Goal: Task Accomplishment & Management: Complete application form

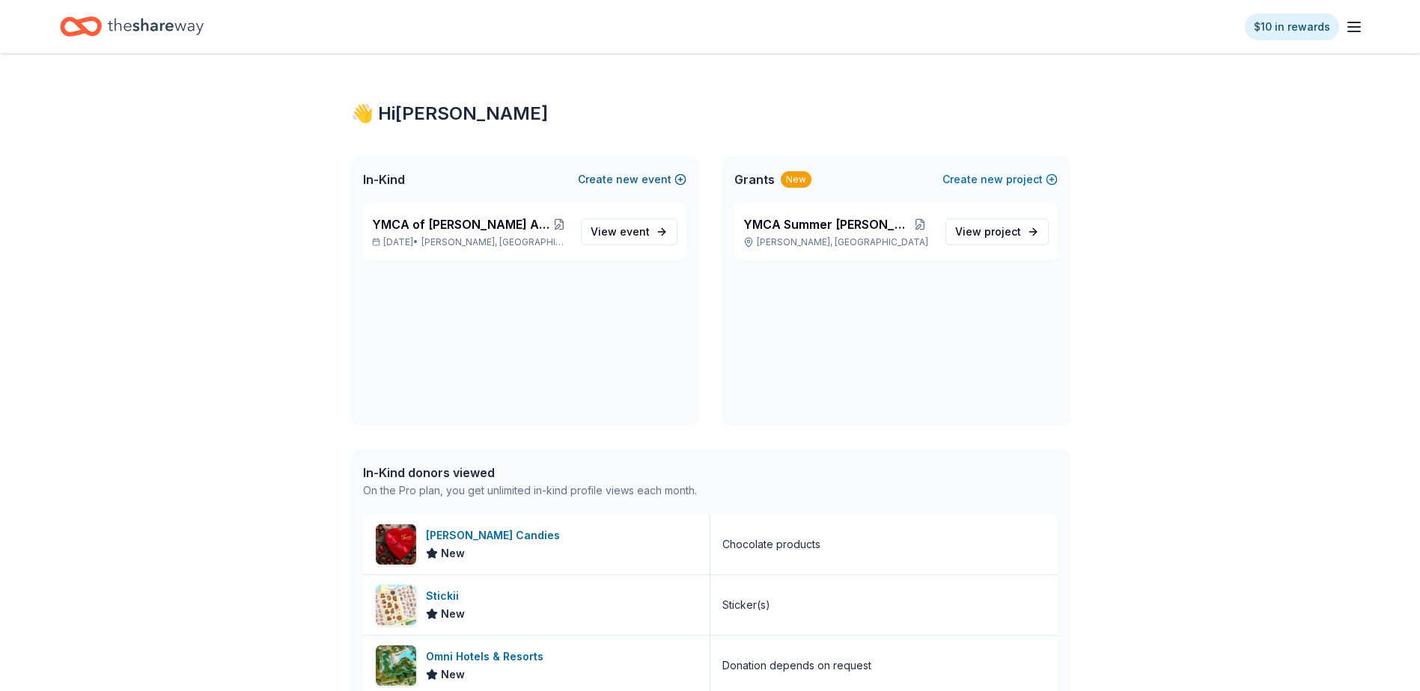
click at [647, 178] on button "Create new event" at bounding box center [632, 180] width 109 height 18
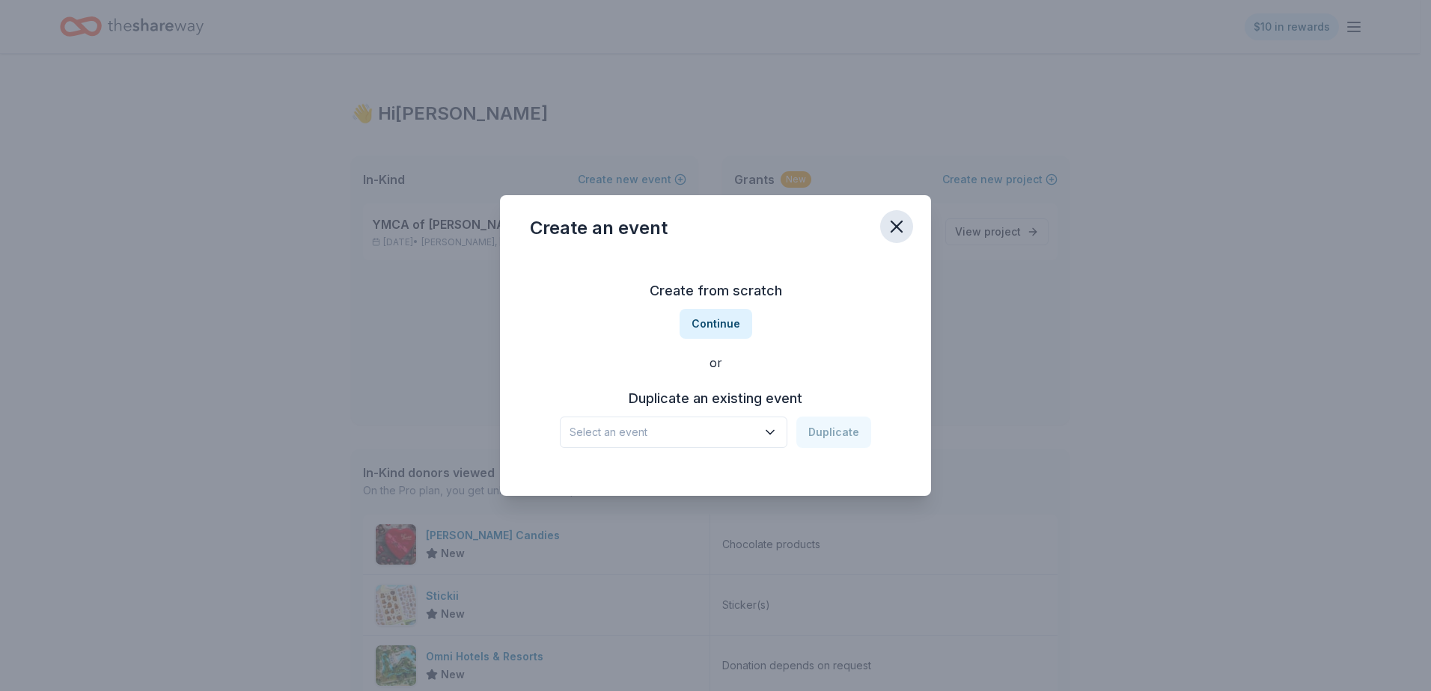
click at [897, 229] on icon "button" at bounding box center [896, 226] width 21 height 21
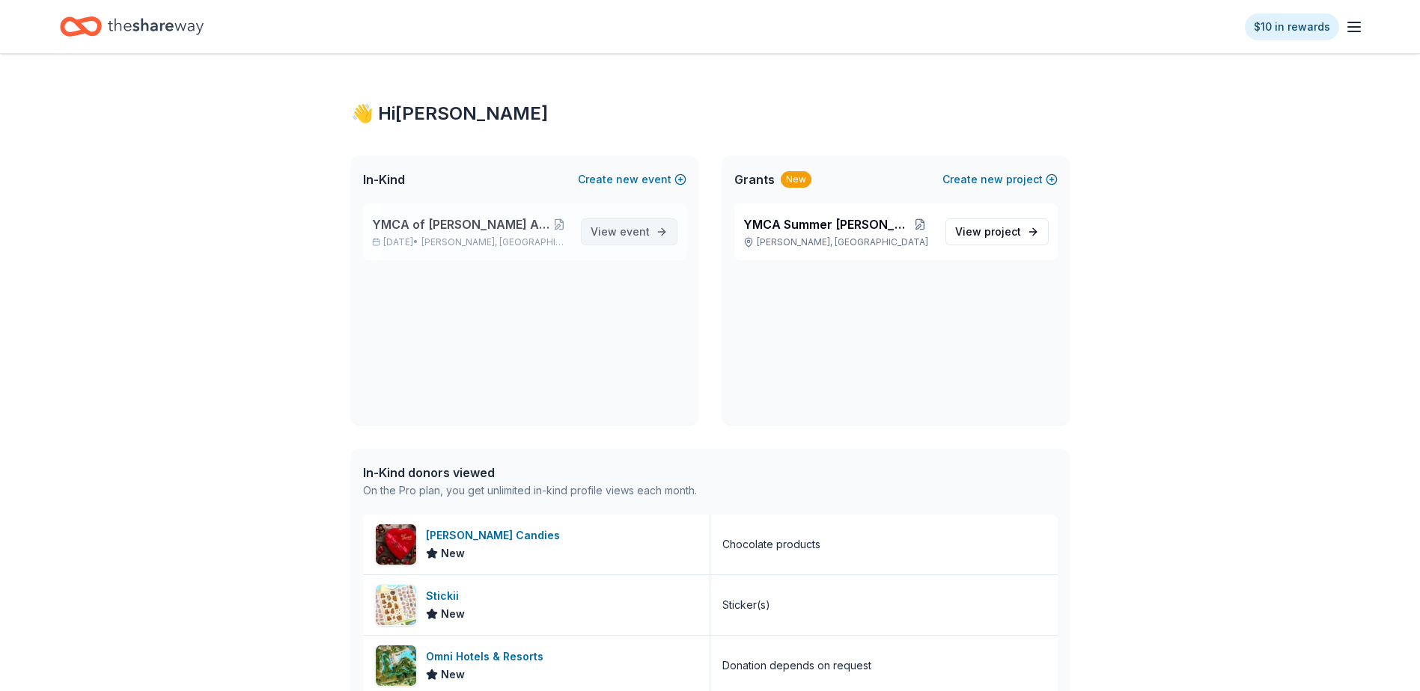
click at [618, 233] on span "View event" at bounding box center [619, 232] width 59 height 18
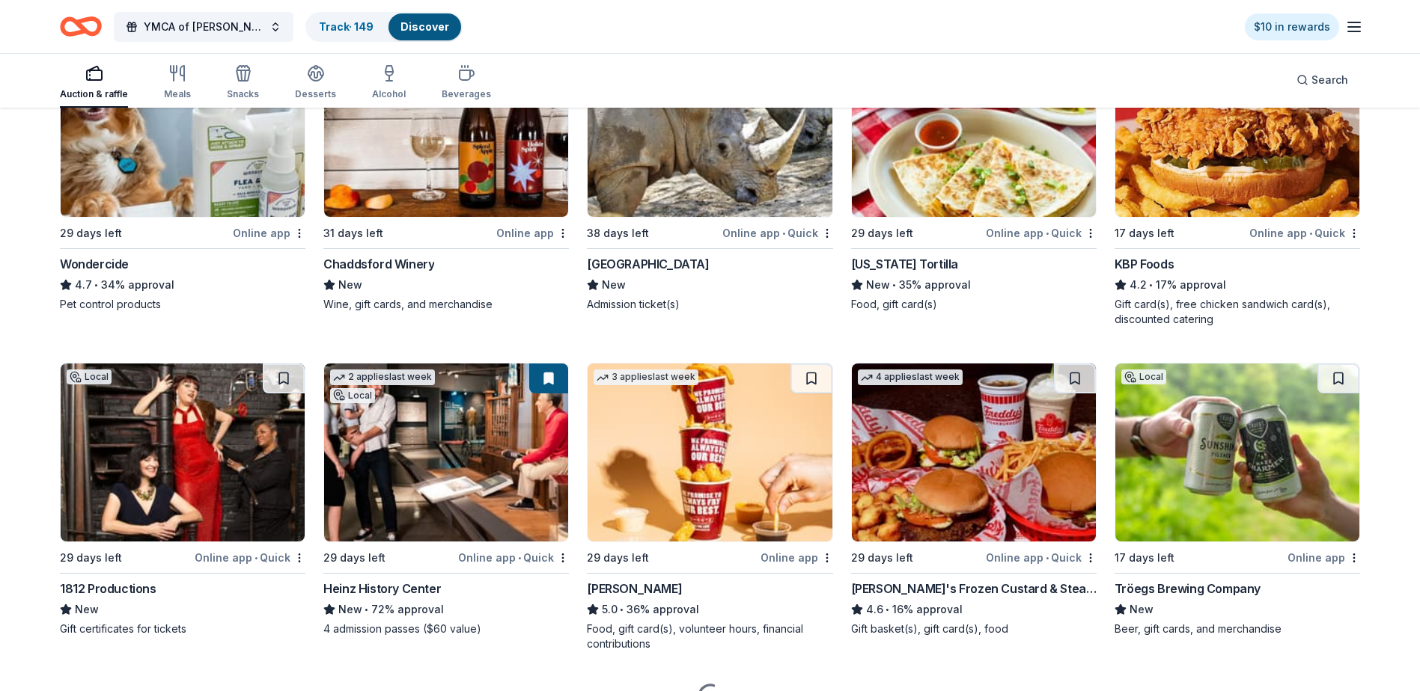
scroll to position [898, 0]
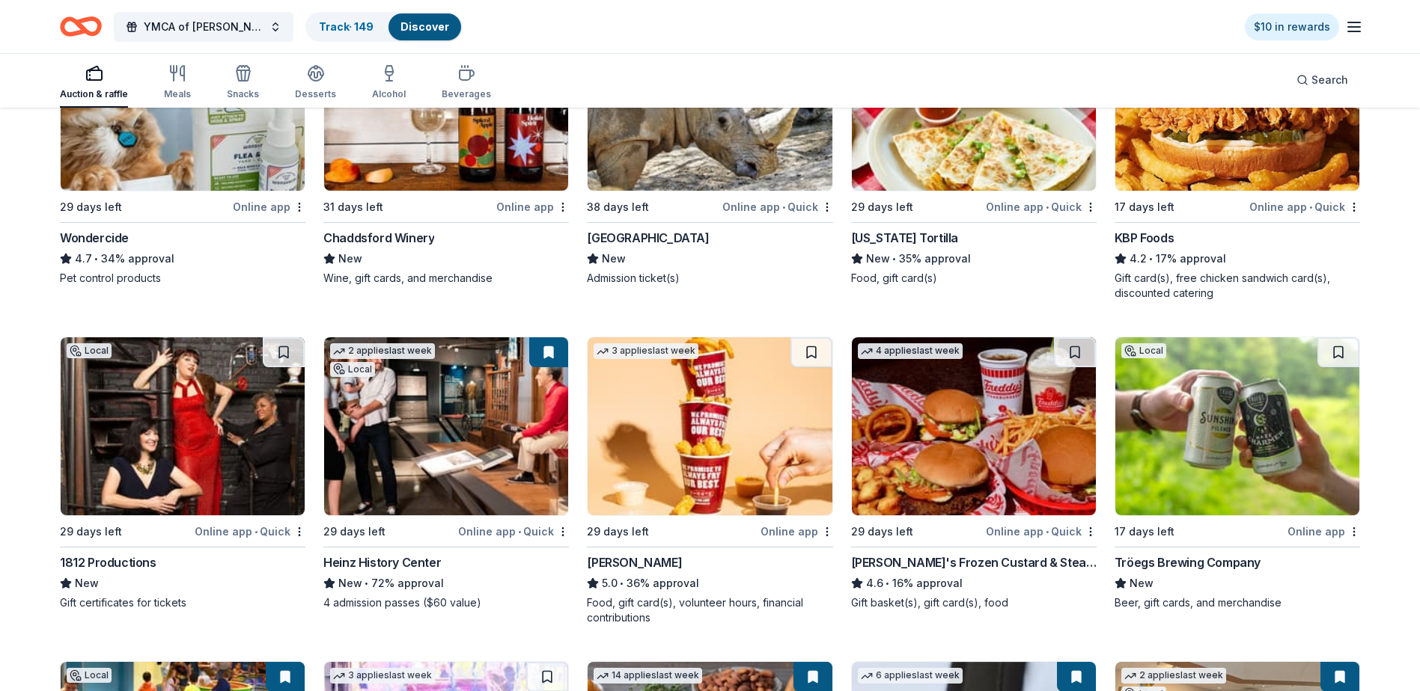
click at [665, 422] on img at bounding box center [709, 427] width 244 height 178
click at [812, 352] on button at bounding box center [811, 353] width 42 height 30
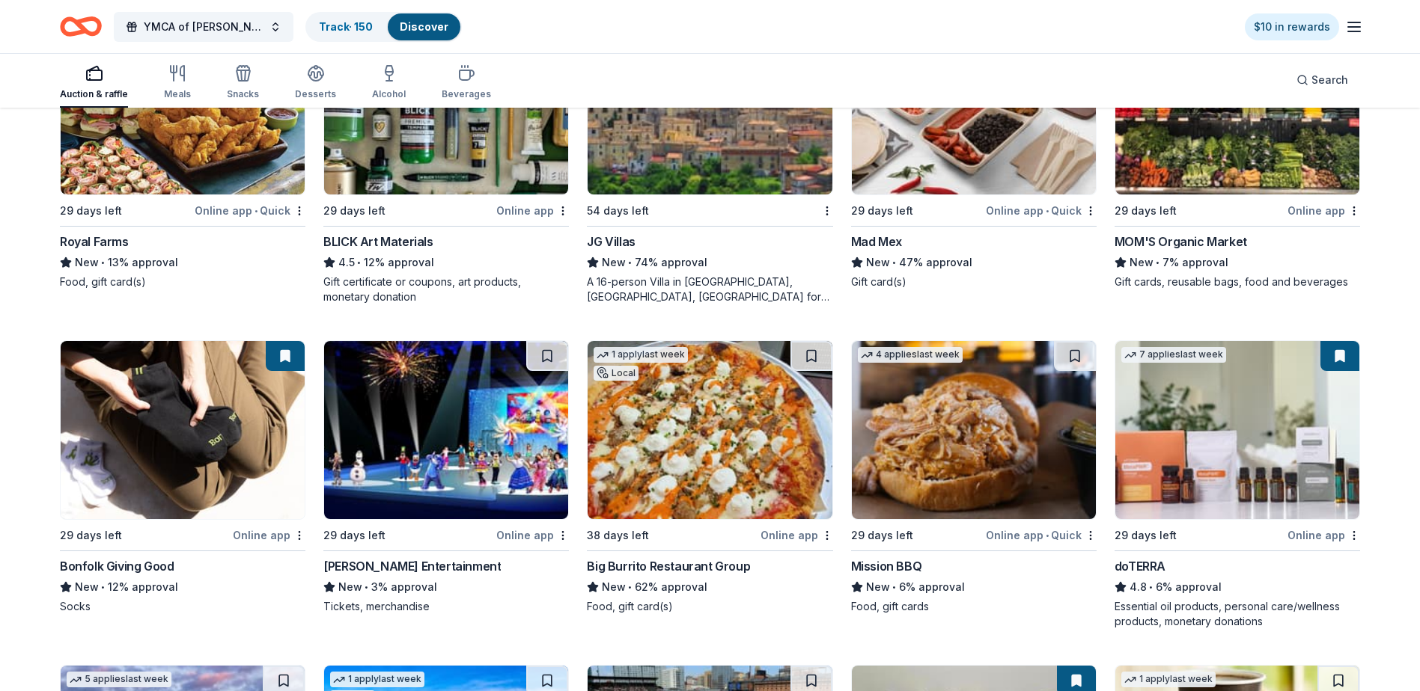
scroll to position [3170, 0]
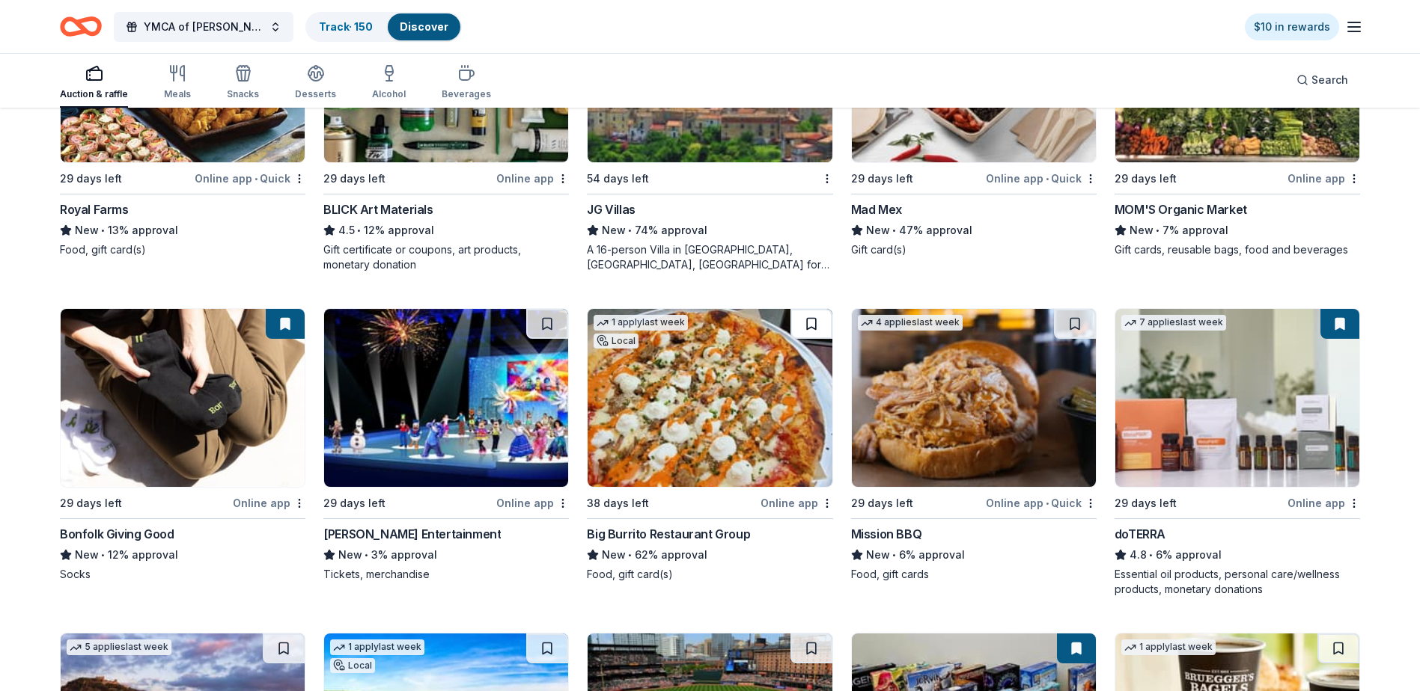
click at [805, 325] on button at bounding box center [811, 324] width 42 height 30
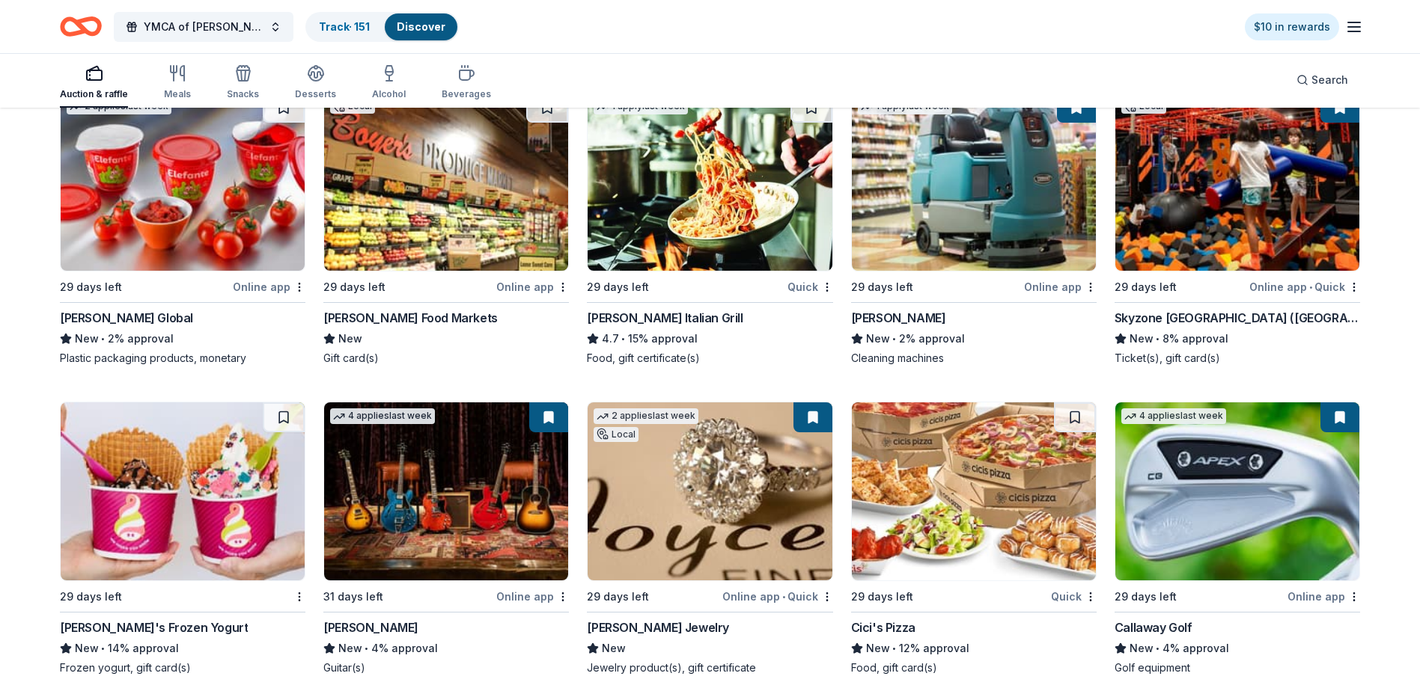
scroll to position [7217, 0]
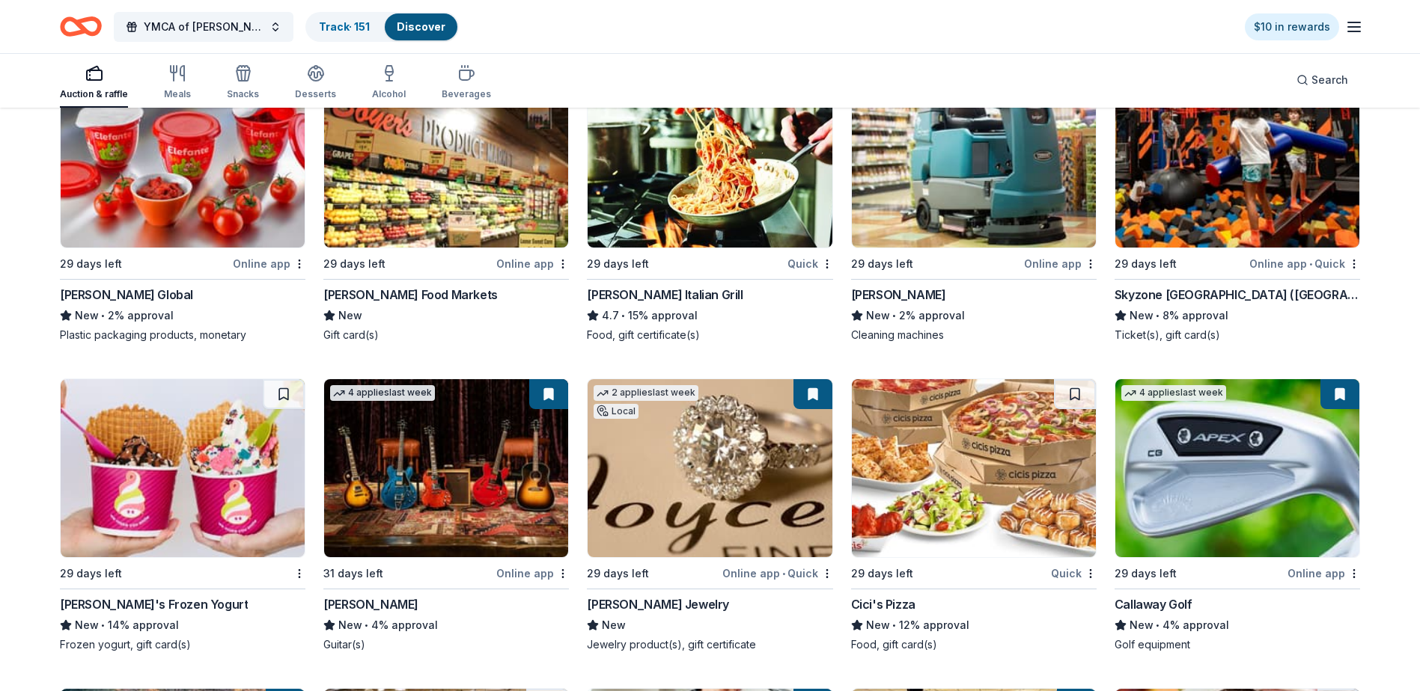
click at [128, 472] on img at bounding box center [183, 468] width 244 height 178
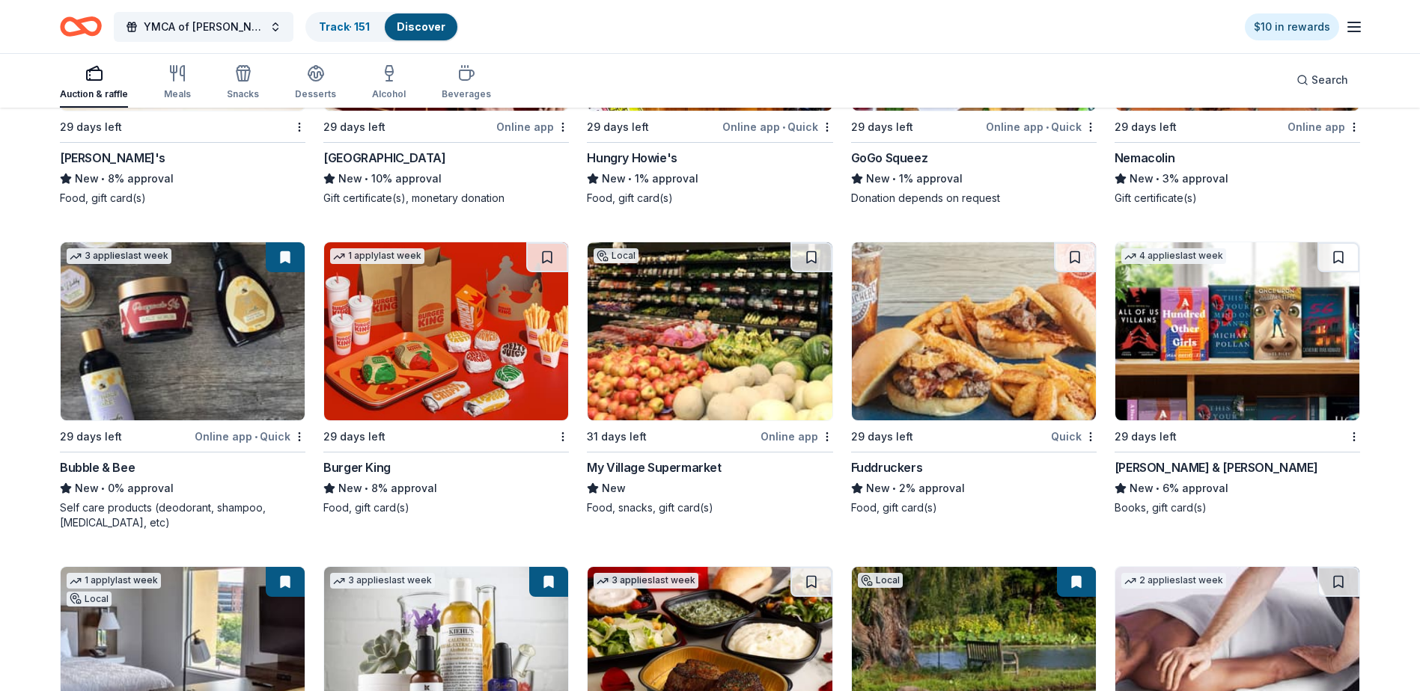
scroll to position [10225, 0]
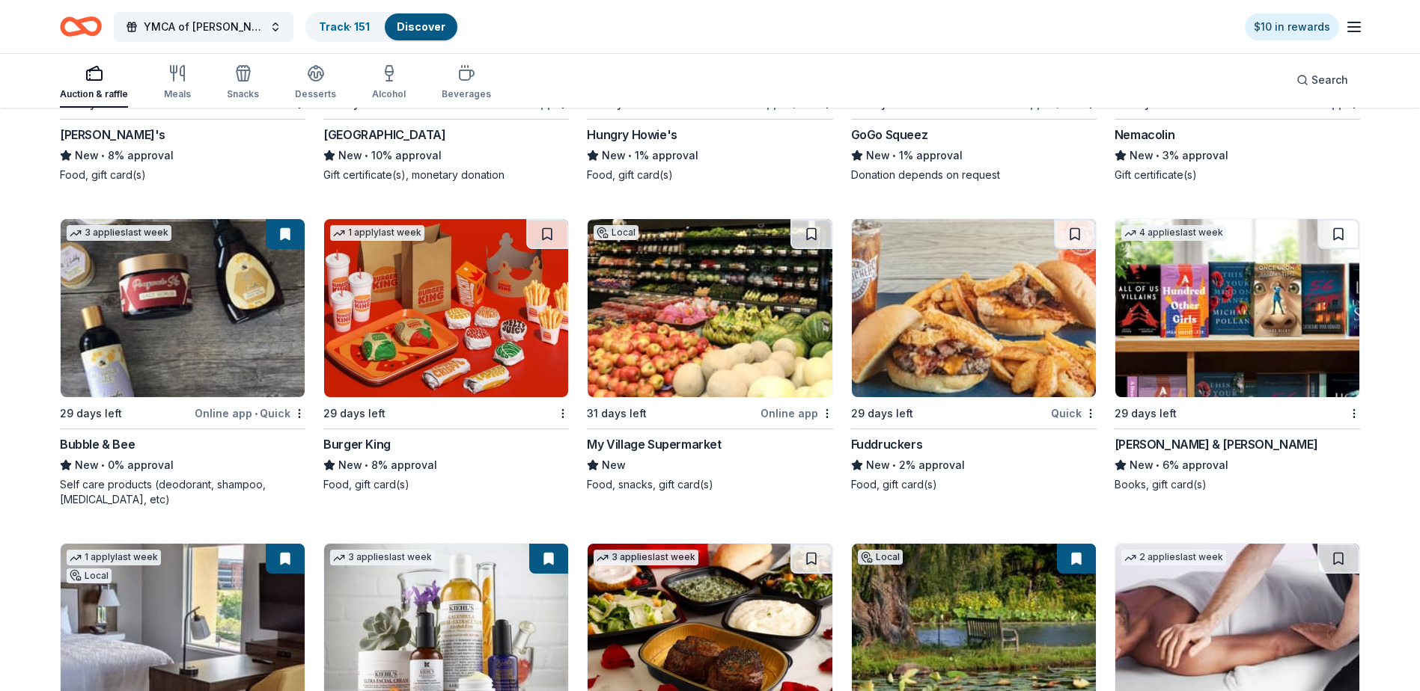
click at [435, 326] on img at bounding box center [446, 308] width 244 height 178
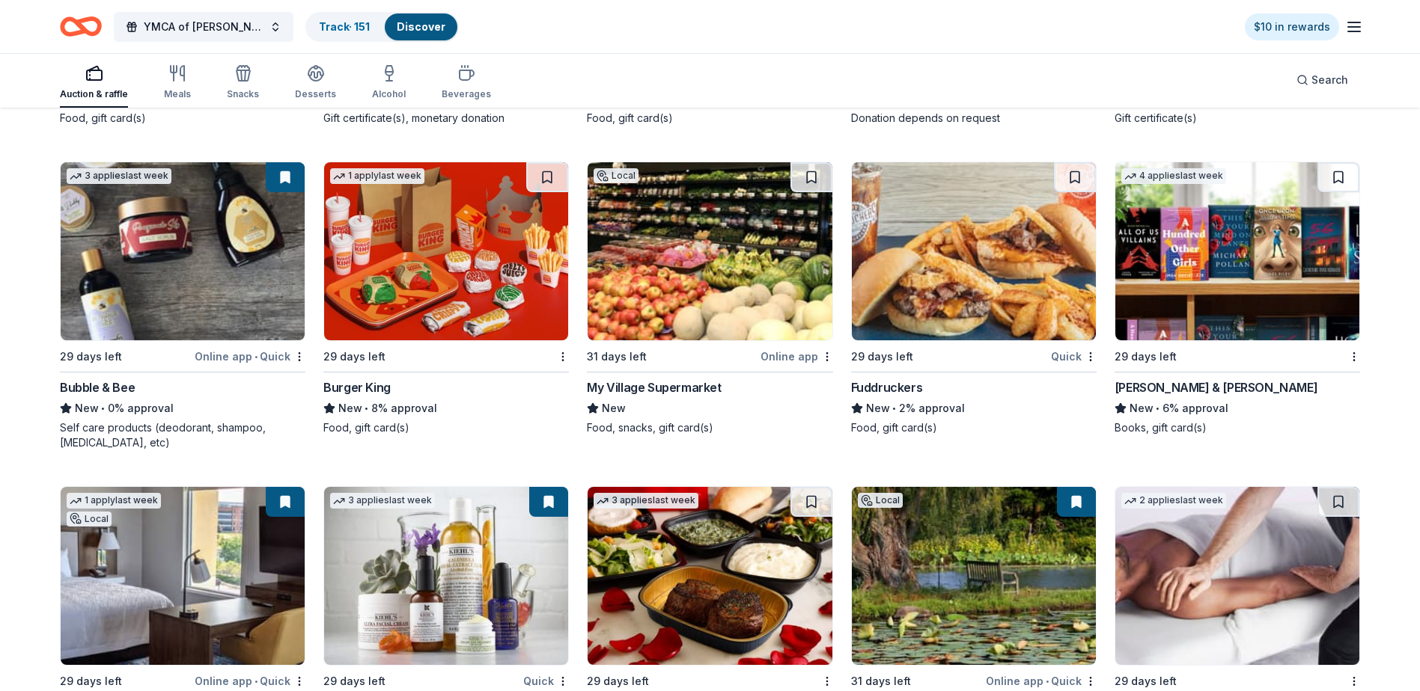
scroll to position [10261, 0]
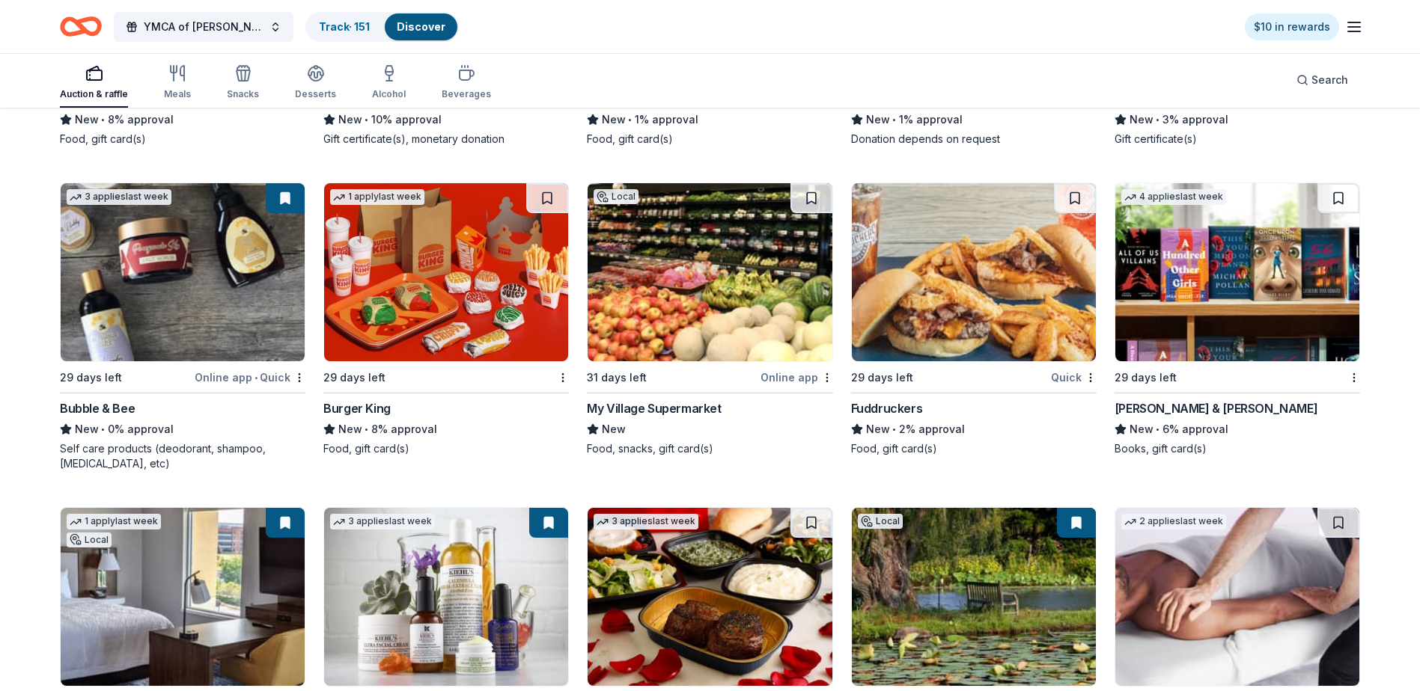
click at [1258, 278] on img at bounding box center [1237, 272] width 244 height 178
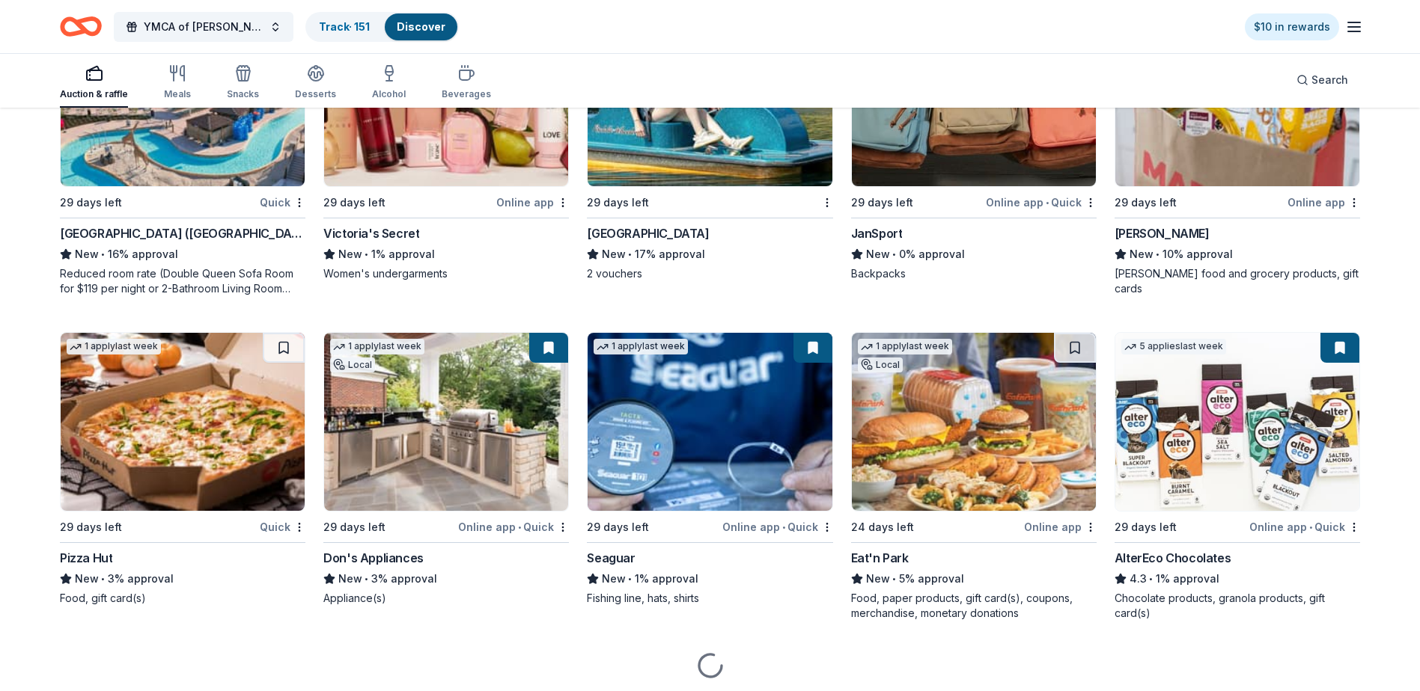
scroll to position [11770, 0]
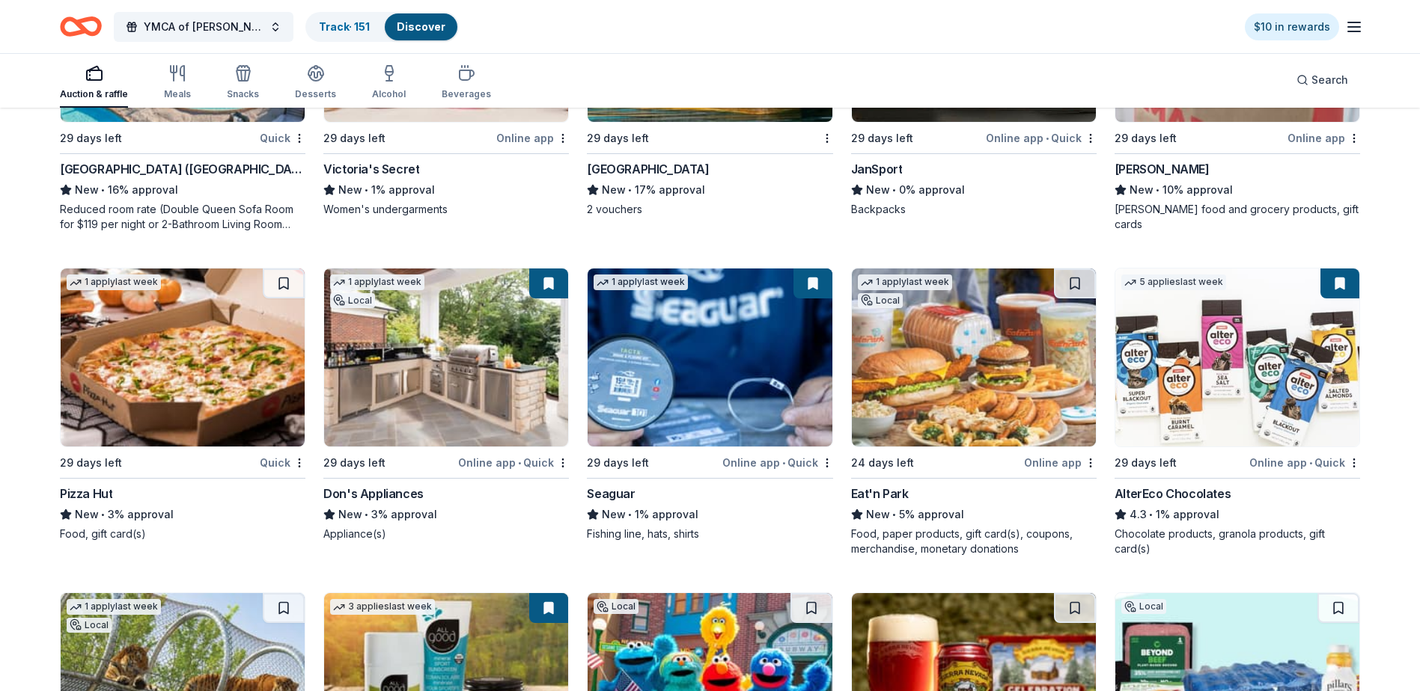
click at [677, 369] on img at bounding box center [709, 358] width 244 height 178
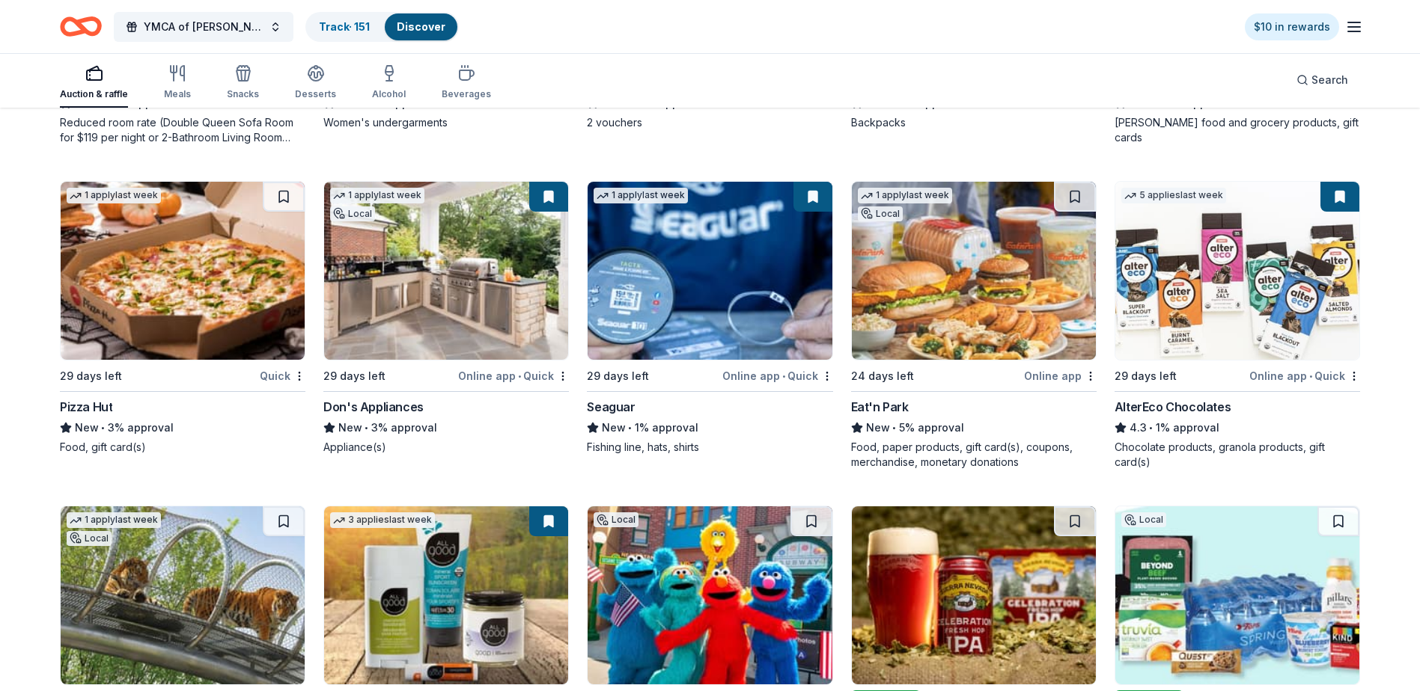
scroll to position [12069, 0]
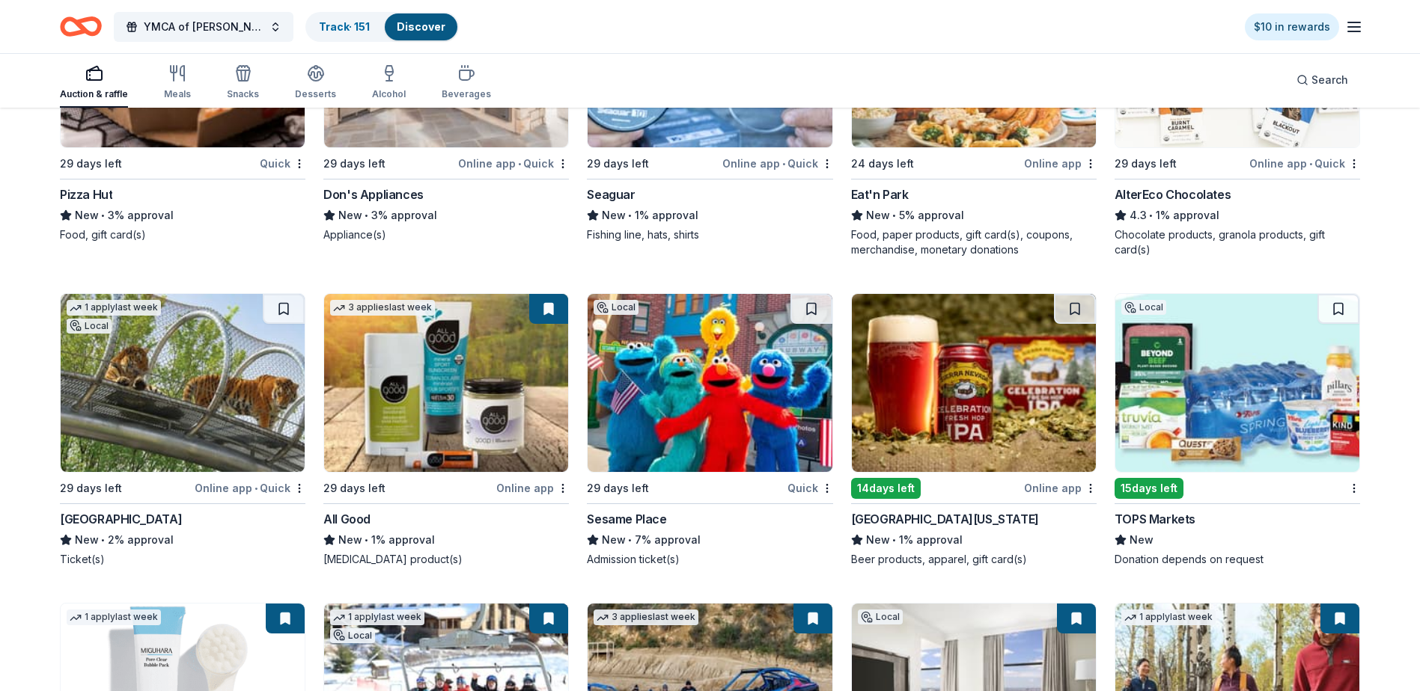
click at [1001, 370] on img at bounding box center [974, 383] width 244 height 178
click at [1074, 323] on button at bounding box center [1075, 309] width 42 height 30
click at [1263, 399] on img at bounding box center [1237, 383] width 244 height 178
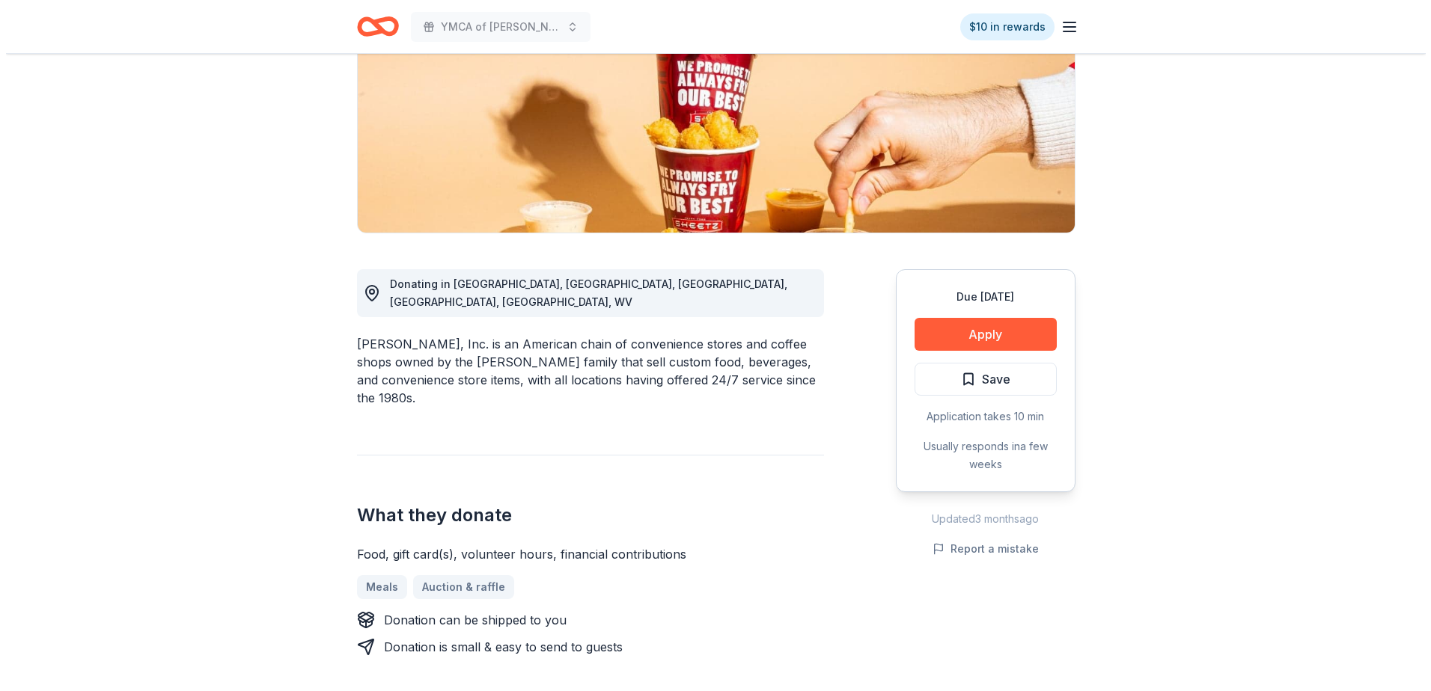
scroll to position [225, 0]
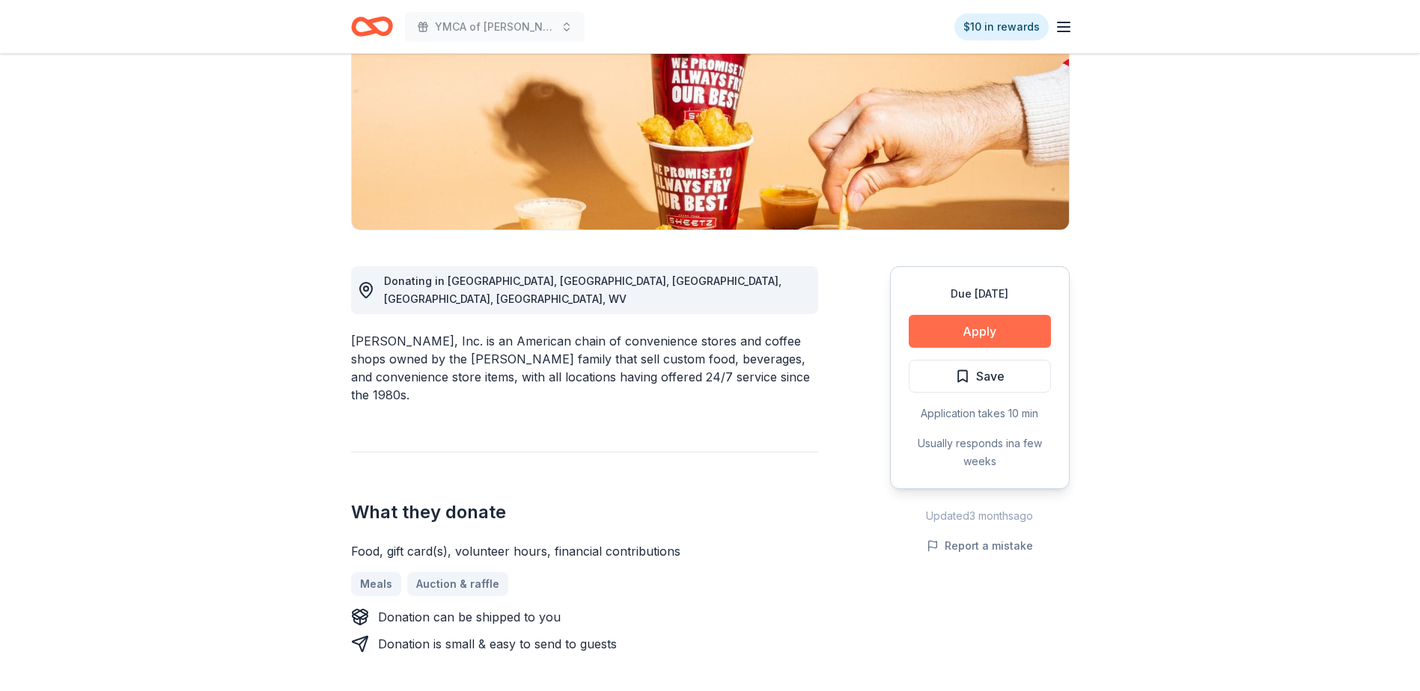
click at [983, 324] on button "Apply" at bounding box center [979, 331] width 142 height 33
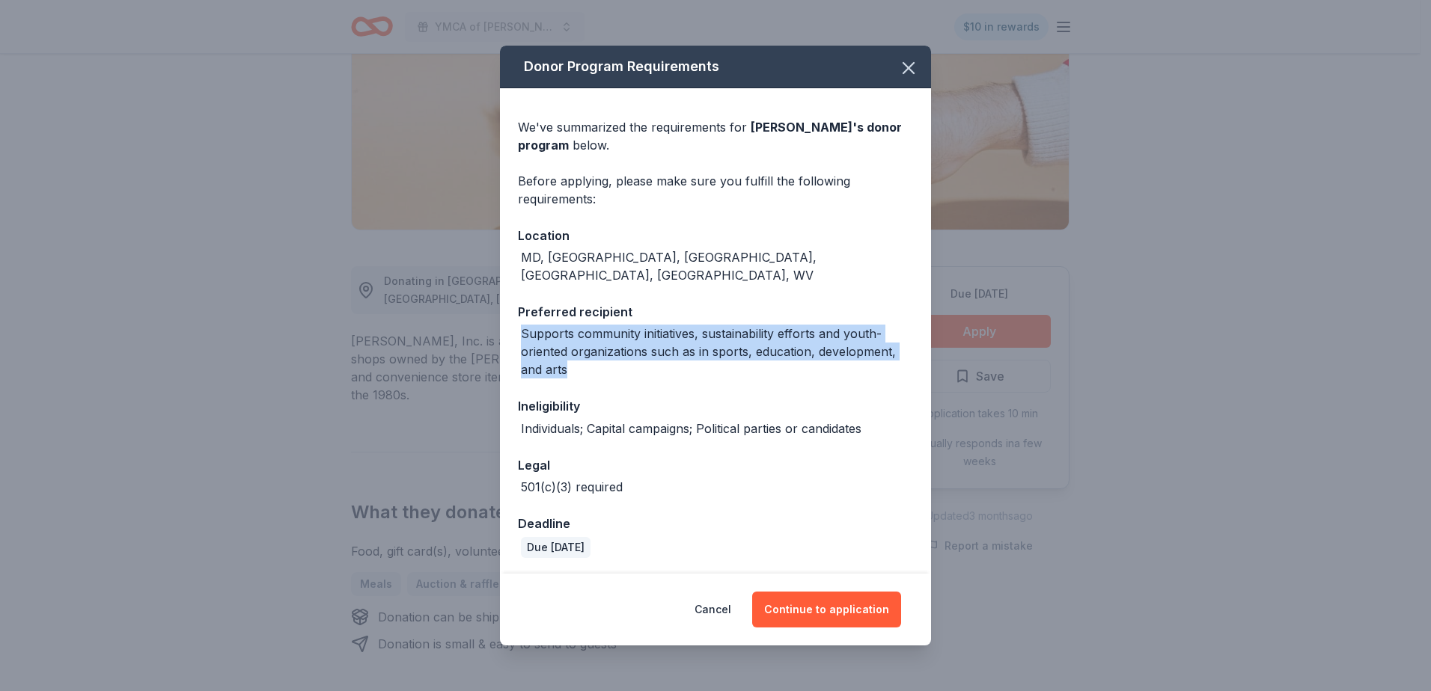
drag, startPoint x: 521, startPoint y: 326, endPoint x: 569, endPoint y: 356, distance: 56.9
click at [569, 356] on div "Supports community initiatives, sustainability efforts and youth-oriented organ…" at bounding box center [717, 352] width 392 height 54
drag, startPoint x: 569, startPoint y: 356, endPoint x: 570, endPoint y: 333, distance: 23.2
copy div "Supports community initiatives, sustainability efforts and youth-oriented organ…"
click at [871, 605] on button "Continue to application" at bounding box center [826, 610] width 149 height 36
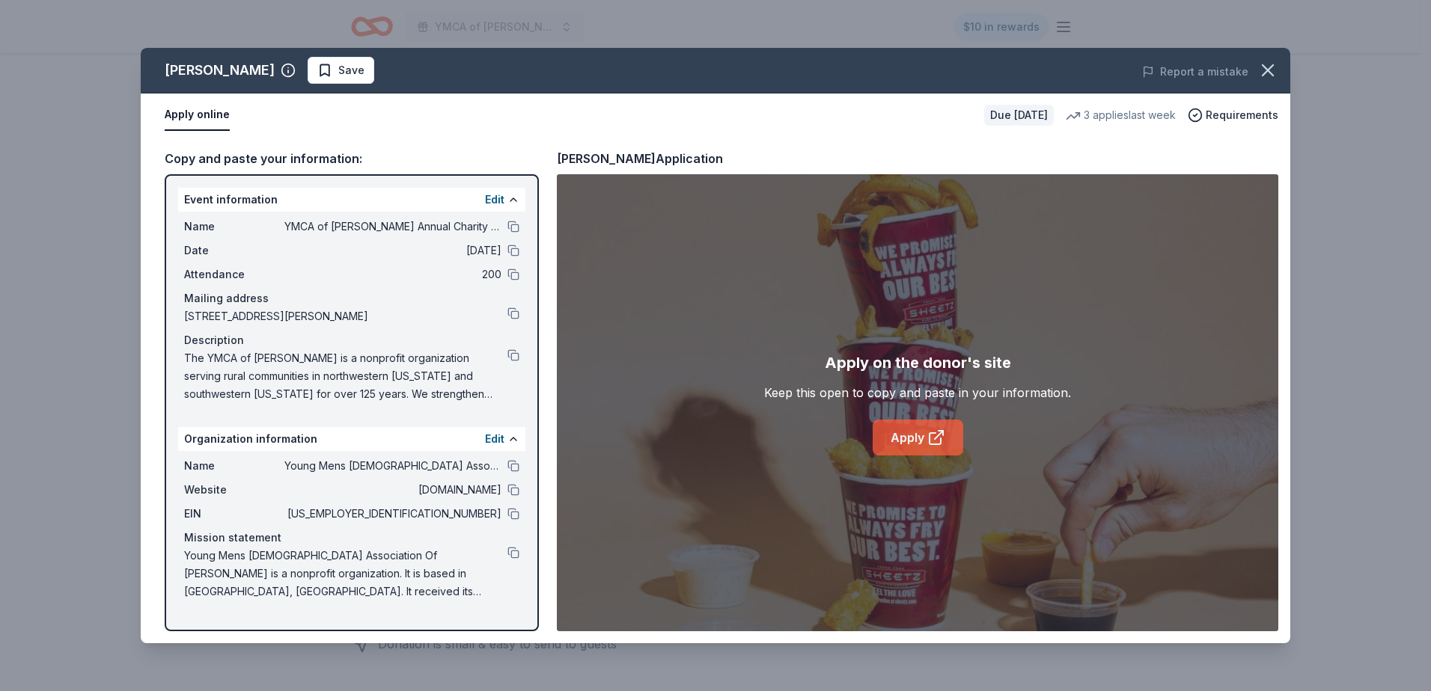
click at [920, 432] on link "Apply" at bounding box center [918, 438] width 91 height 36
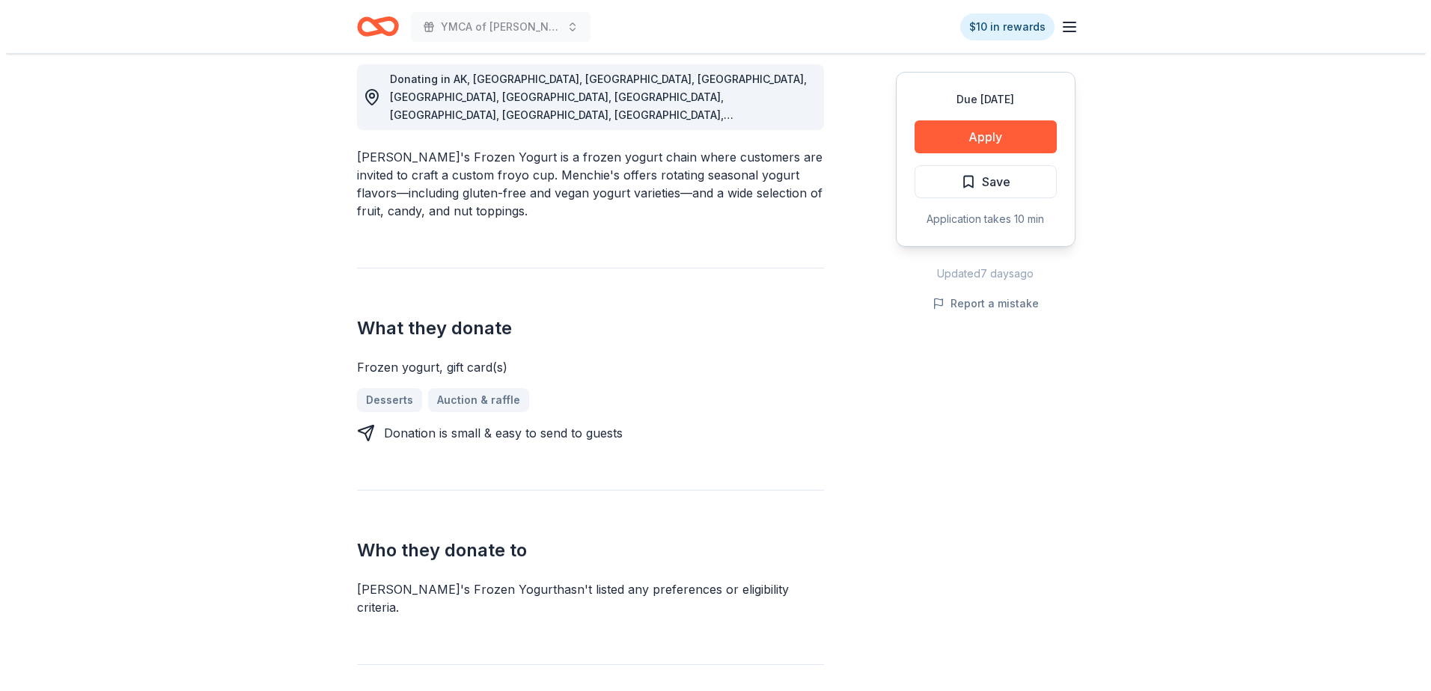
scroll to position [449, 0]
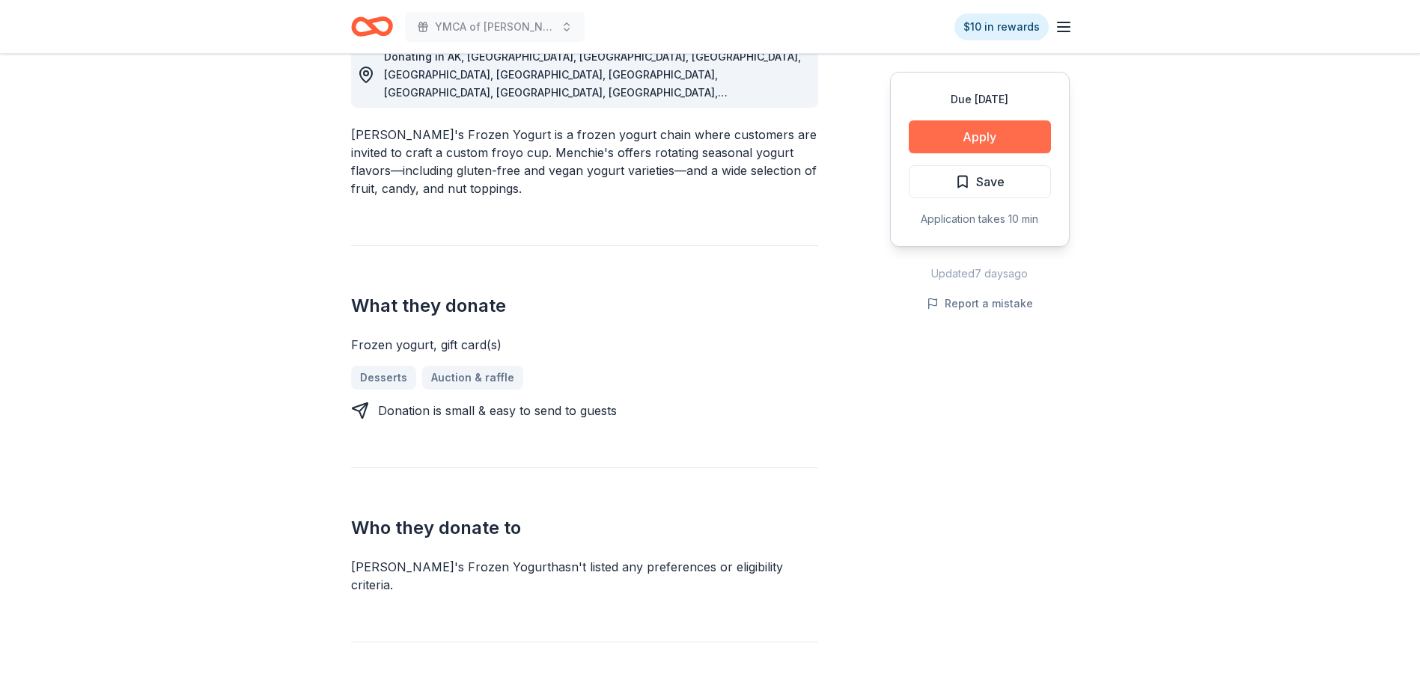
click at [984, 131] on button "Apply" at bounding box center [979, 136] width 142 height 33
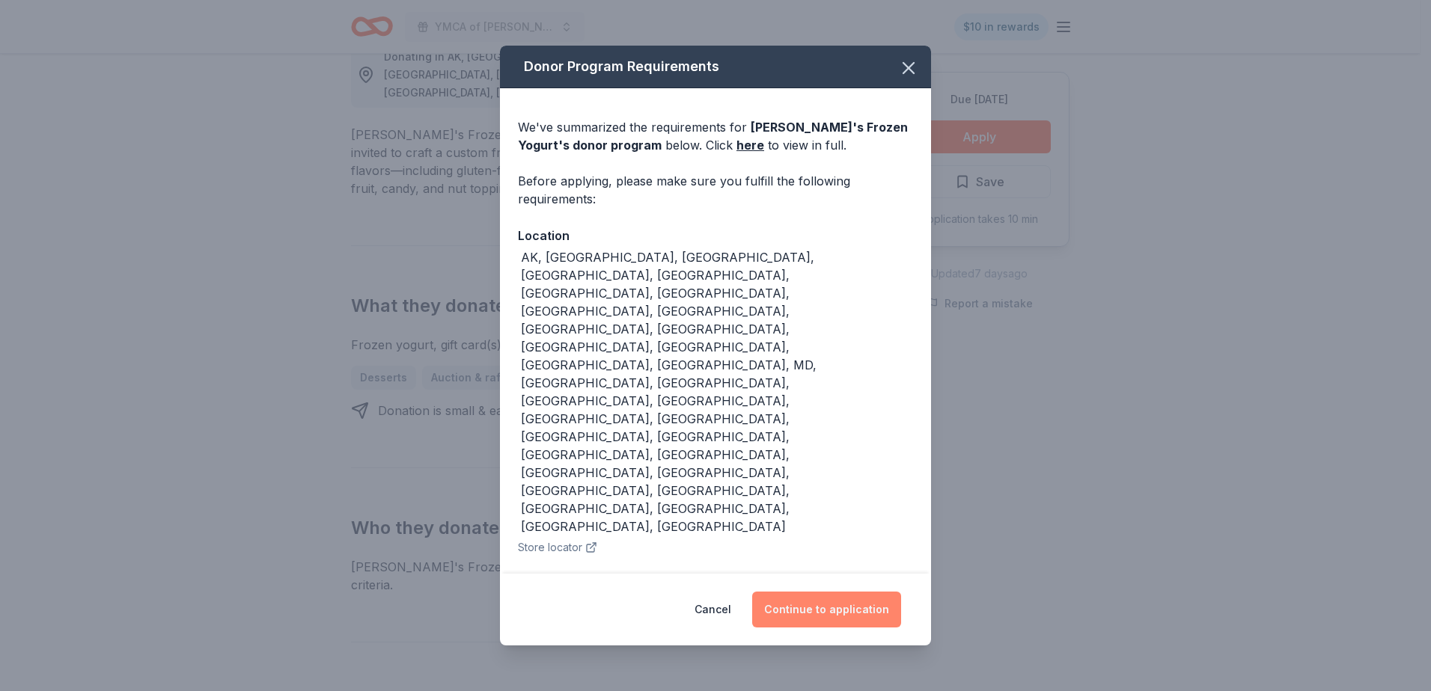
click at [819, 592] on button "Continue to application" at bounding box center [826, 610] width 149 height 36
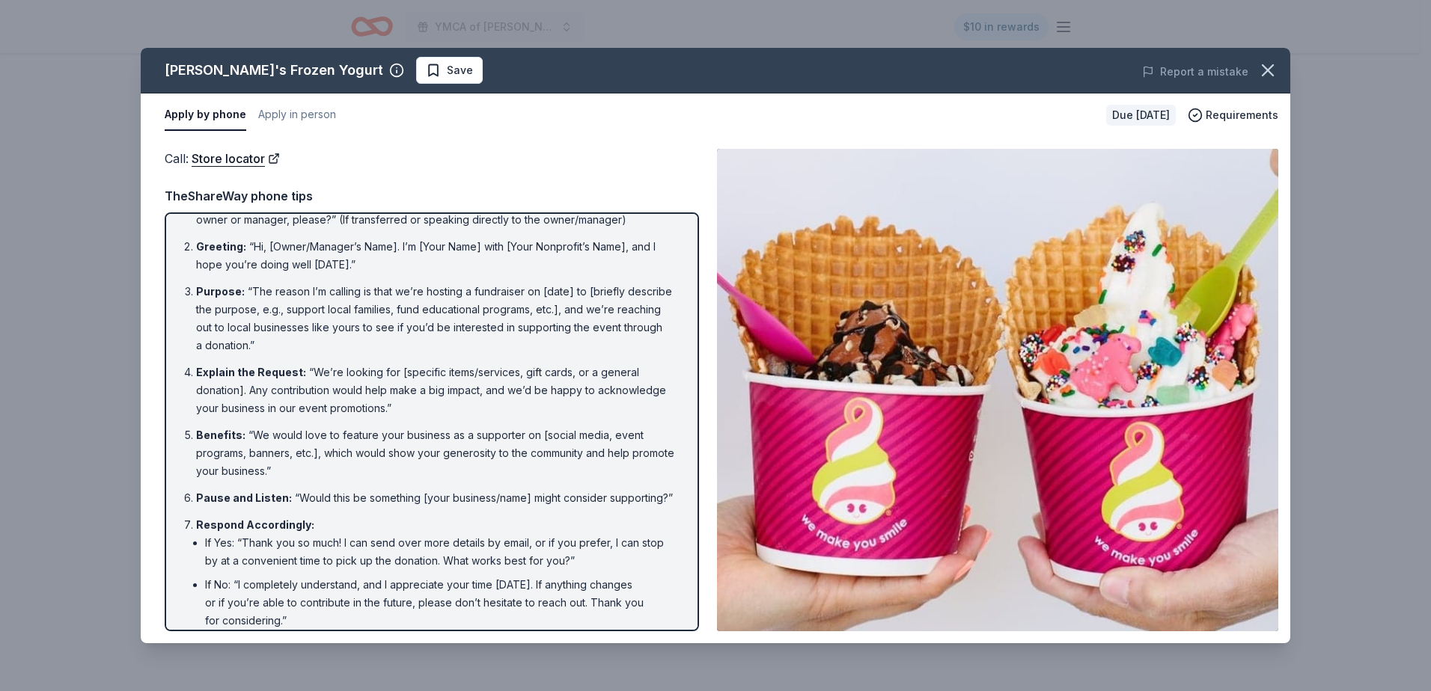
scroll to position [0, 0]
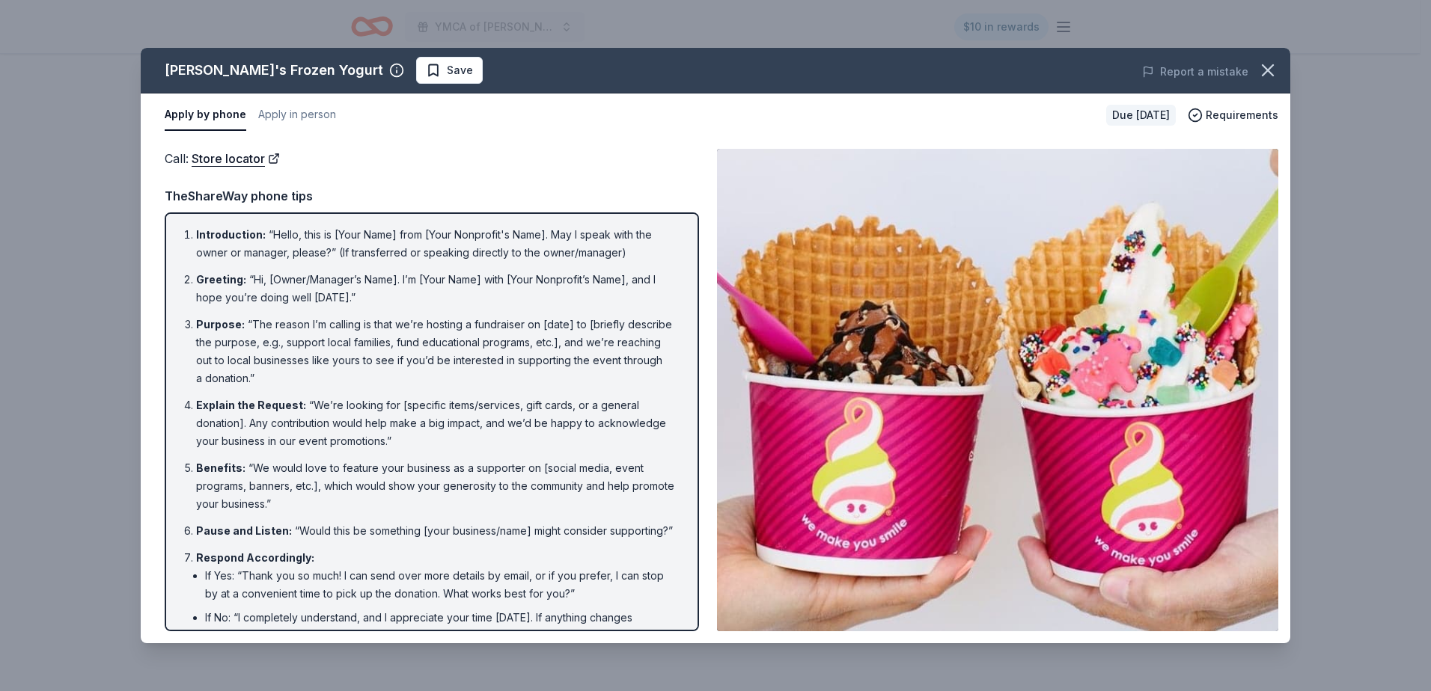
click at [639, 192] on div "TheShareWay phone tips" at bounding box center [432, 195] width 534 height 19
click at [207, 236] on span "Introduction :" at bounding box center [231, 234] width 70 height 13
drag, startPoint x: 446, startPoint y: 384, endPoint x: 305, endPoint y: 410, distance: 143.8
click at [305, 410] on li "Explain the Request : “We’re looking for [specific items/services, gift cards, …" at bounding box center [436, 424] width 480 height 54
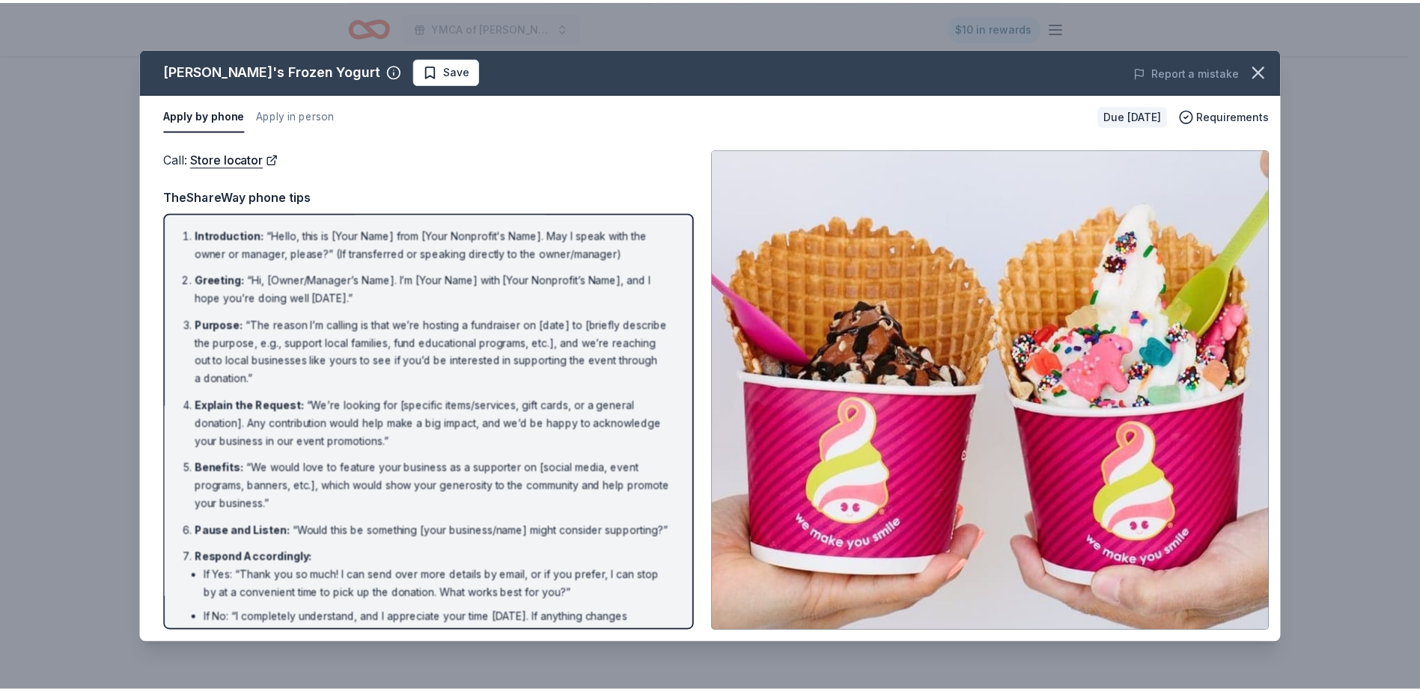
scroll to position [108, 0]
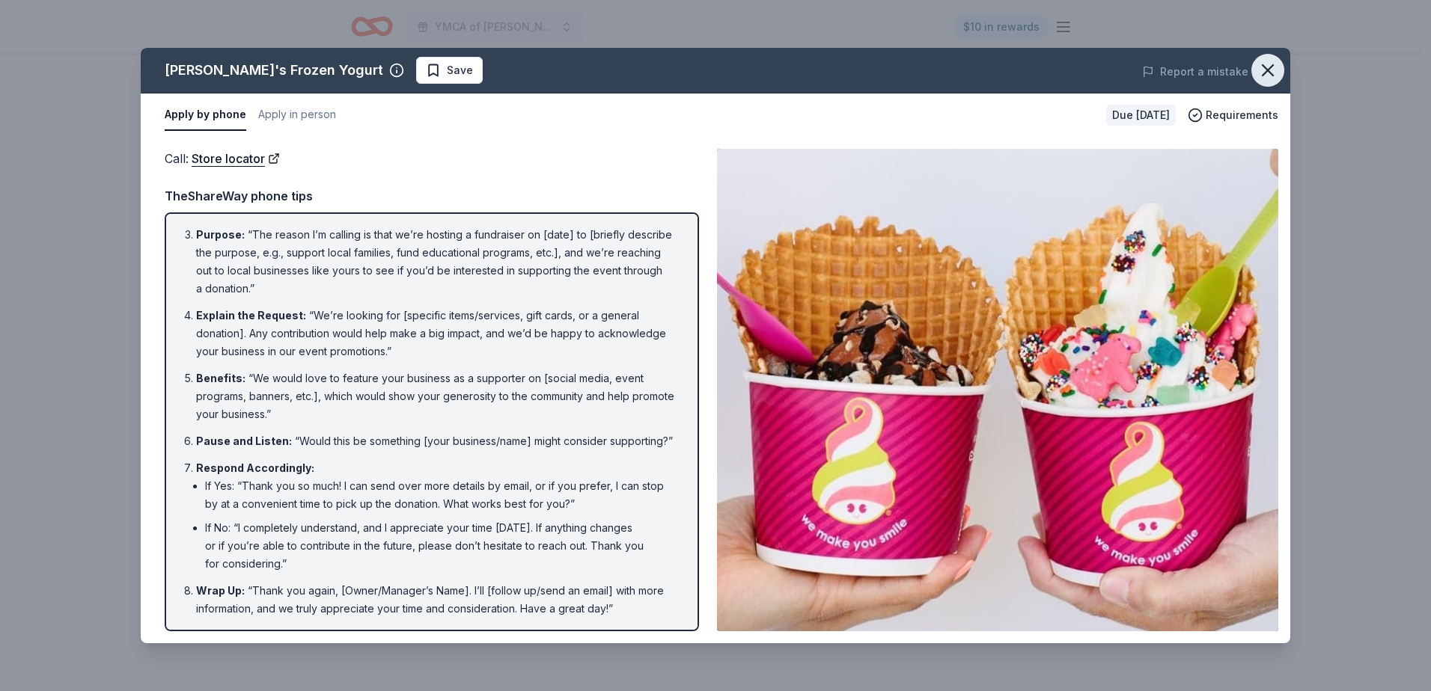
click at [1267, 73] on icon "button" at bounding box center [1267, 70] width 21 height 21
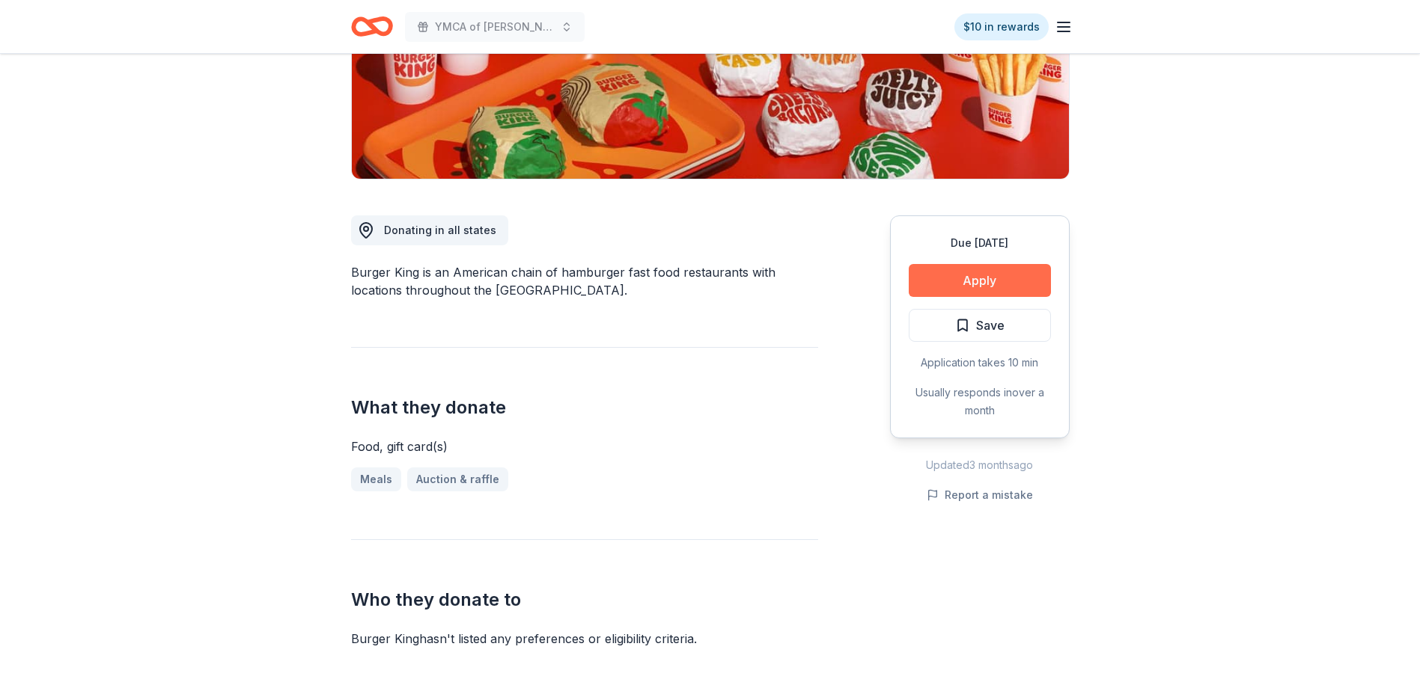
scroll to position [299, 0]
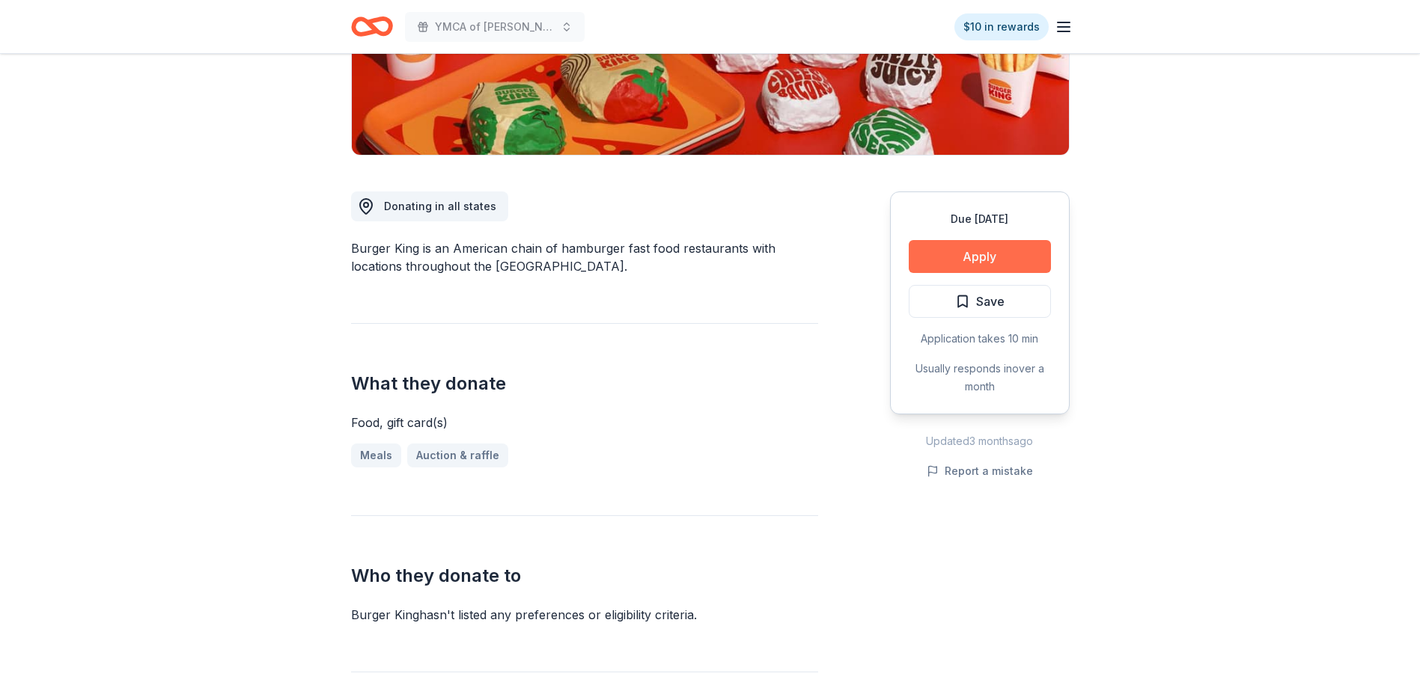
click at [984, 257] on button "Apply" at bounding box center [979, 256] width 142 height 33
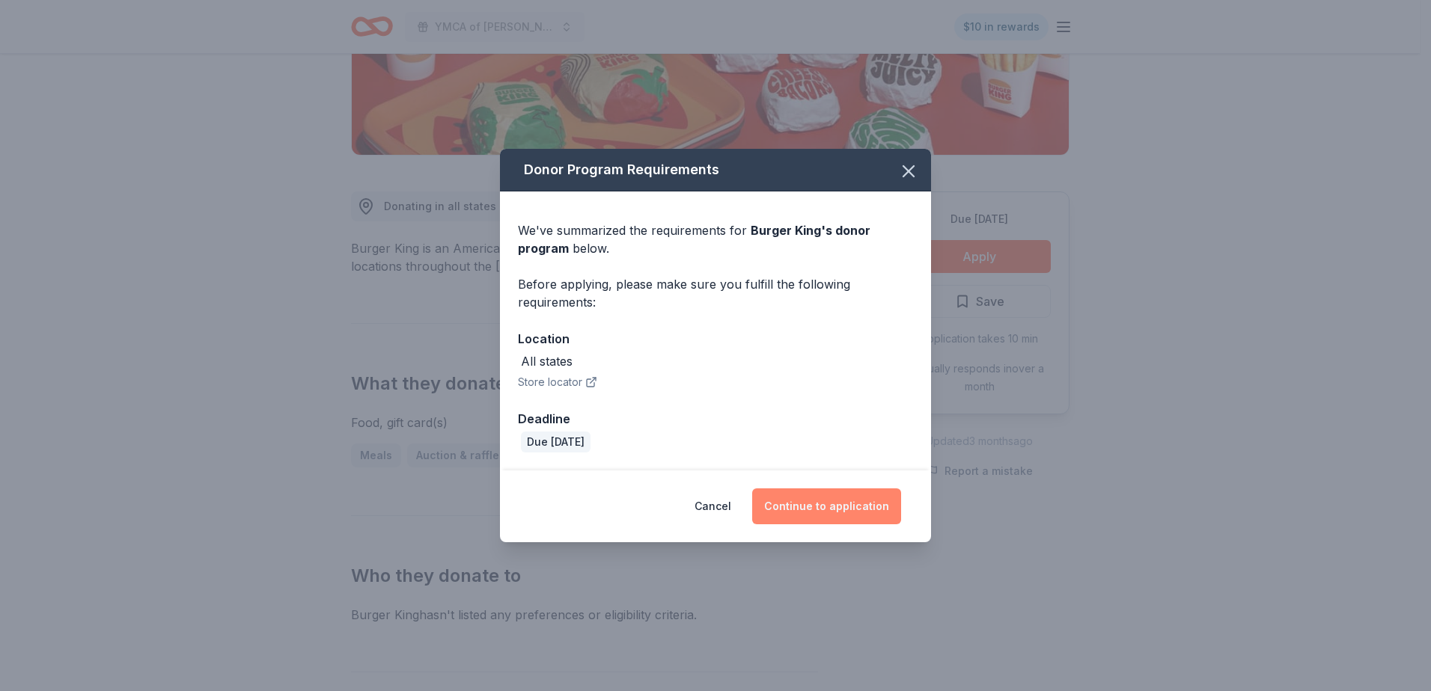
click at [801, 507] on button "Continue to application" at bounding box center [826, 507] width 149 height 36
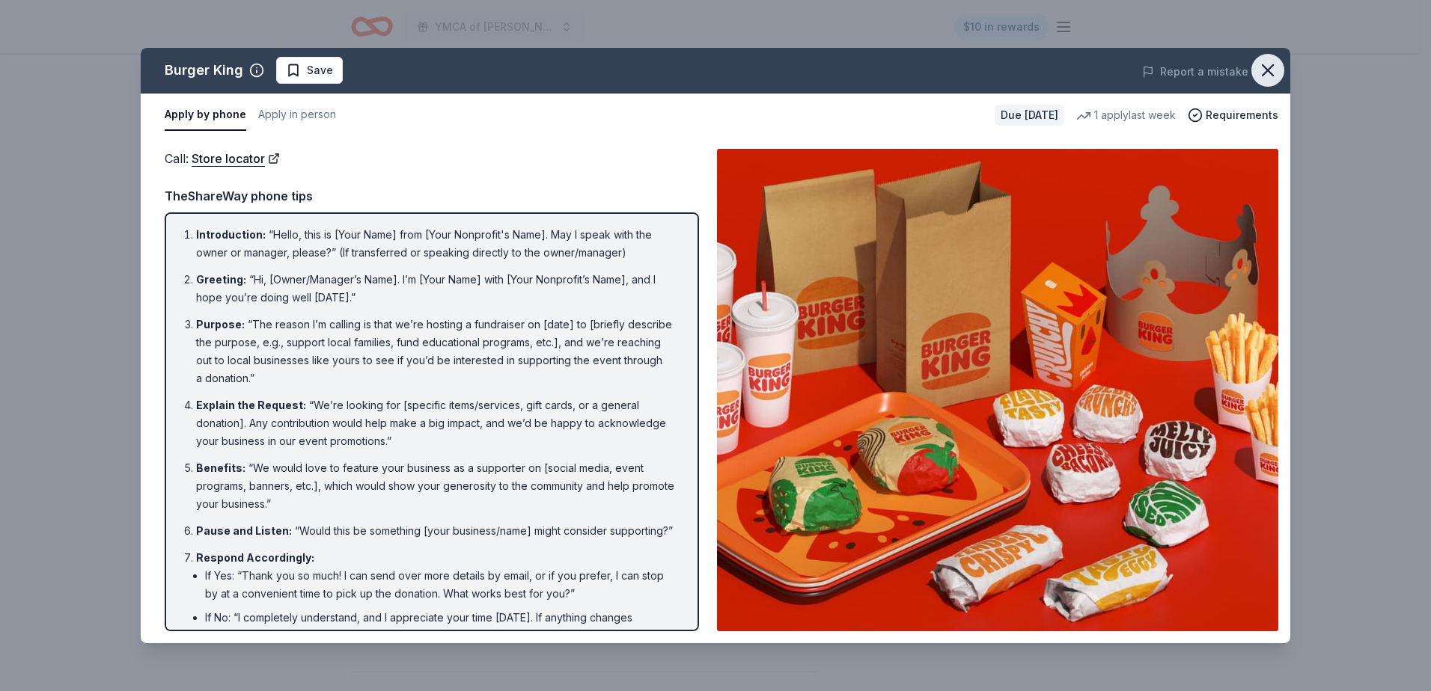
click at [1268, 70] on icon "button" at bounding box center [1267, 70] width 10 height 10
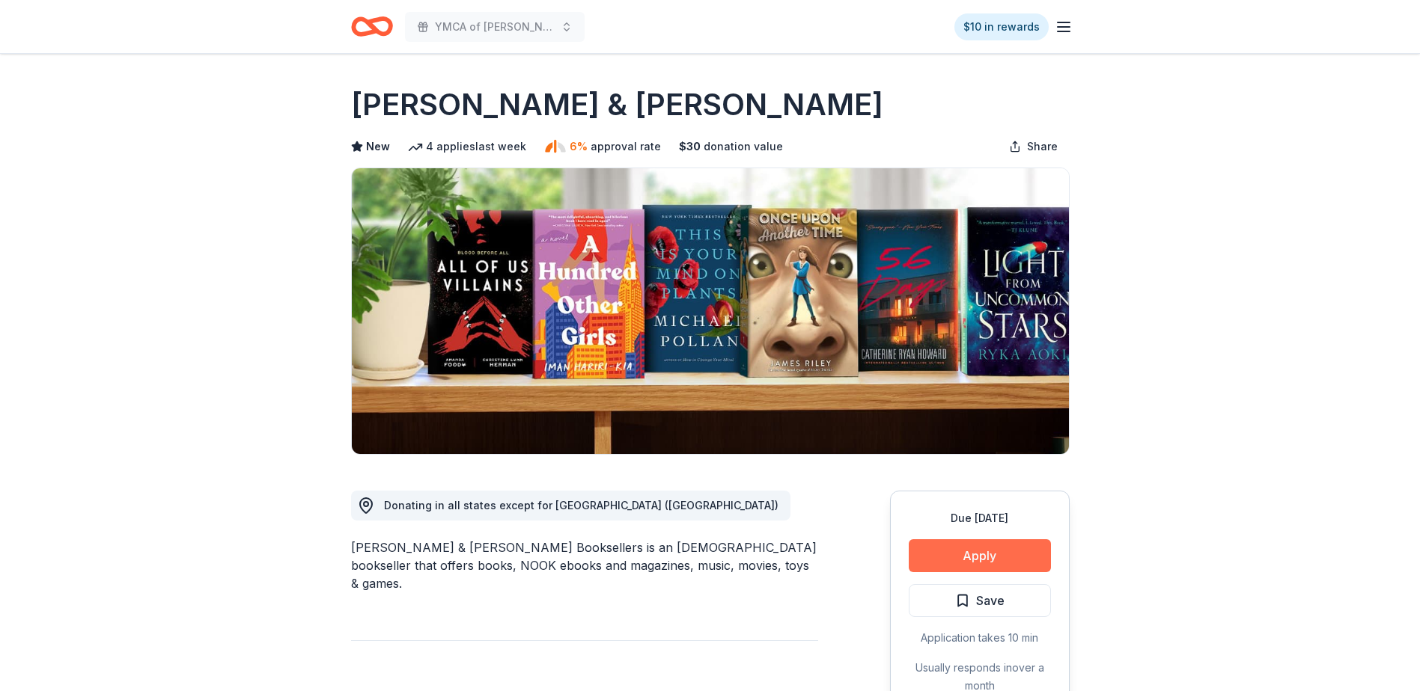
click at [976, 561] on button "Apply" at bounding box center [979, 556] width 142 height 33
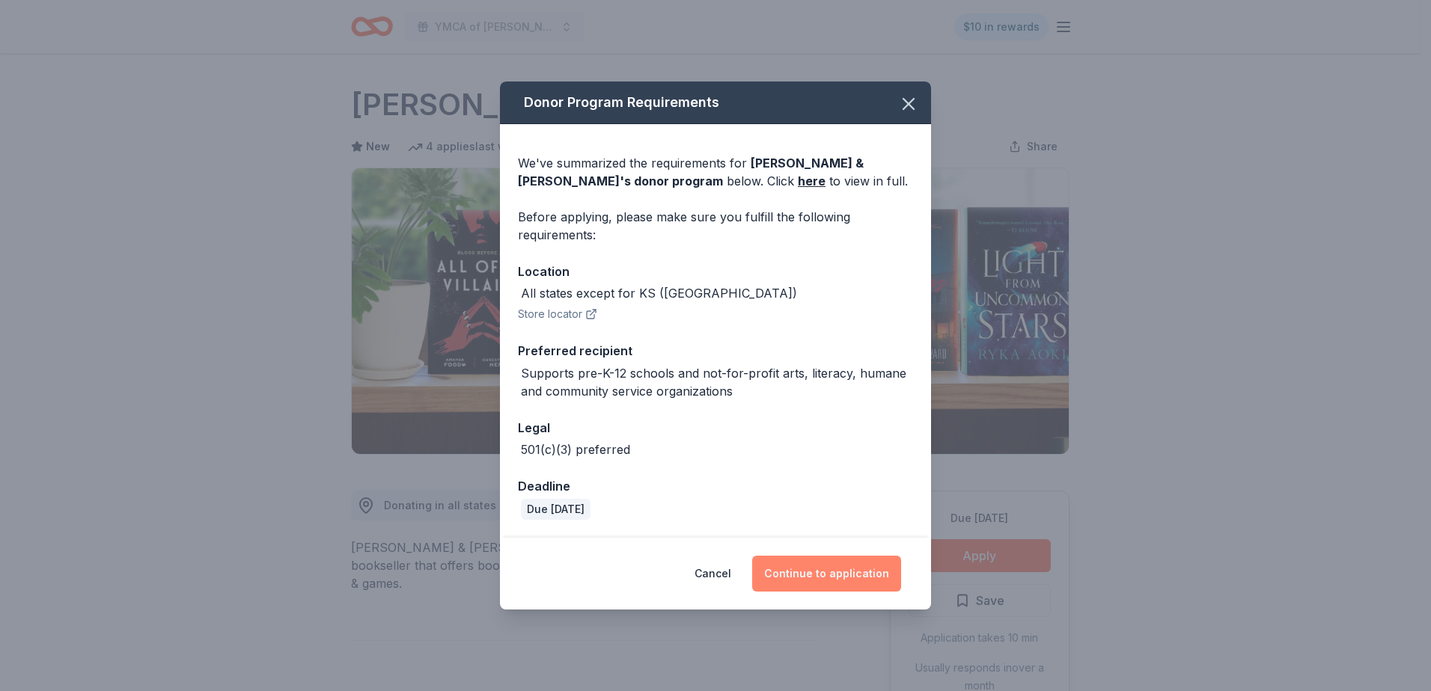
click at [823, 578] on button "Continue to application" at bounding box center [826, 574] width 149 height 36
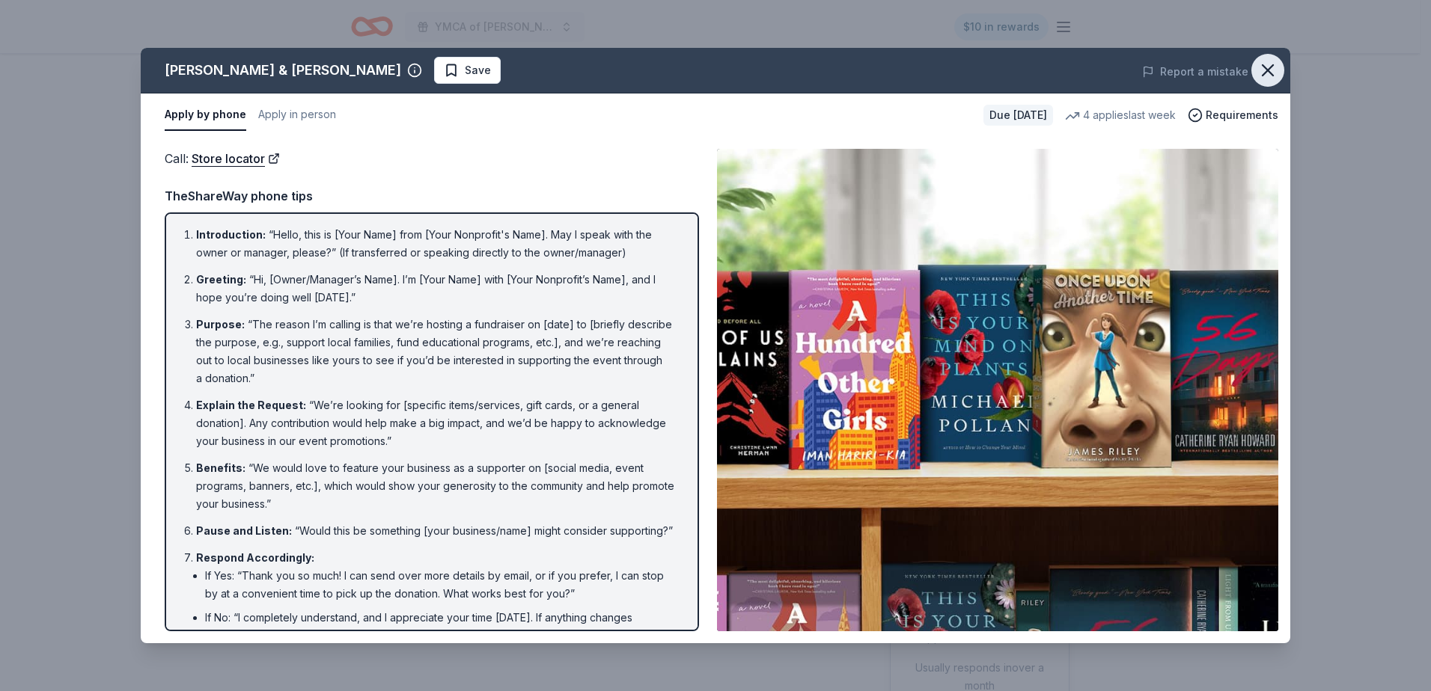
drag, startPoint x: 1274, startPoint y: 68, endPoint x: 1282, endPoint y: 61, distance: 10.6
click at [1275, 67] on icon "button" at bounding box center [1267, 70] width 21 height 21
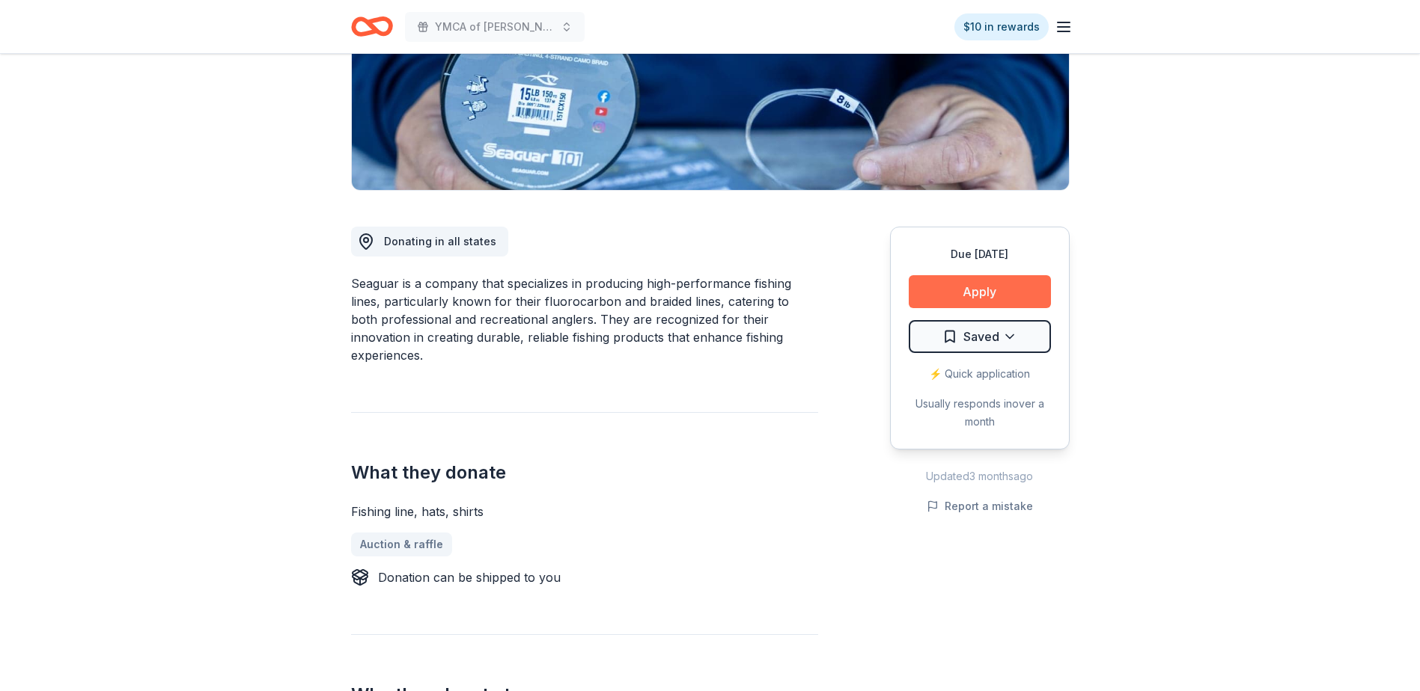
scroll to position [225, 0]
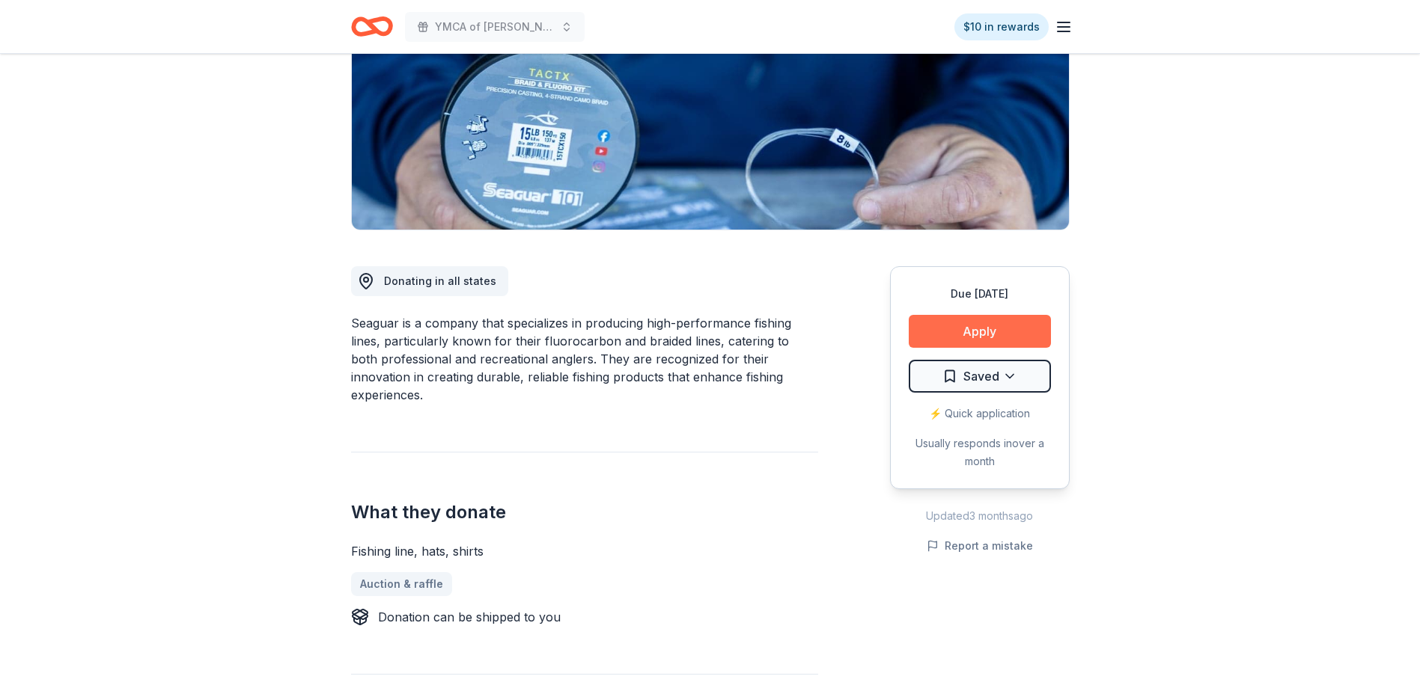
click at [992, 328] on button "Apply" at bounding box center [979, 331] width 142 height 33
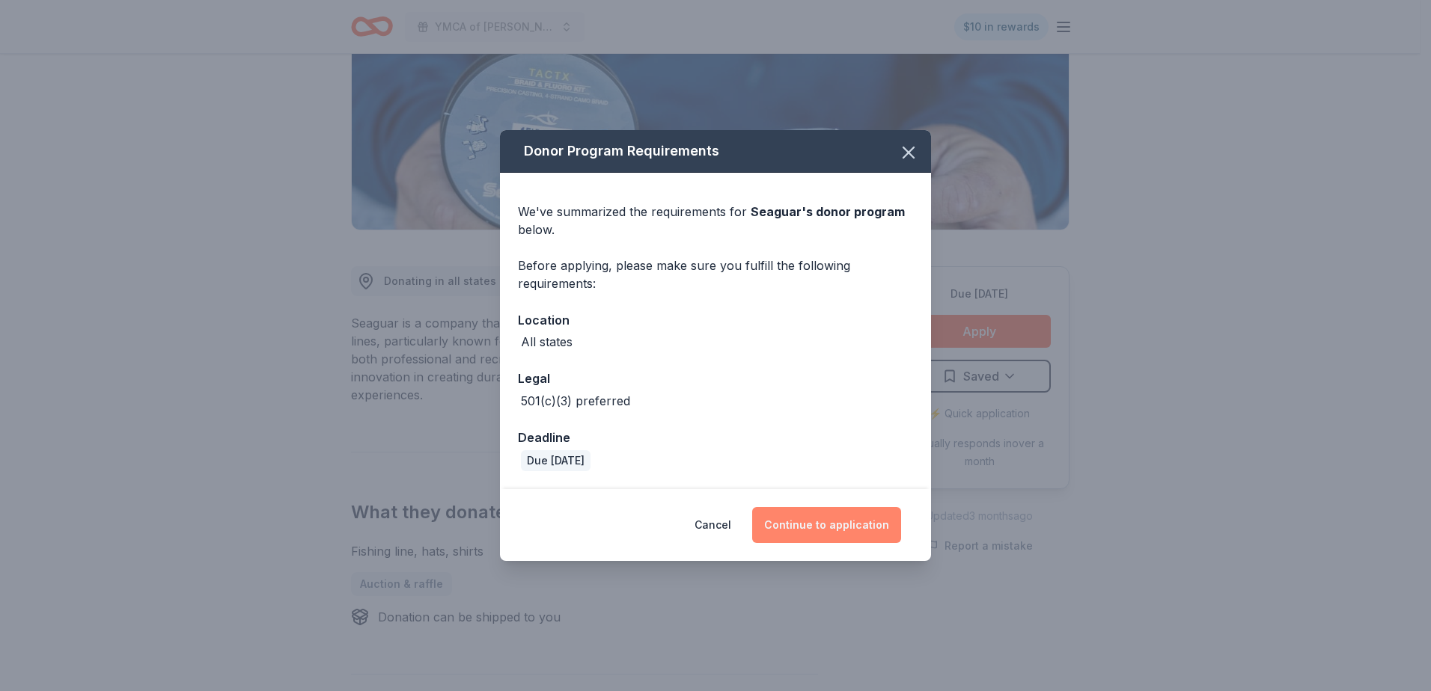
click at [807, 521] on button "Continue to application" at bounding box center [826, 525] width 149 height 36
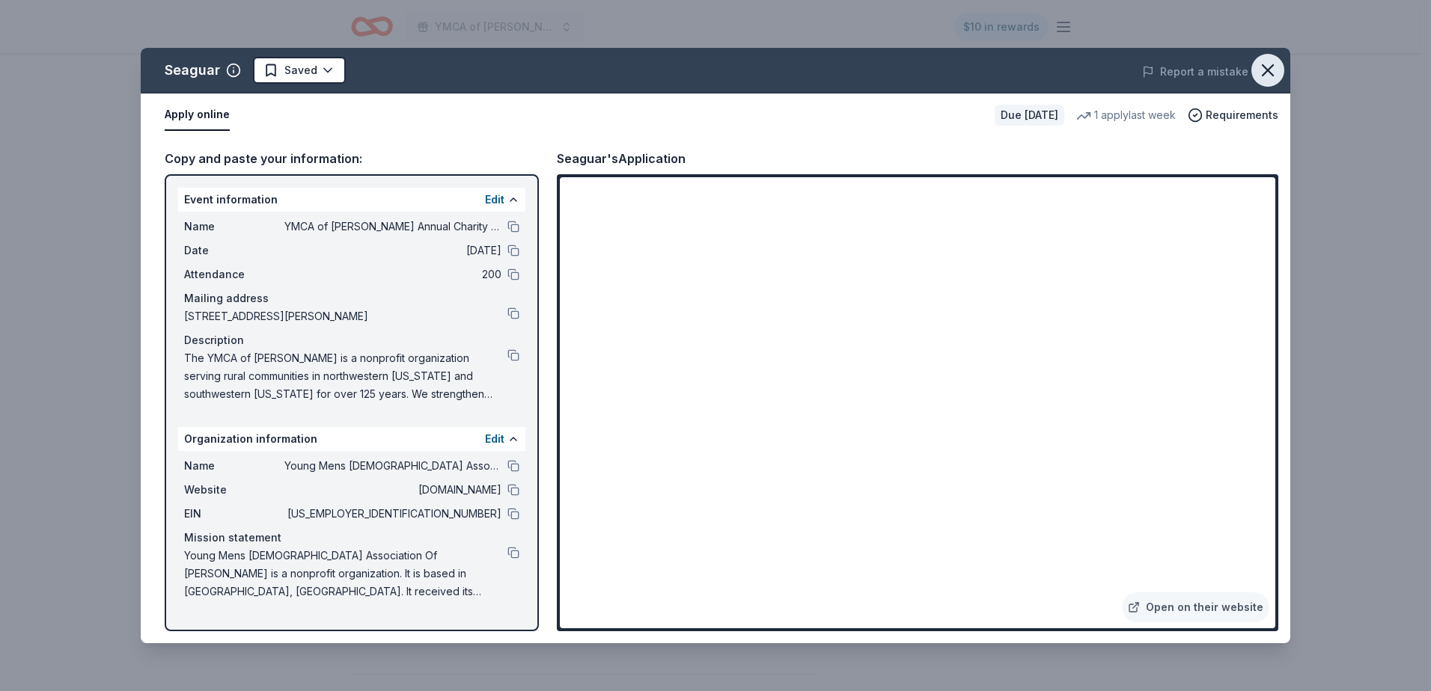
click at [1275, 70] on icon "button" at bounding box center [1267, 70] width 21 height 21
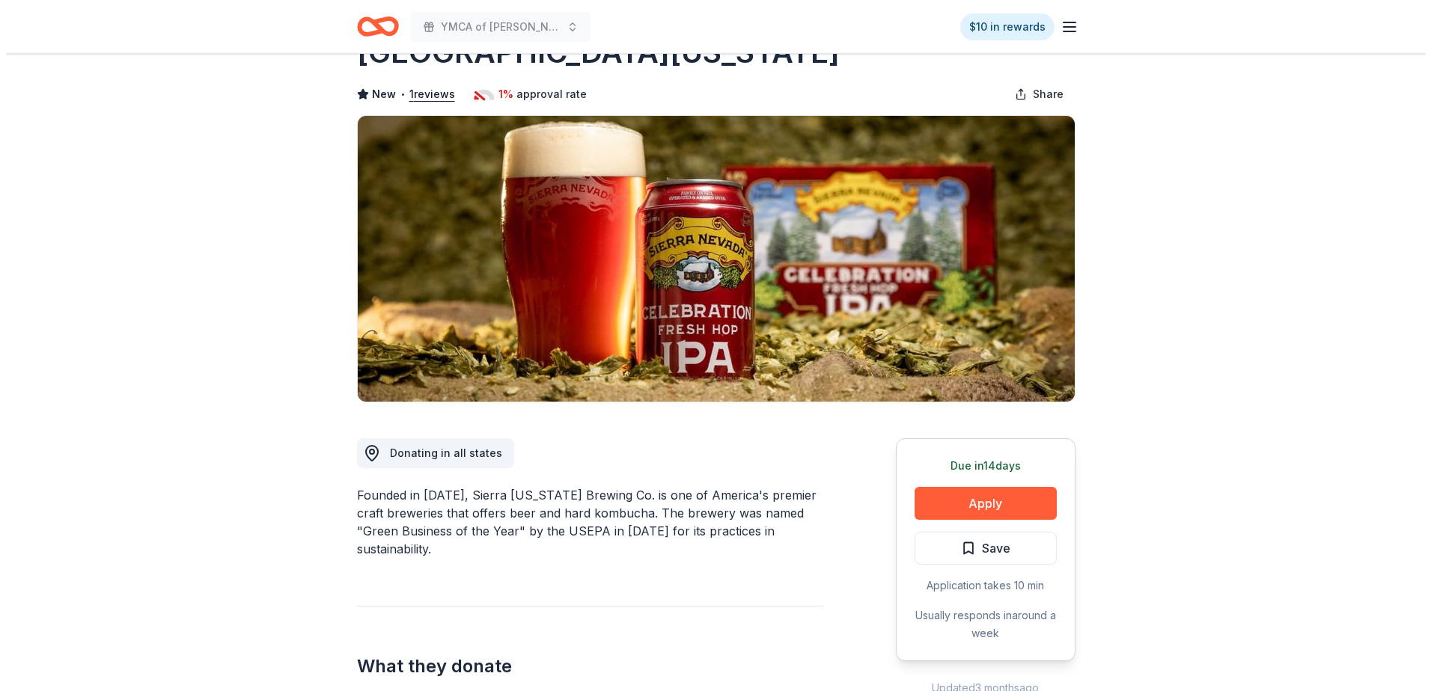
scroll to position [225, 0]
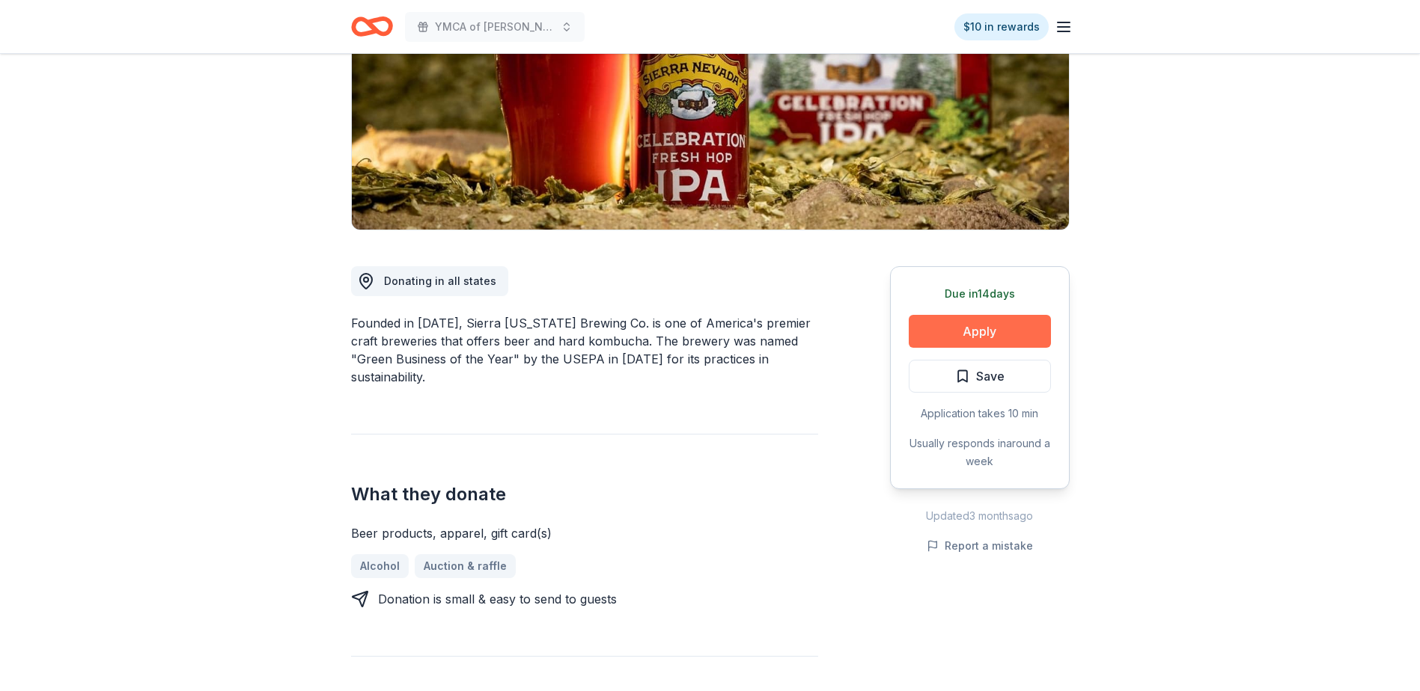
click at [989, 332] on button "Apply" at bounding box center [979, 331] width 142 height 33
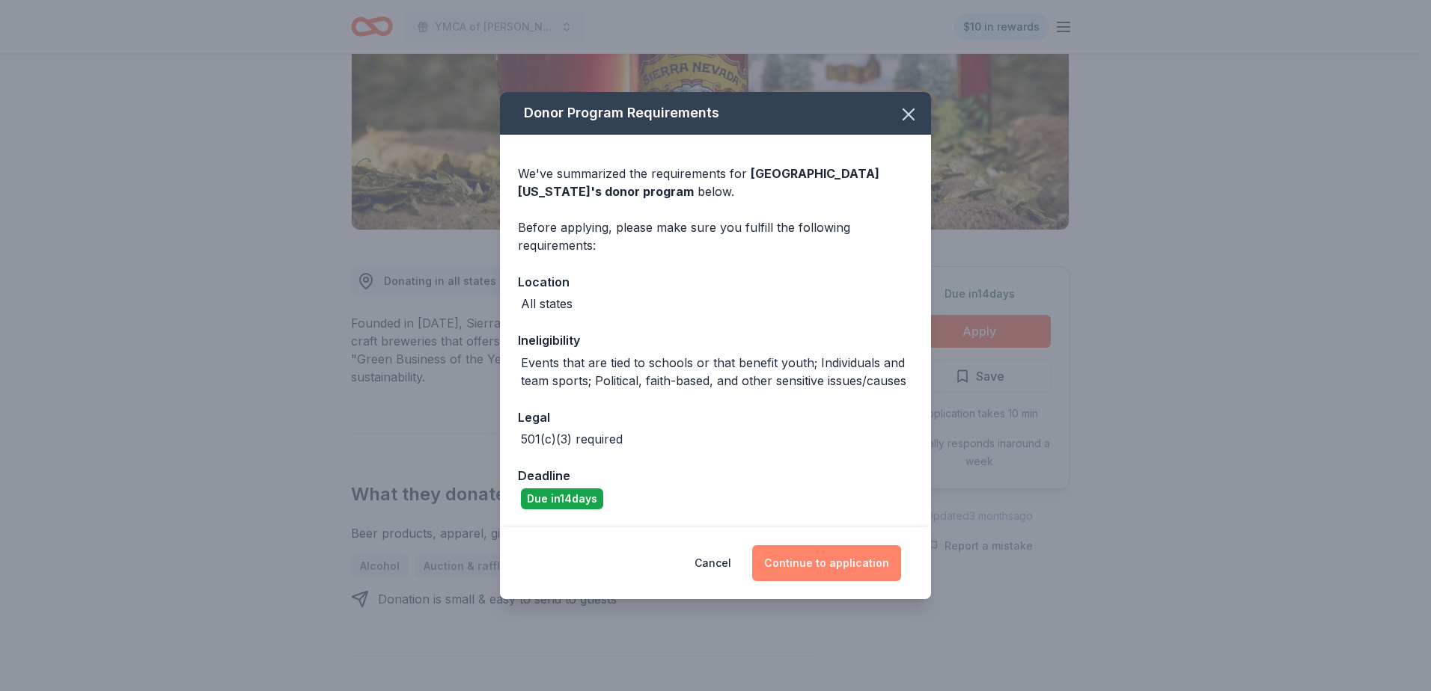
click at [831, 568] on button "Continue to application" at bounding box center [826, 564] width 149 height 36
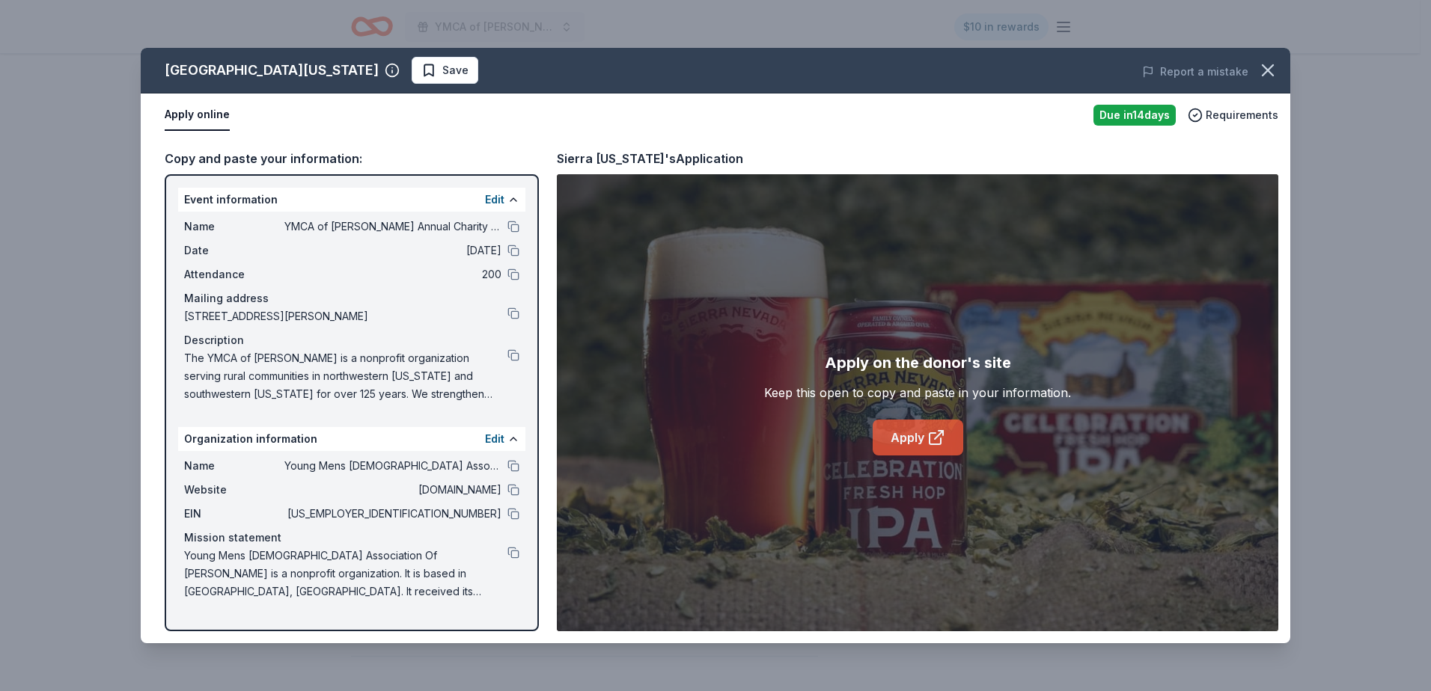
click at [902, 439] on link "Apply" at bounding box center [918, 438] width 91 height 36
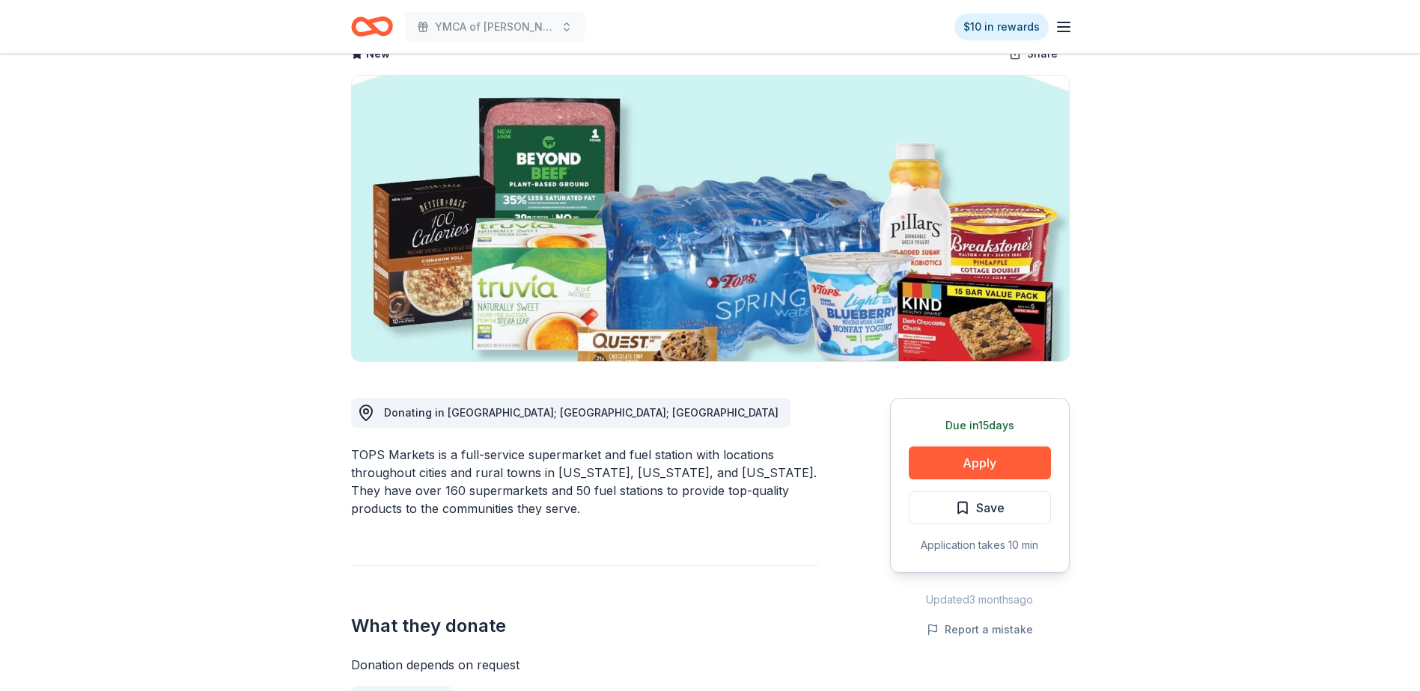
scroll to position [150, 0]
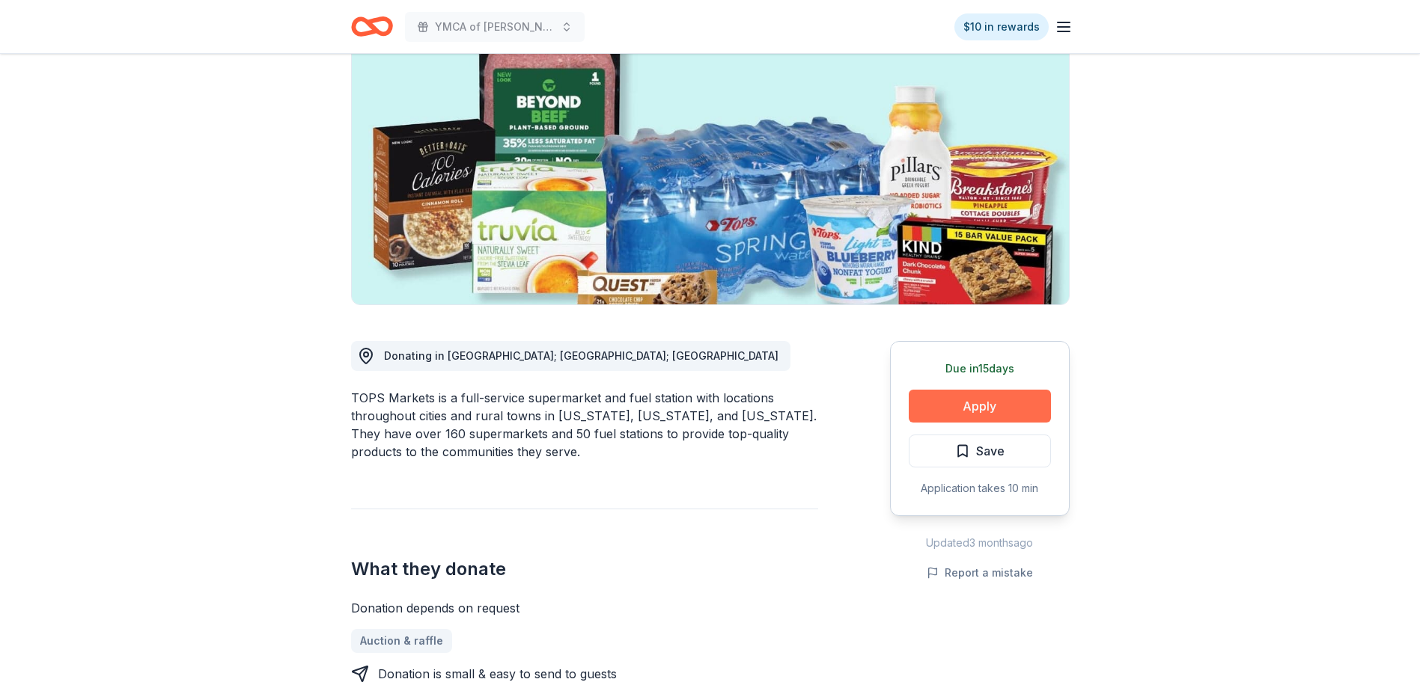
click at [988, 406] on button "Apply" at bounding box center [979, 406] width 142 height 33
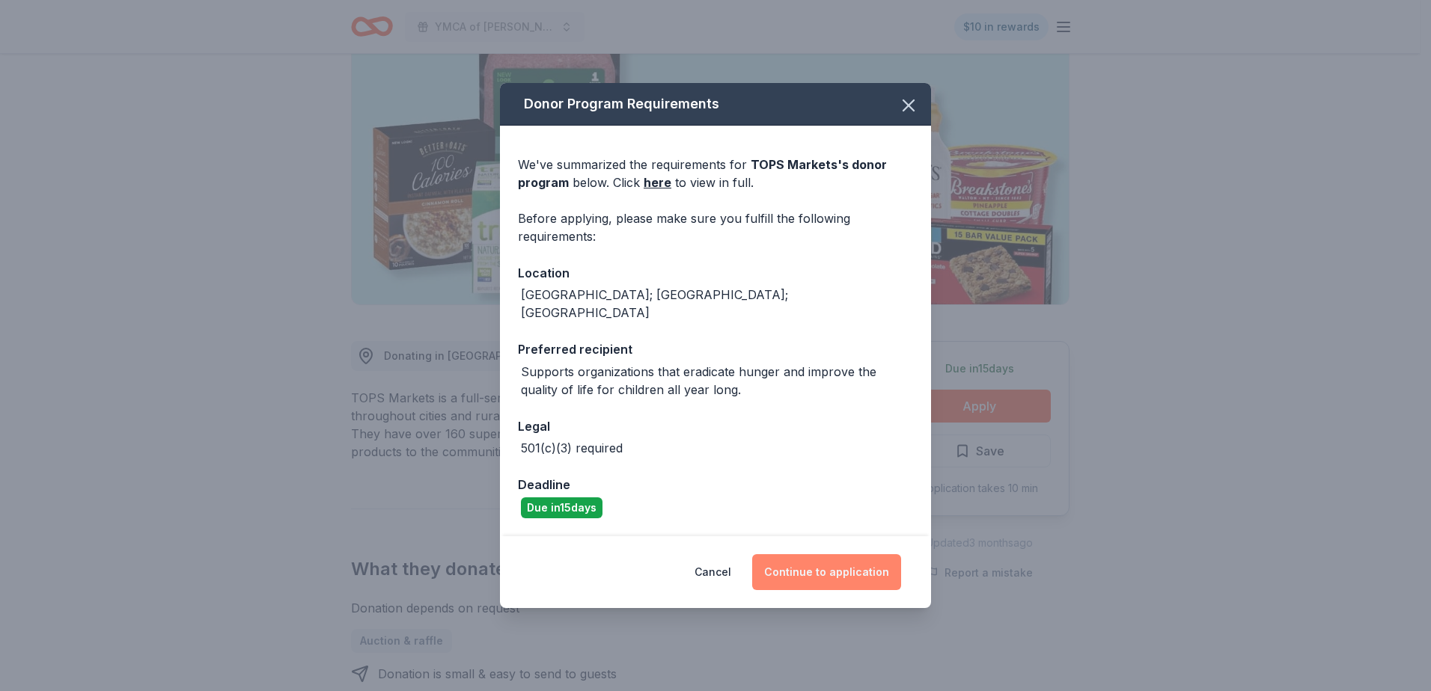
click at [819, 562] on button "Continue to application" at bounding box center [826, 573] width 149 height 36
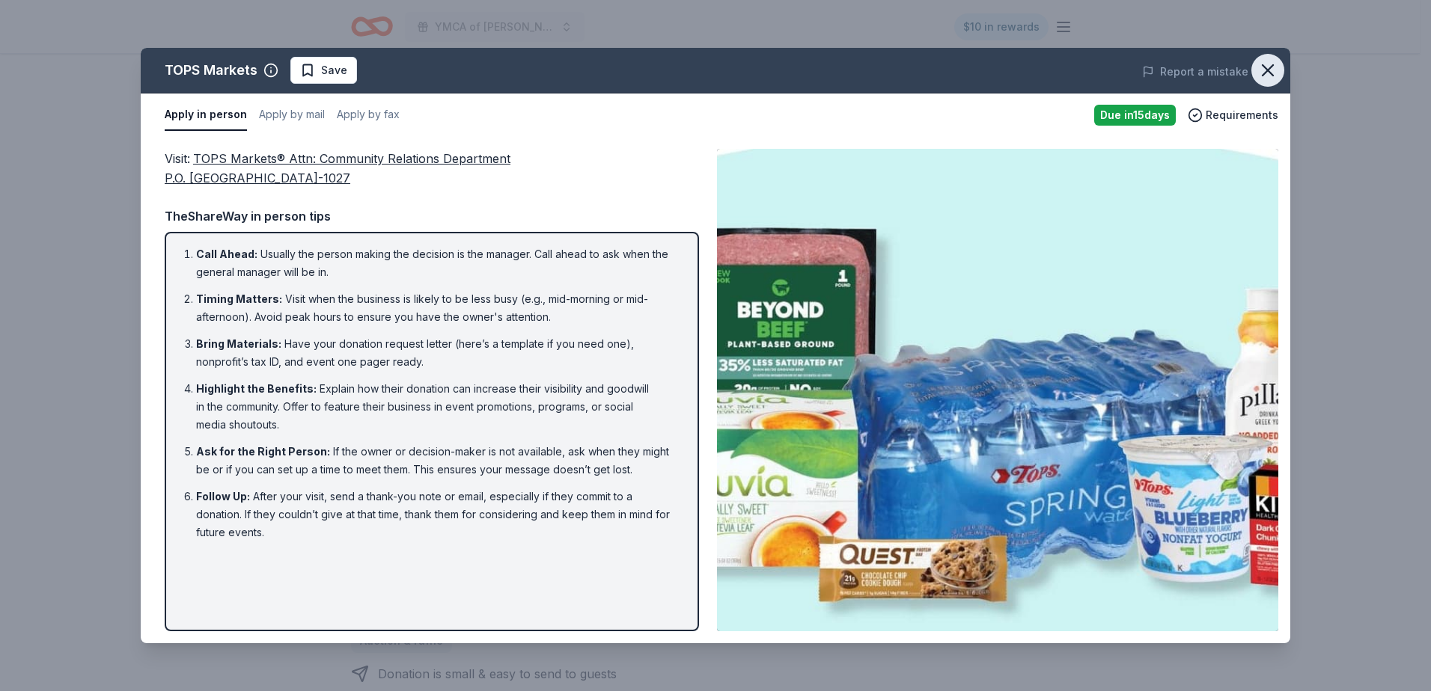
click at [1269, 70] on icon "button" at bounding box center [1267, 70] width 21 height 21
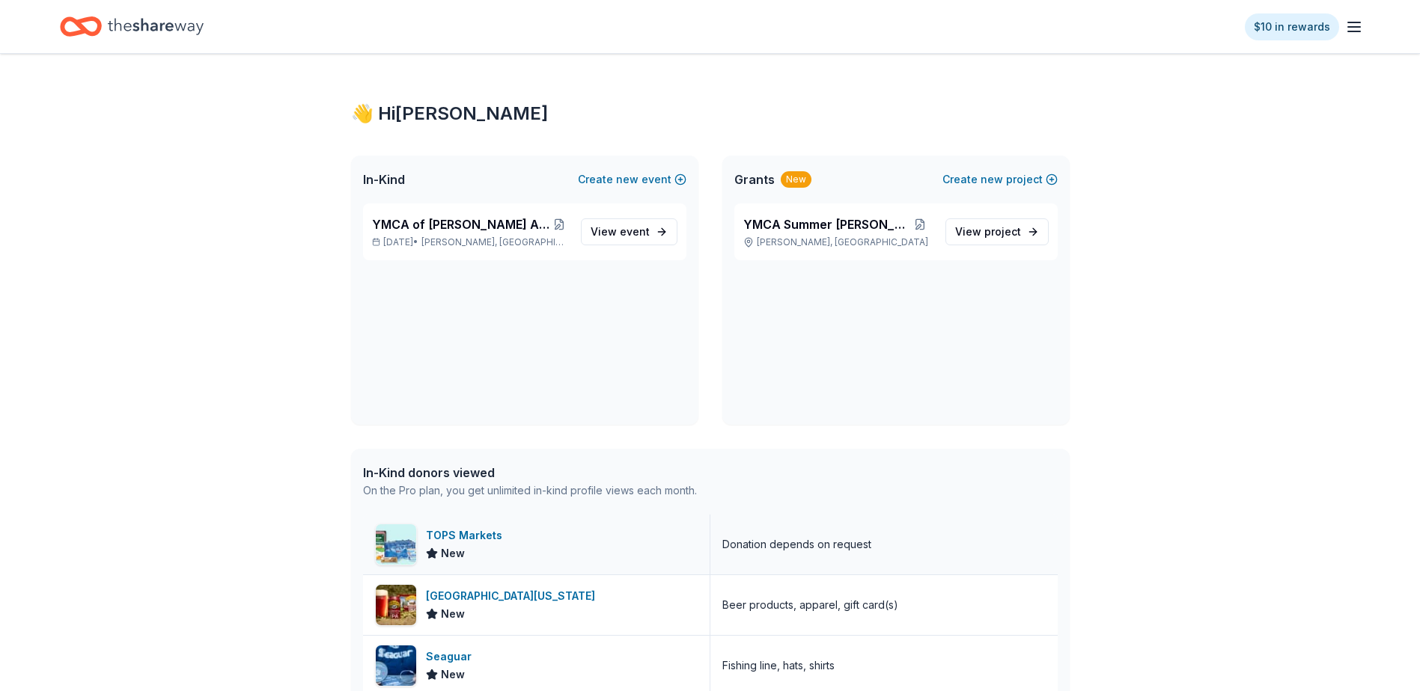
click at [438, 538] on div "TOPS Markets" at bounding box center [467, 536] width 82 height 18
click at [644, 231] on span "event" at bounding box center [635, 231] width 30 height 13
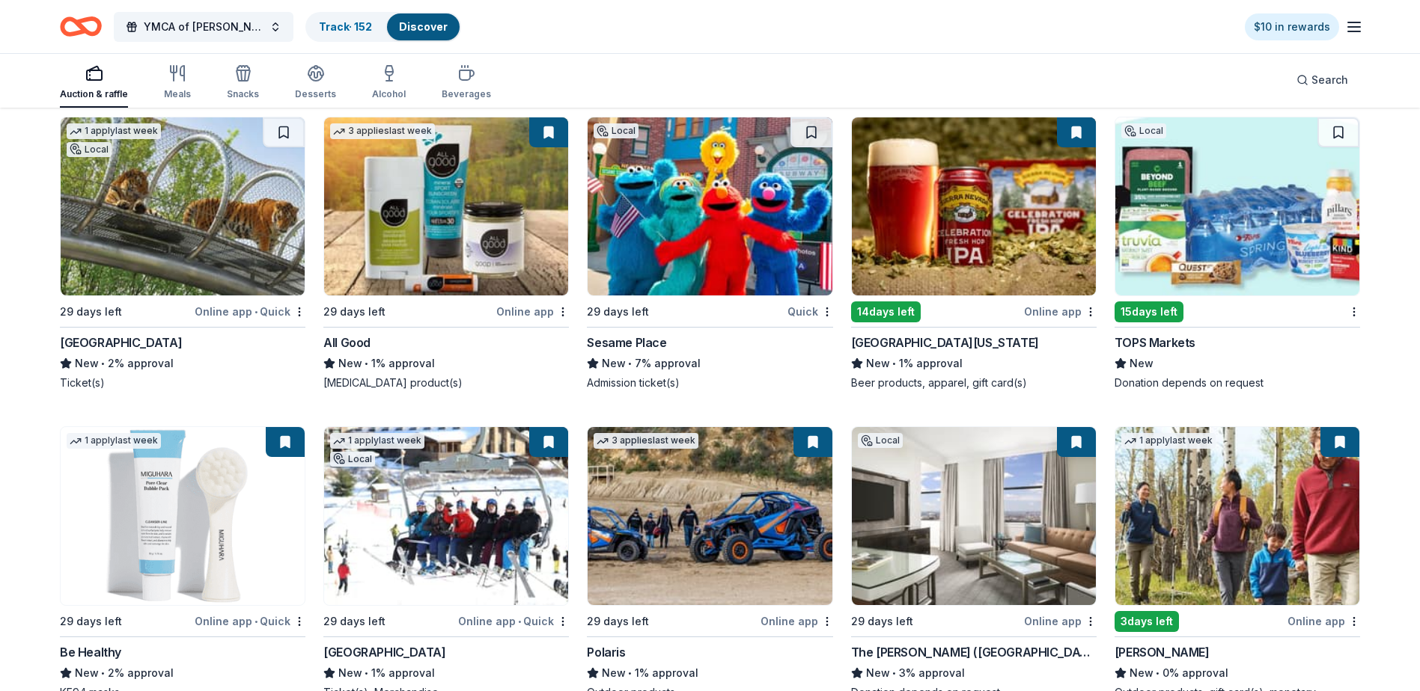
scroll to position [12219, 0]
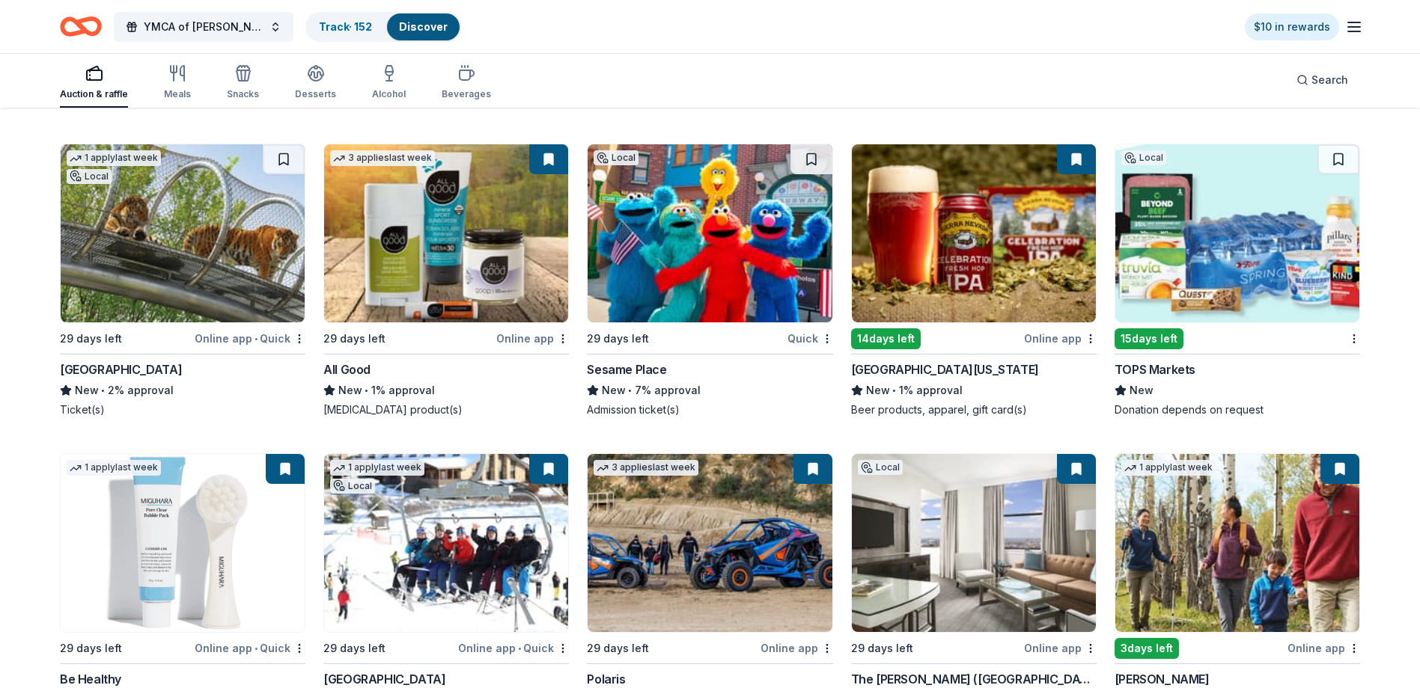
click at [707, 278] on img at bounding box center [709, 233] width 244 height 178
click at [811, 174] on button at bounding box center [811, 159] width 42 height 30
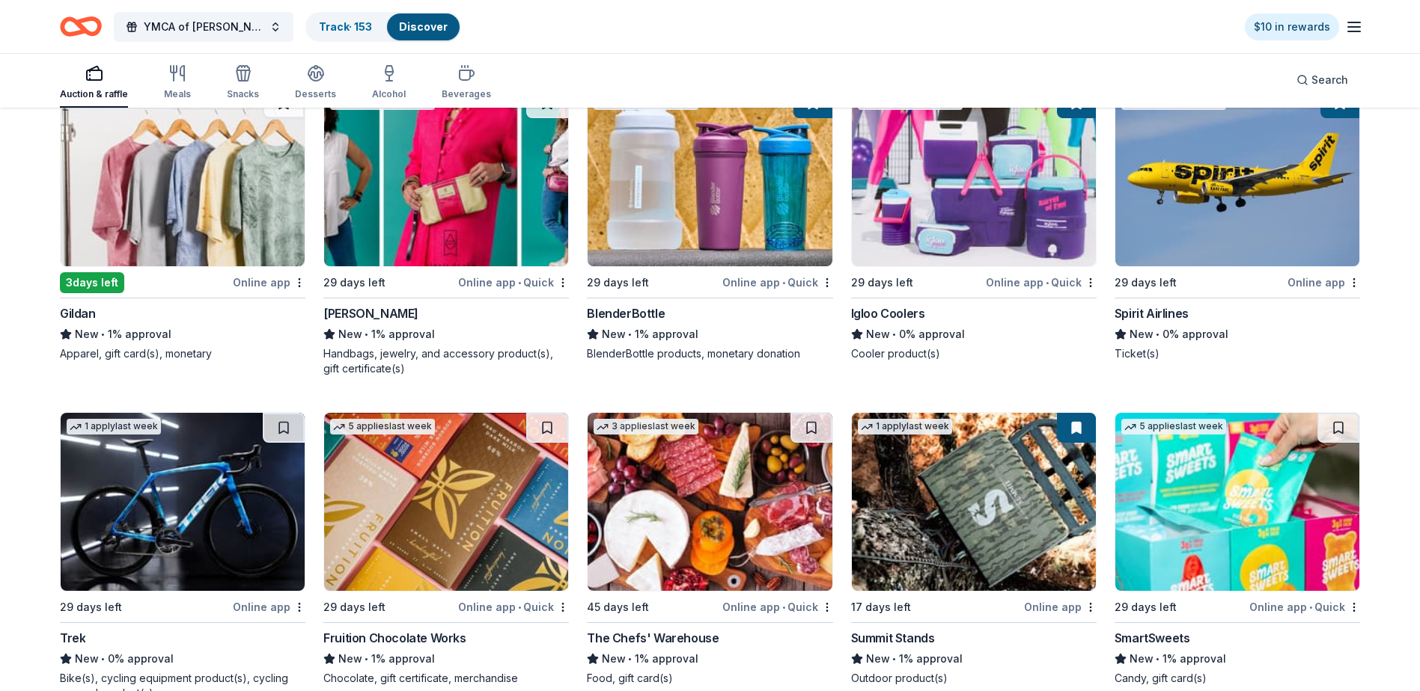
scroll to position [13264, 0]
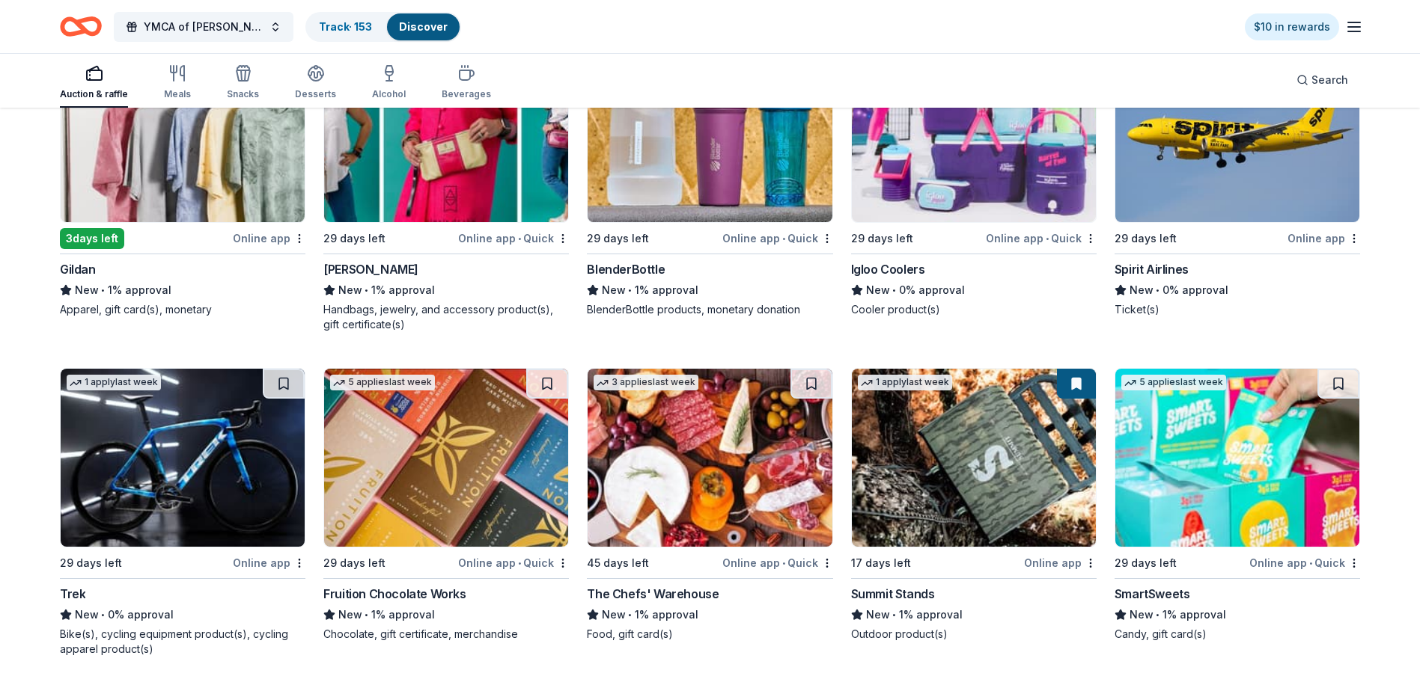
click at [449, 464] on img at bounding box center [446, 458] width 244 height 178
click at [549, 394] on button at bounding box center [547, 384] width 42 height 30
click at [1211, 480] on img at bounding box center [1237, 458] width 244 height 178
click at [1337, 397] on button at bounding box center [1338, 384] width 42 height 30
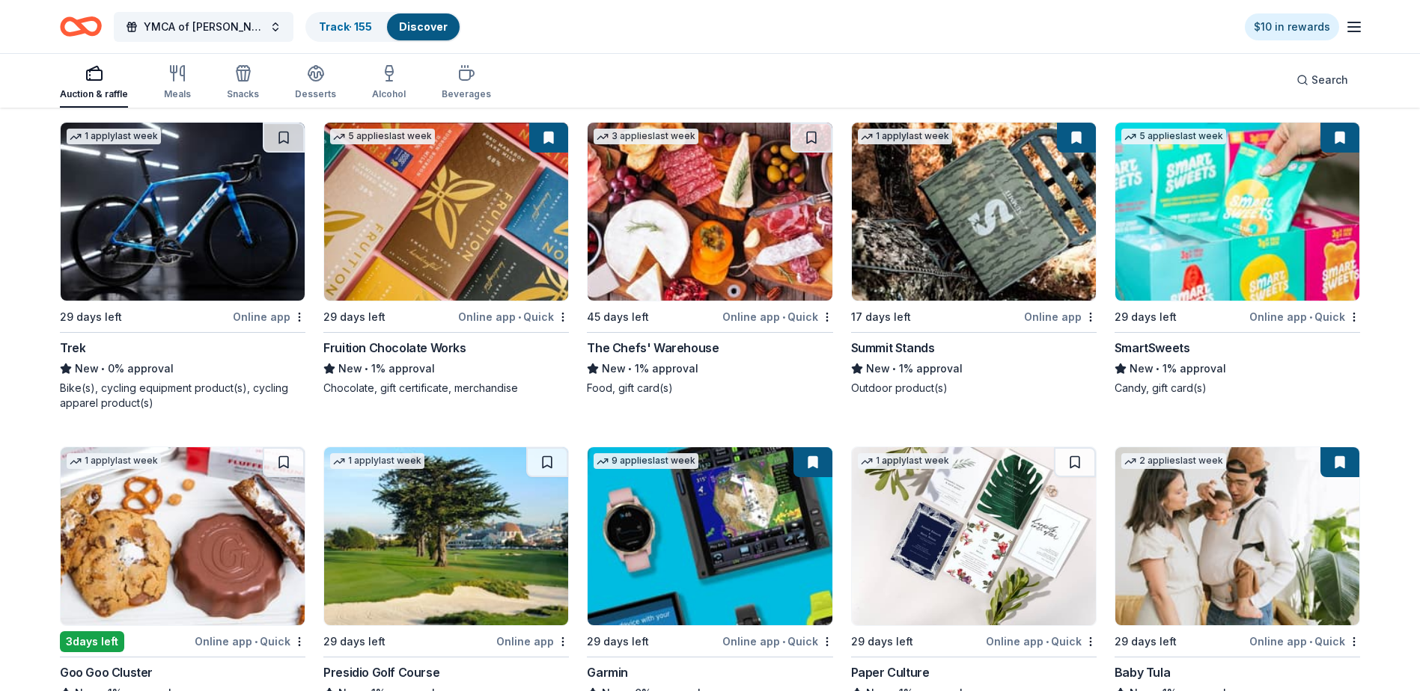
scroll to position [13563, 0]
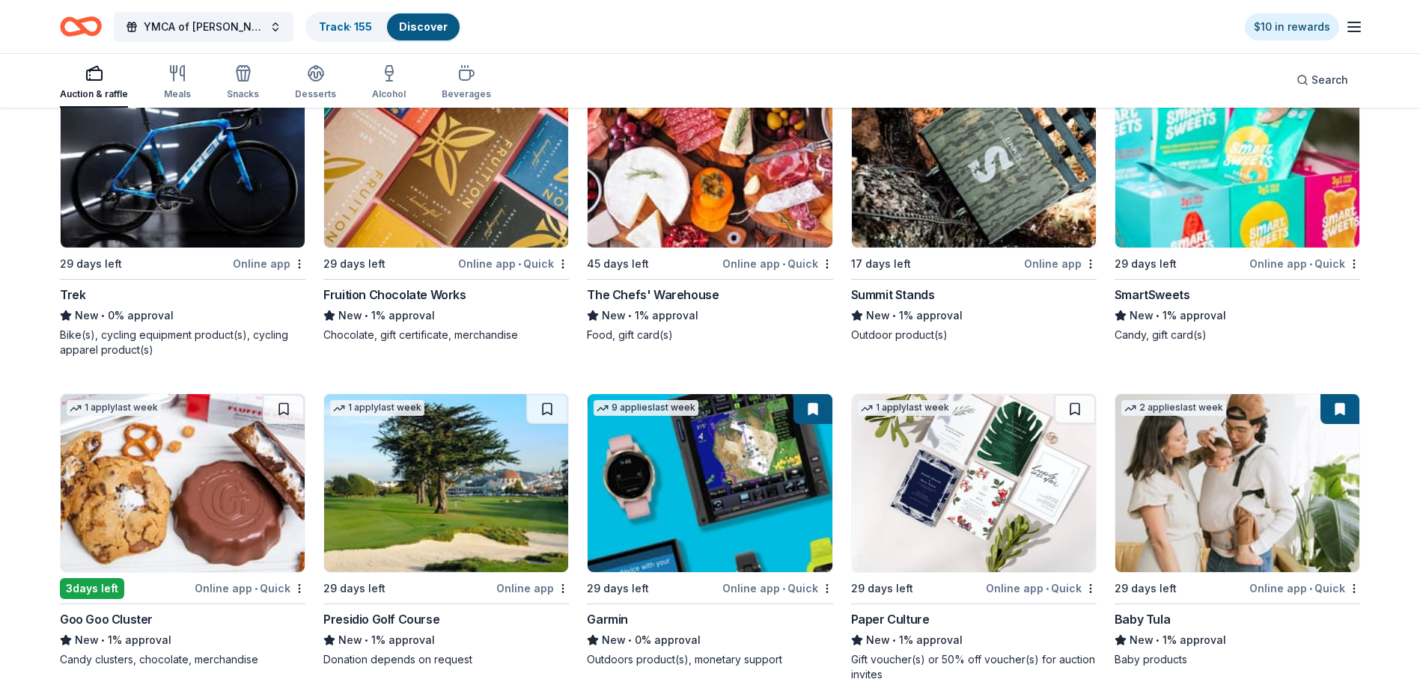
click at [161, 489] on img at bounding box center [183, 483] width 244 height 178
click at [281, 424] on button at bounding box center [284, 409] width 42 height 30
click at [957, 492] on img at bounding box center [974, 483] width 244 height 178
click at [1073, 421] on button at bounding box center [1075, 409] width 42 height 30
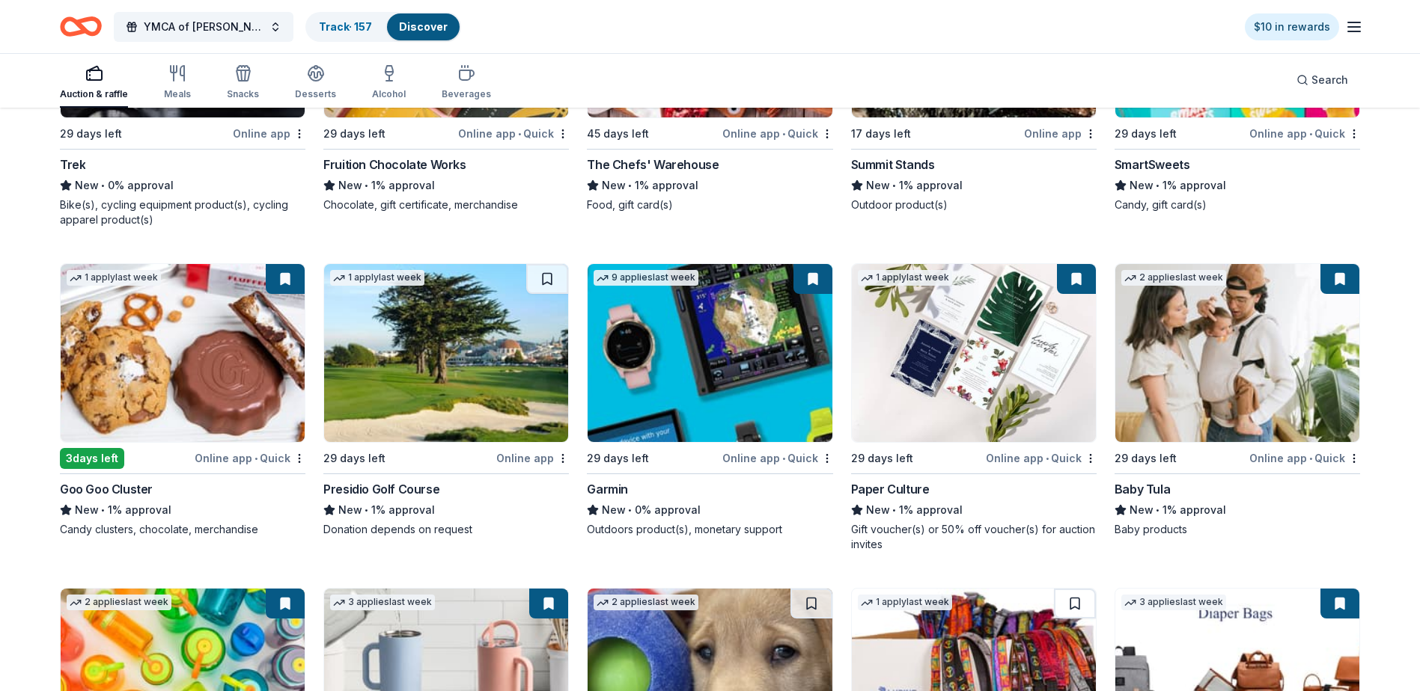
scroll to position [13988, 0]
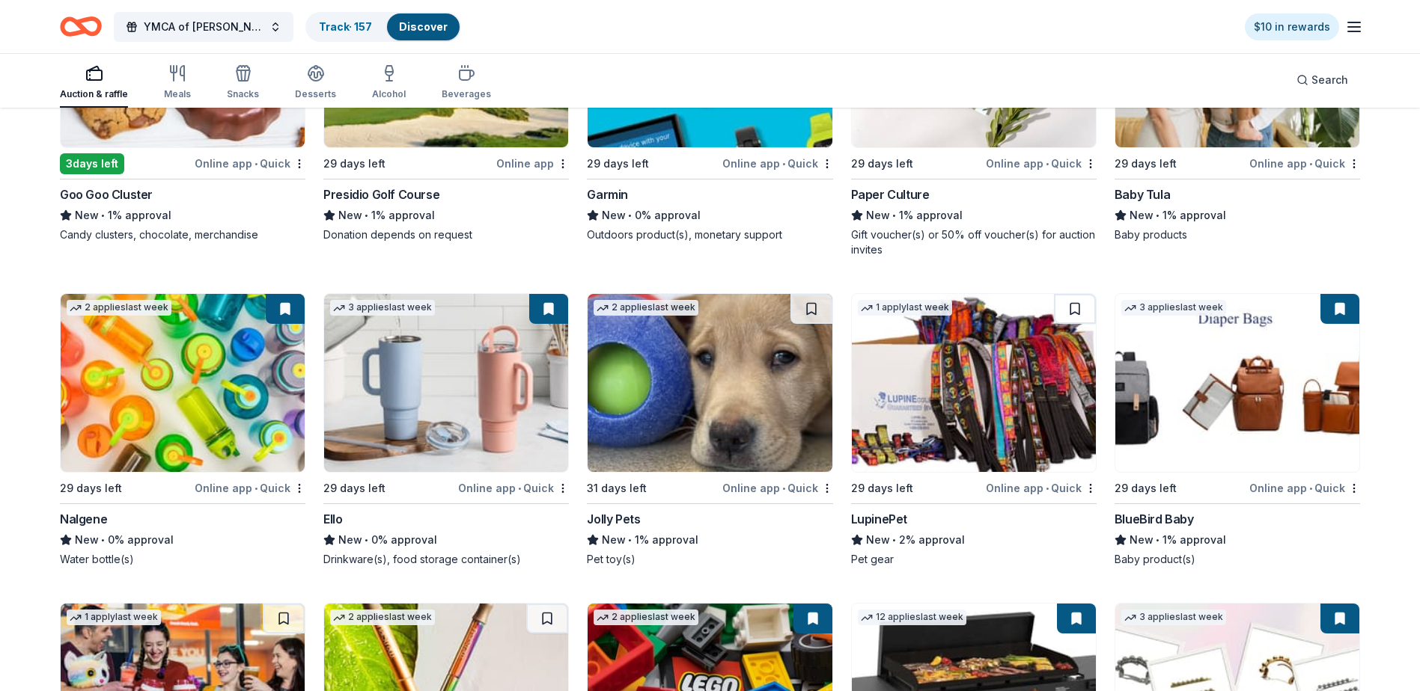
click at [170, 423] on img at bounding box center [183, 383] width 244 height 178
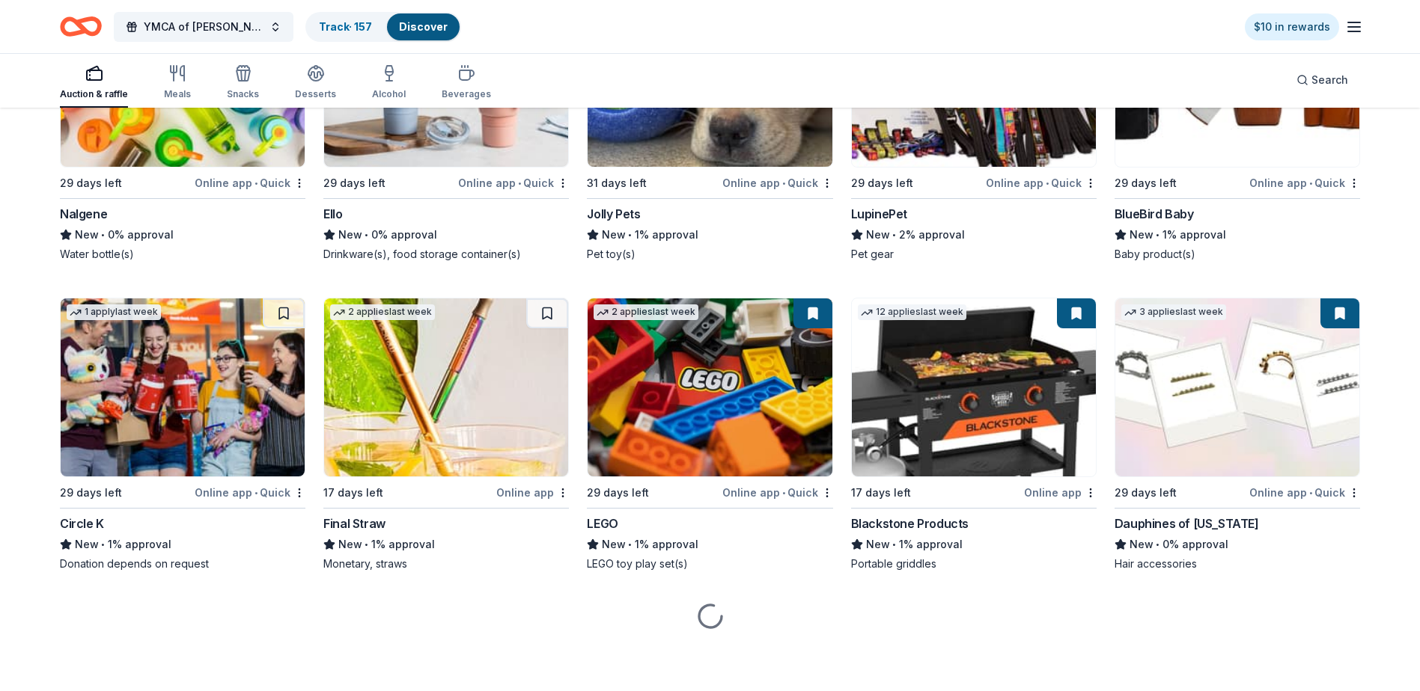
scroll to position [14308, 0]
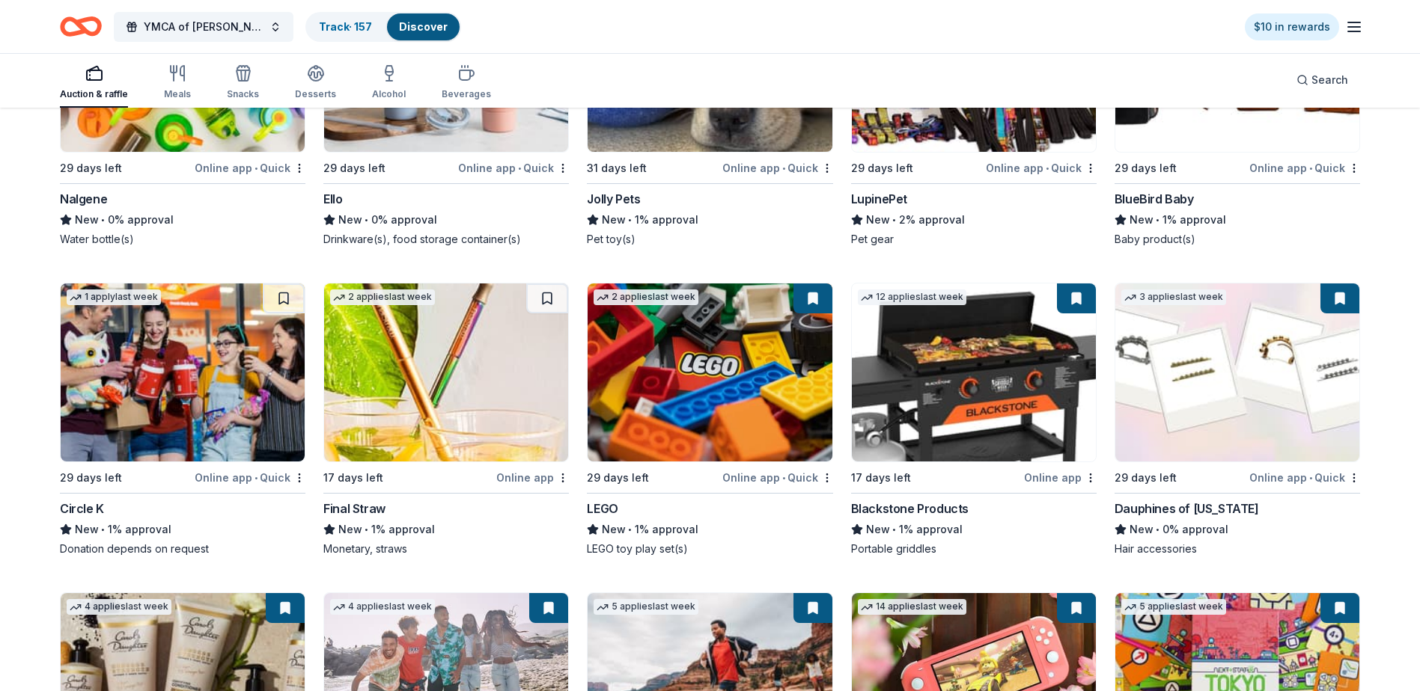
click at [414, 388] on img at bounding box center [446, 373] width 244 height 178
click at [546, 311] on button at bounding box center [547, 299] width 42 height 30
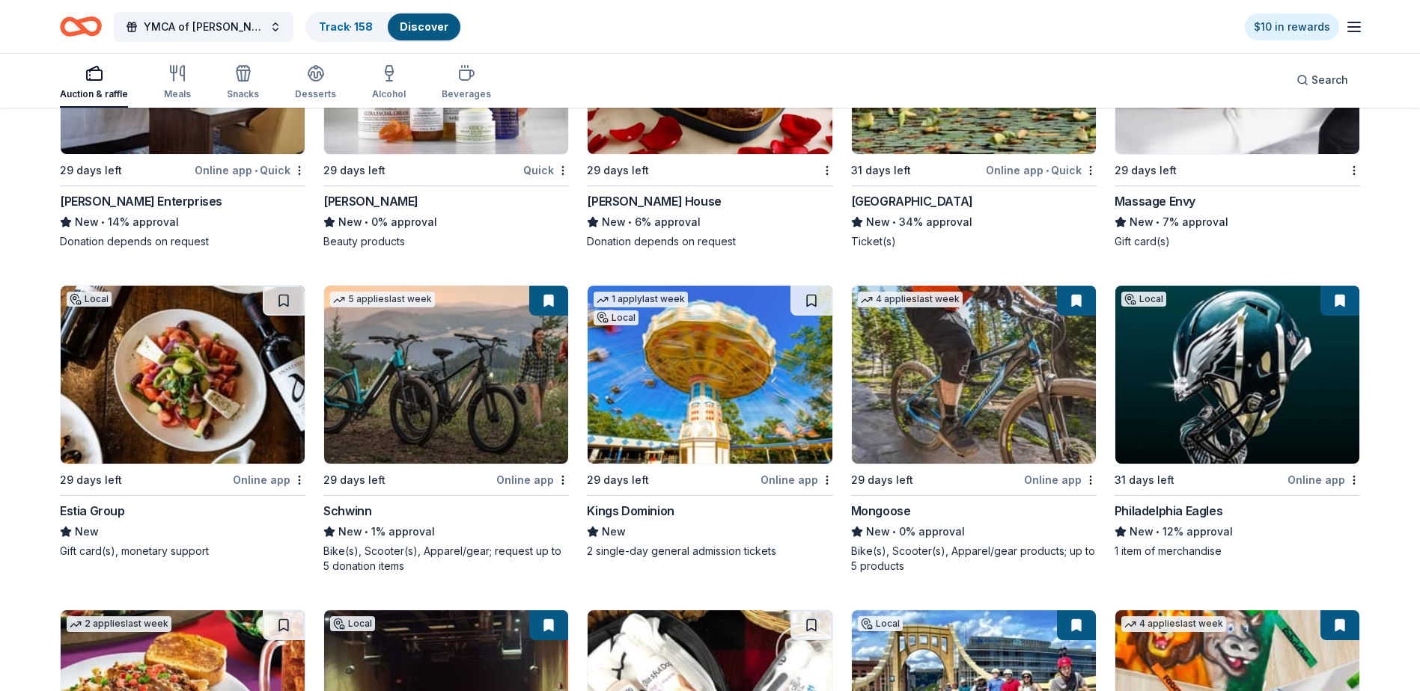
scroll to position [10683, 0]
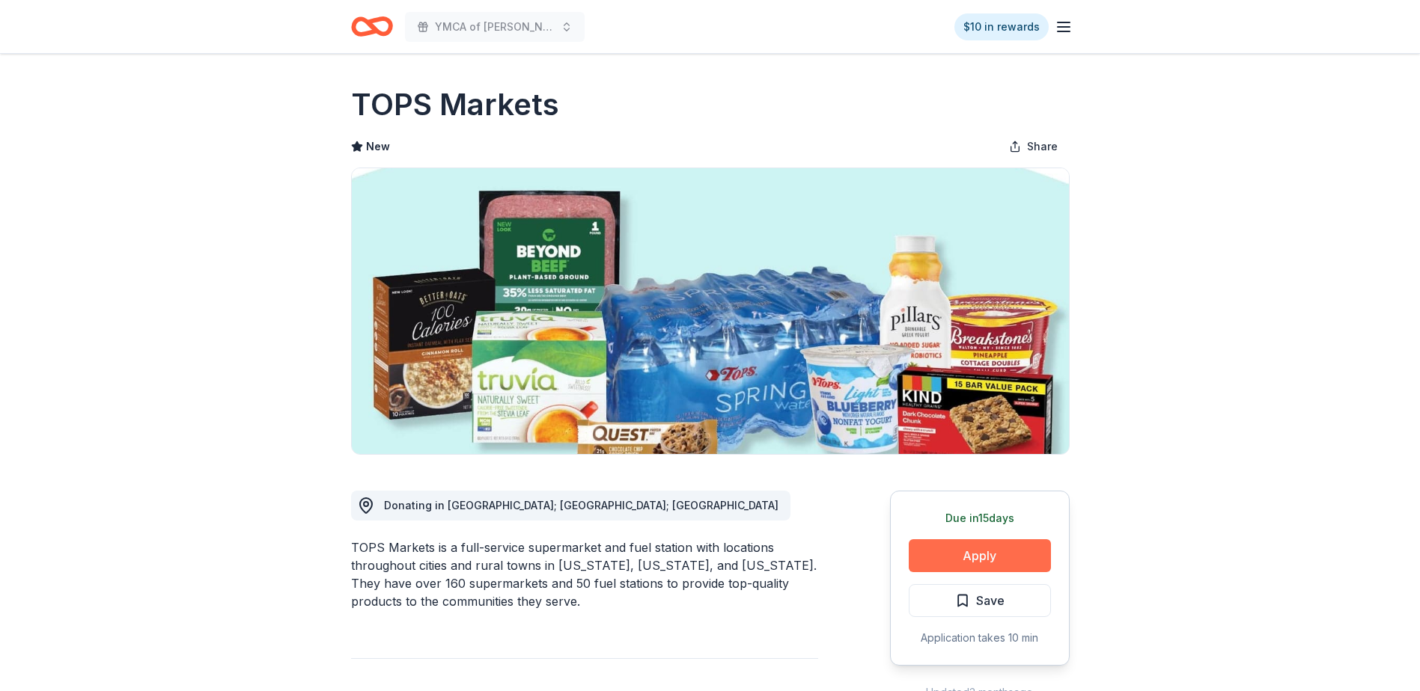
click at [980, 557] on button "Apply" at bounding box center [979, 556] width 142 height 33
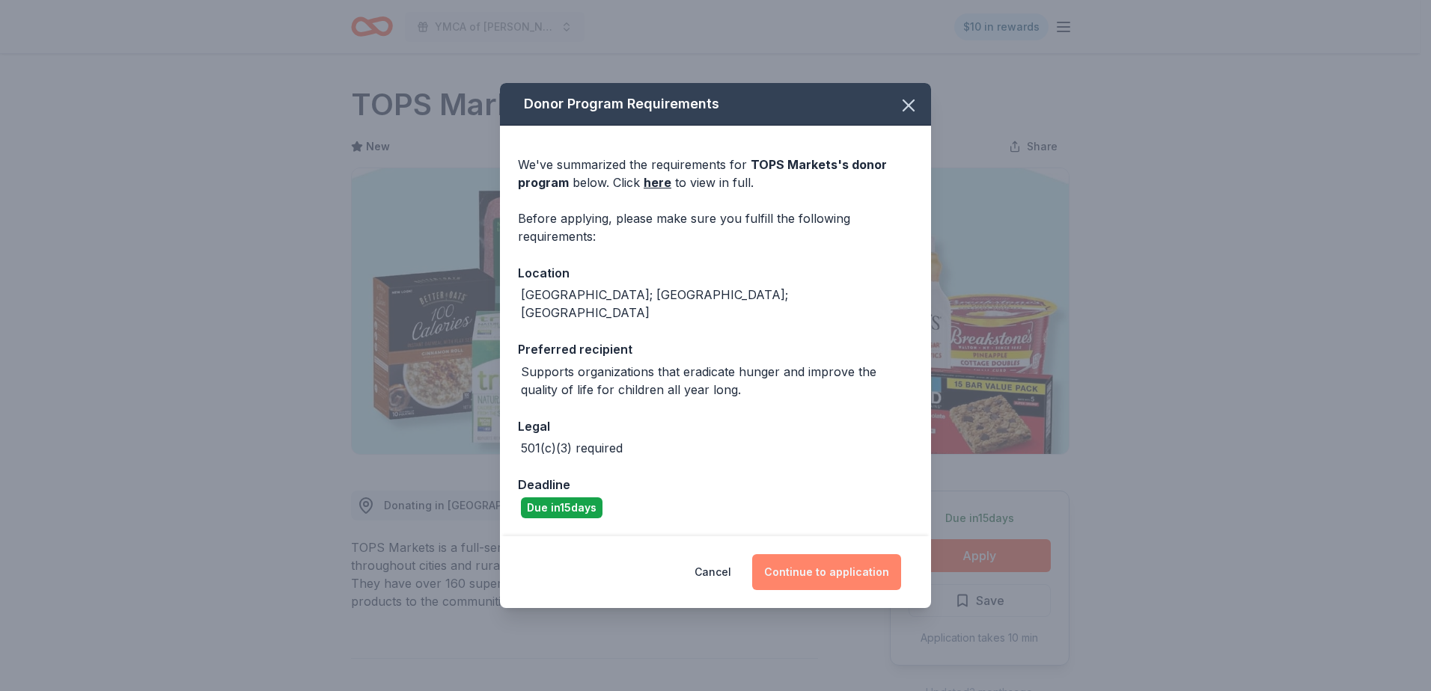
click at [842, 560] on button "Continue to application" at bounding box center [826, 573] width 149 height 36
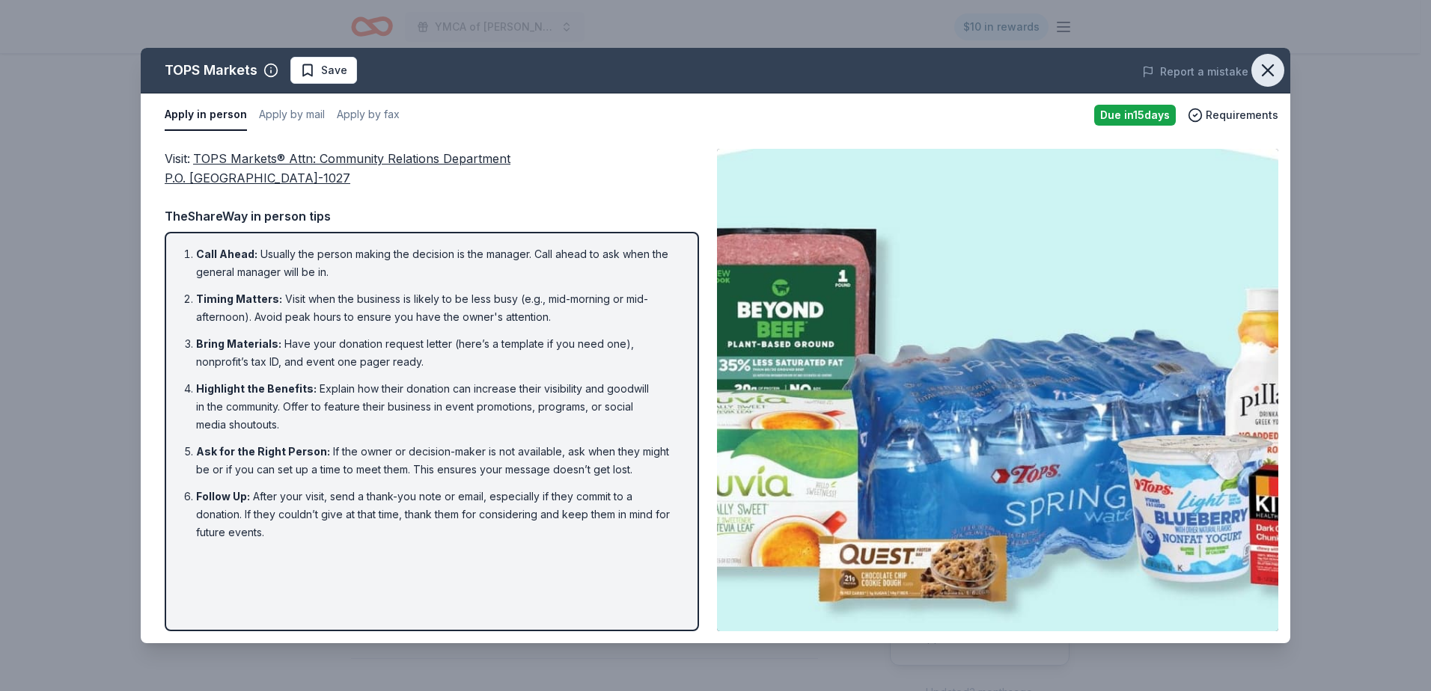
click at [1262, 71] on icon "button" at bounding box center [1267, 70] width 21 height 21
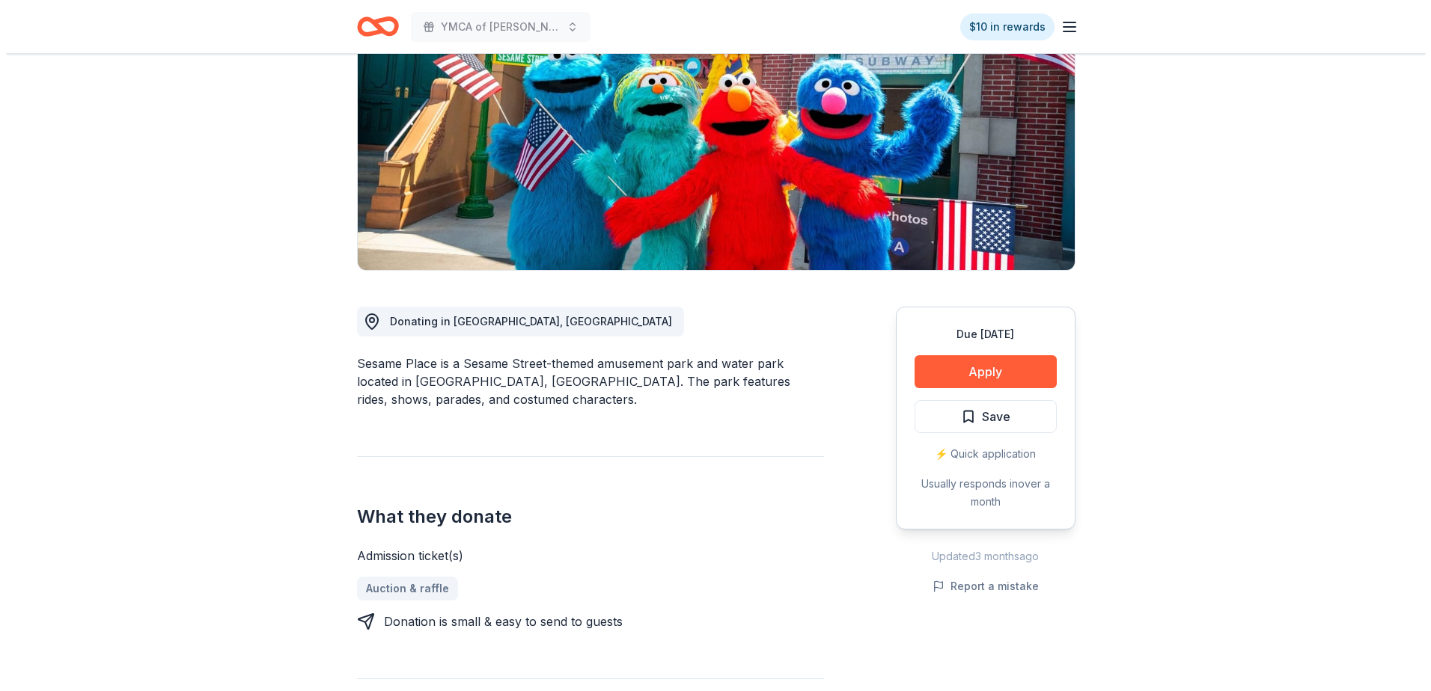
scroll to position [299, 0]
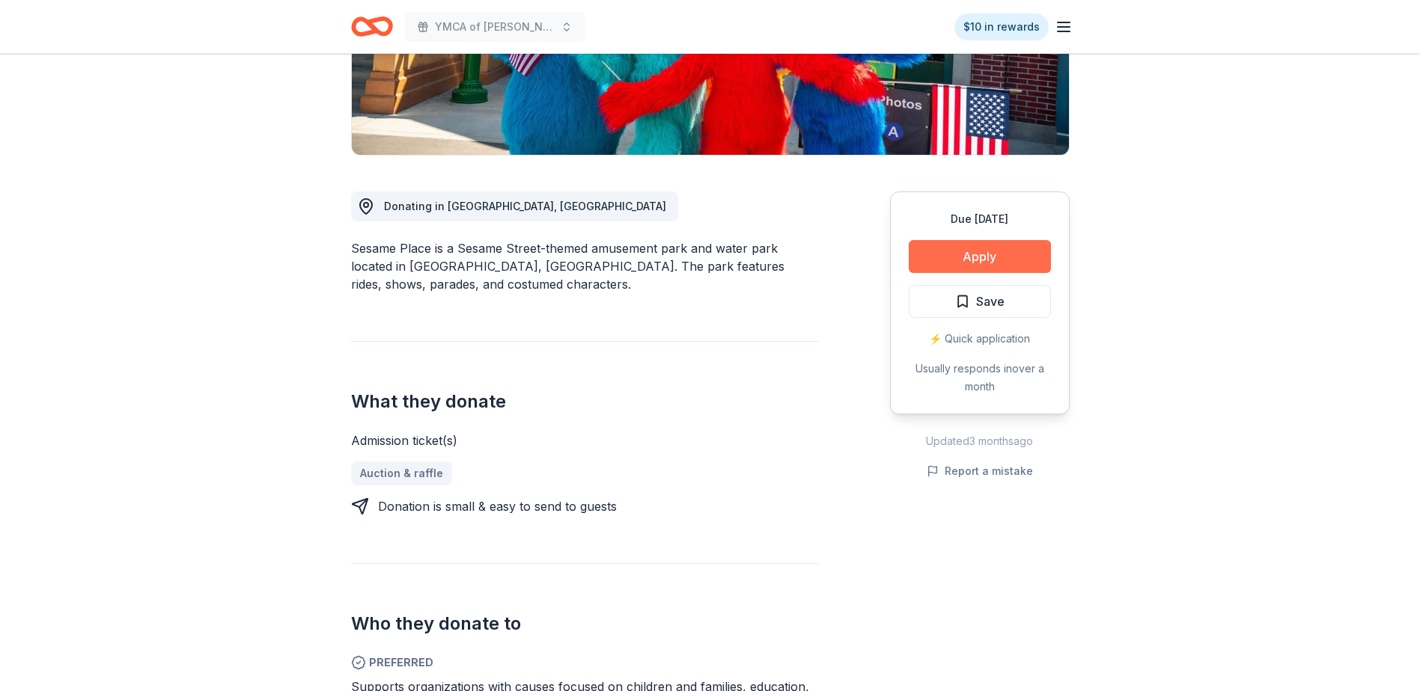
click at [995, 253] on button "Apply" at bounding box center [979, 256] width 142 height 33
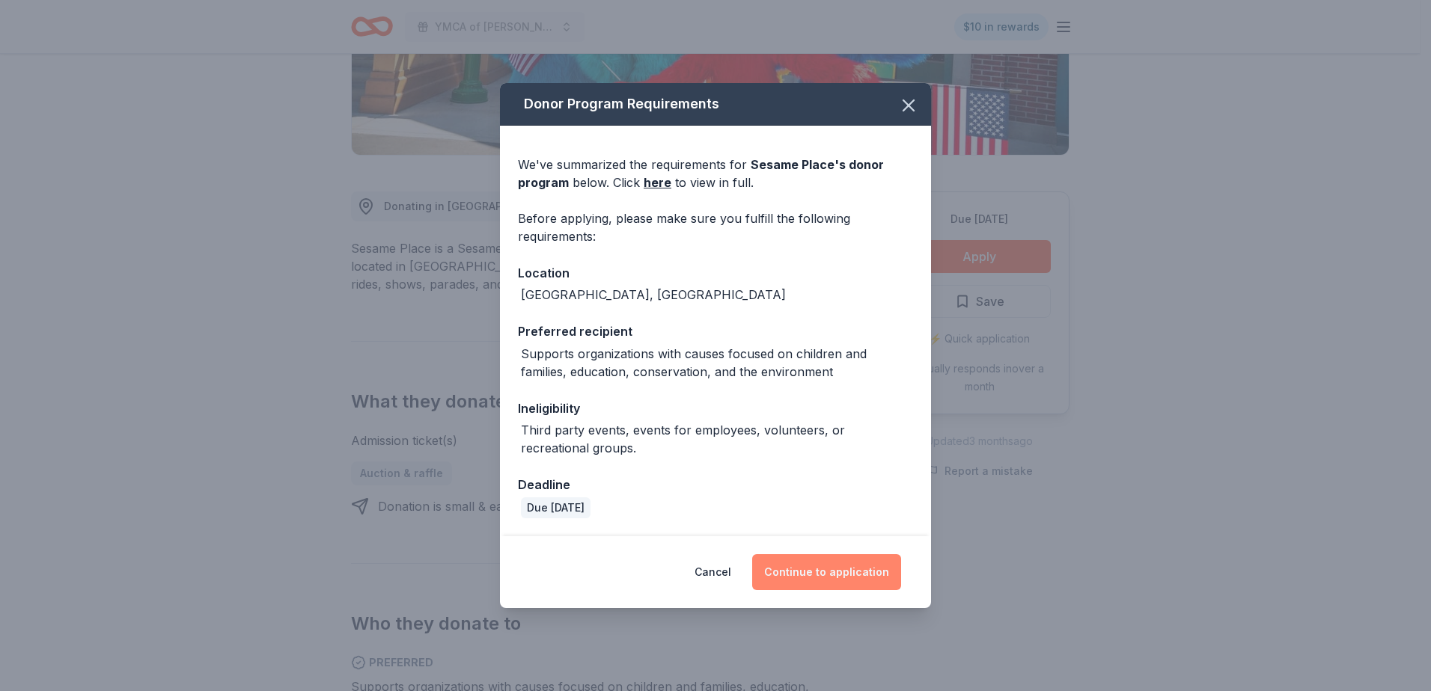
click at [828, 578] on button "Continue to application" at bounding box center [826, 573] width 149 height 36
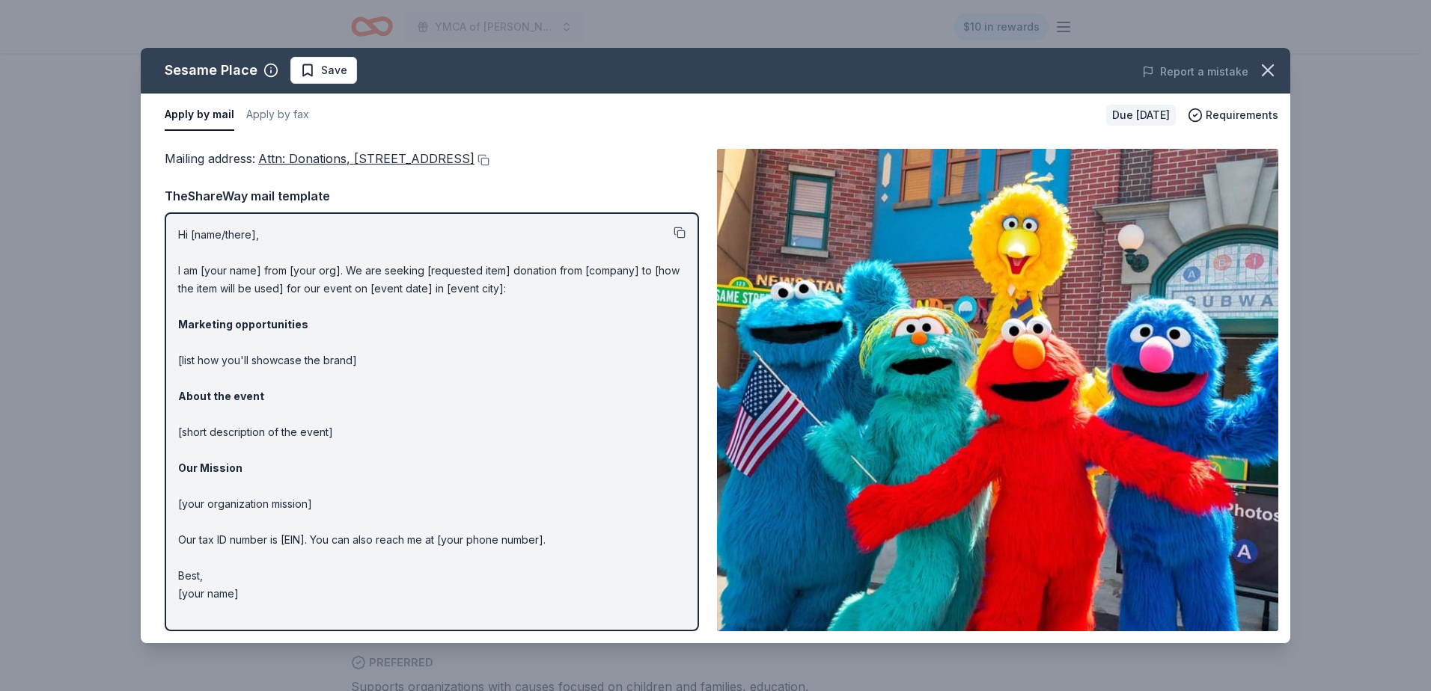
click at [684, 233] on button at bounding box center [680, 233] width 12 height 12
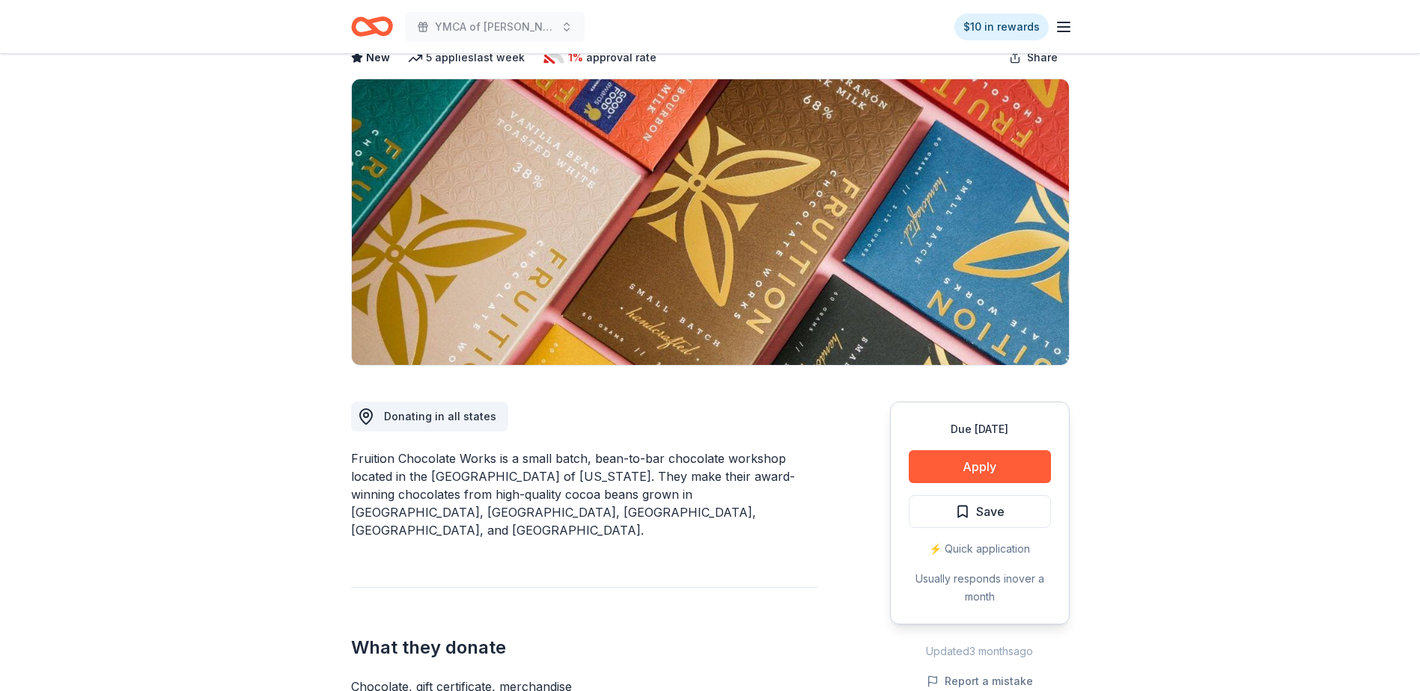
scroll to position [150, 0]
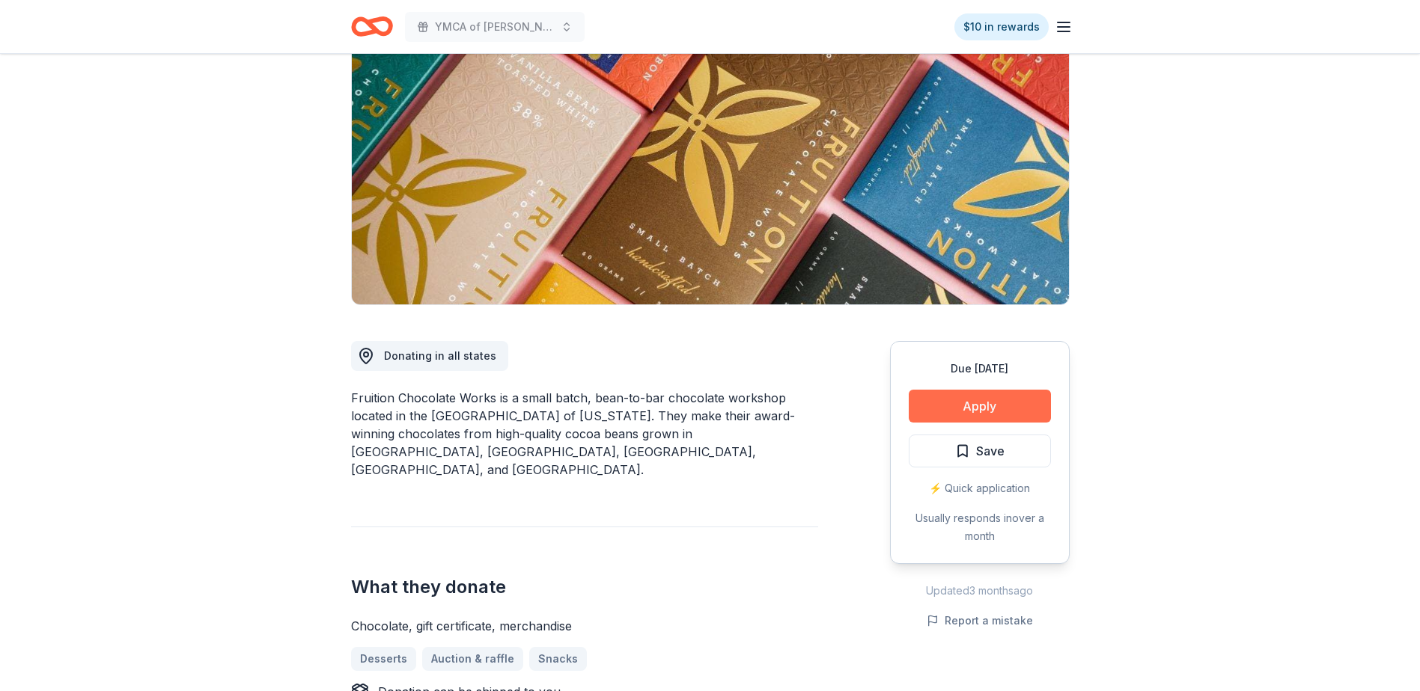
click at [979, 409] on button "Apply" at bounding box center [979, 406] width 142 height 33
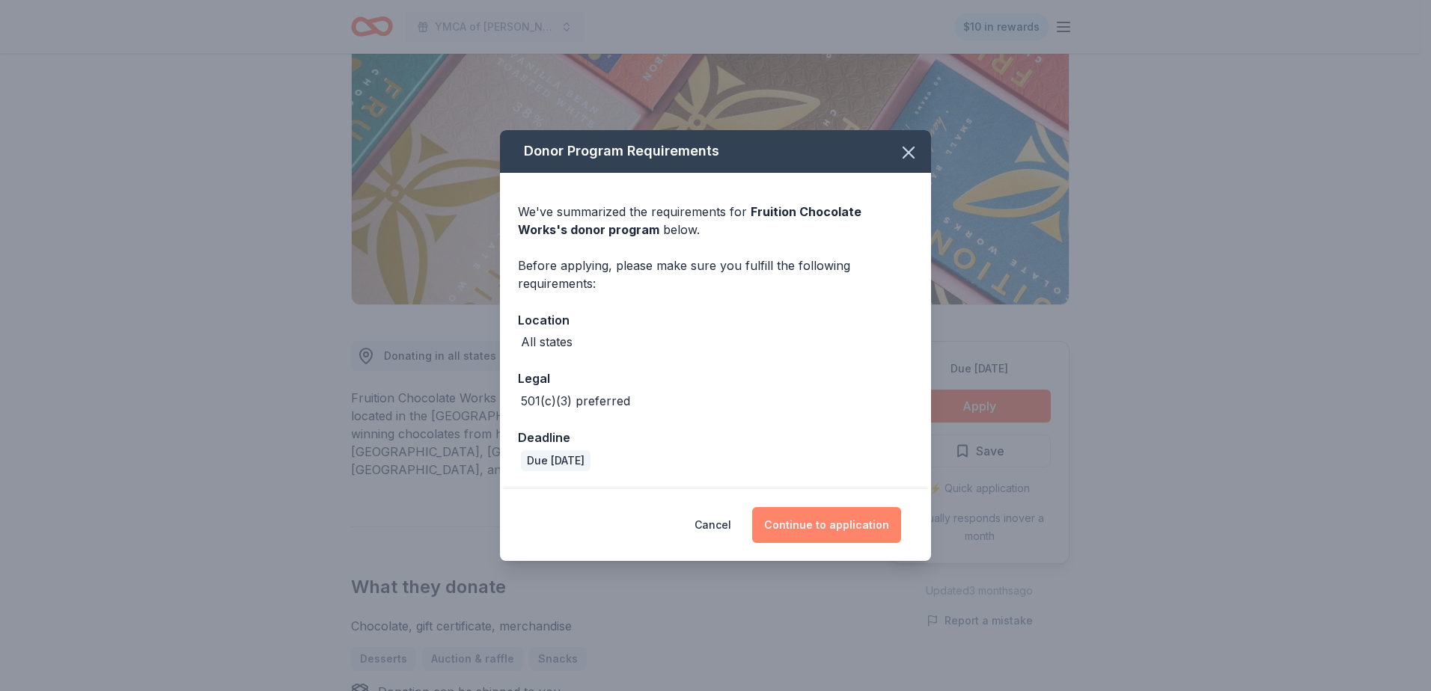
click at [813, 530] on button "Continue to application" at bounding box center [826, 525] width 149 height 36
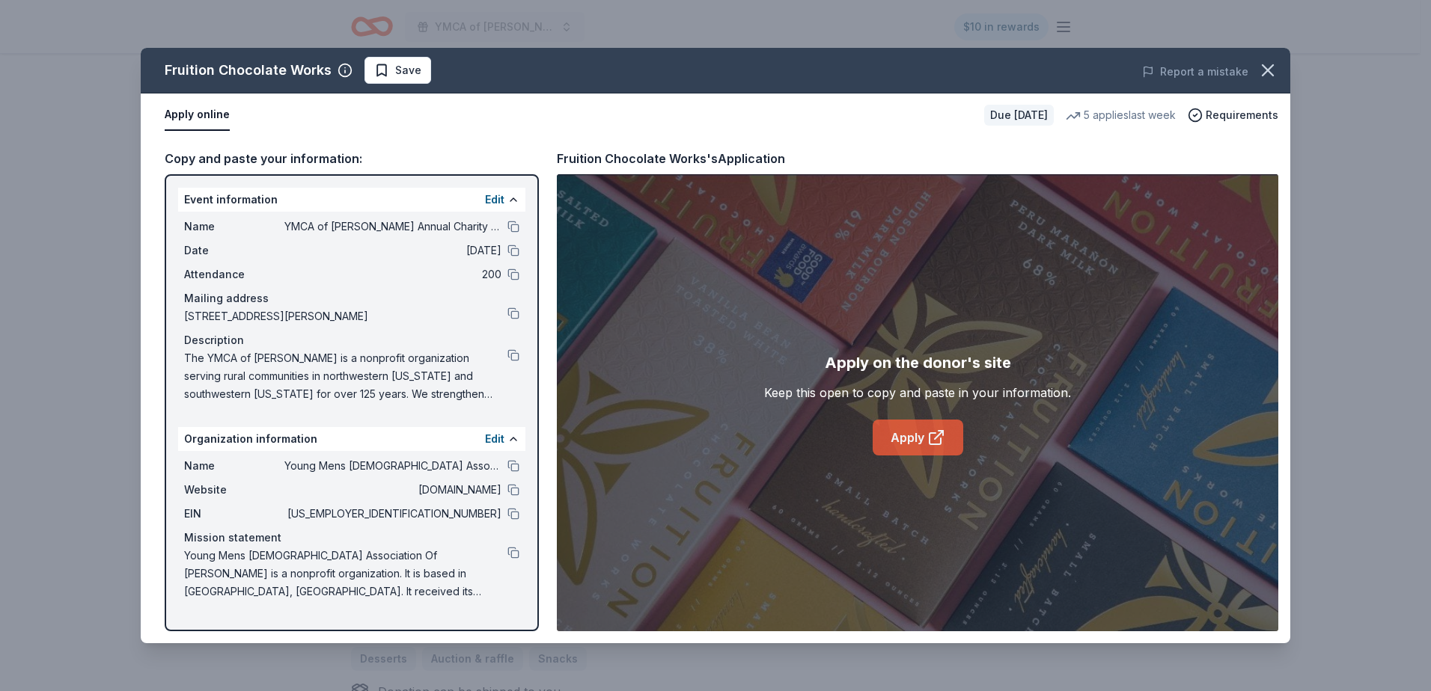
click at [903, 443] on link "Apply" at bounding box center [918, 438] width 91 height 36
click at [1267, 70] on icon "button" at bounding box center [1267, 70] width 10 height 10
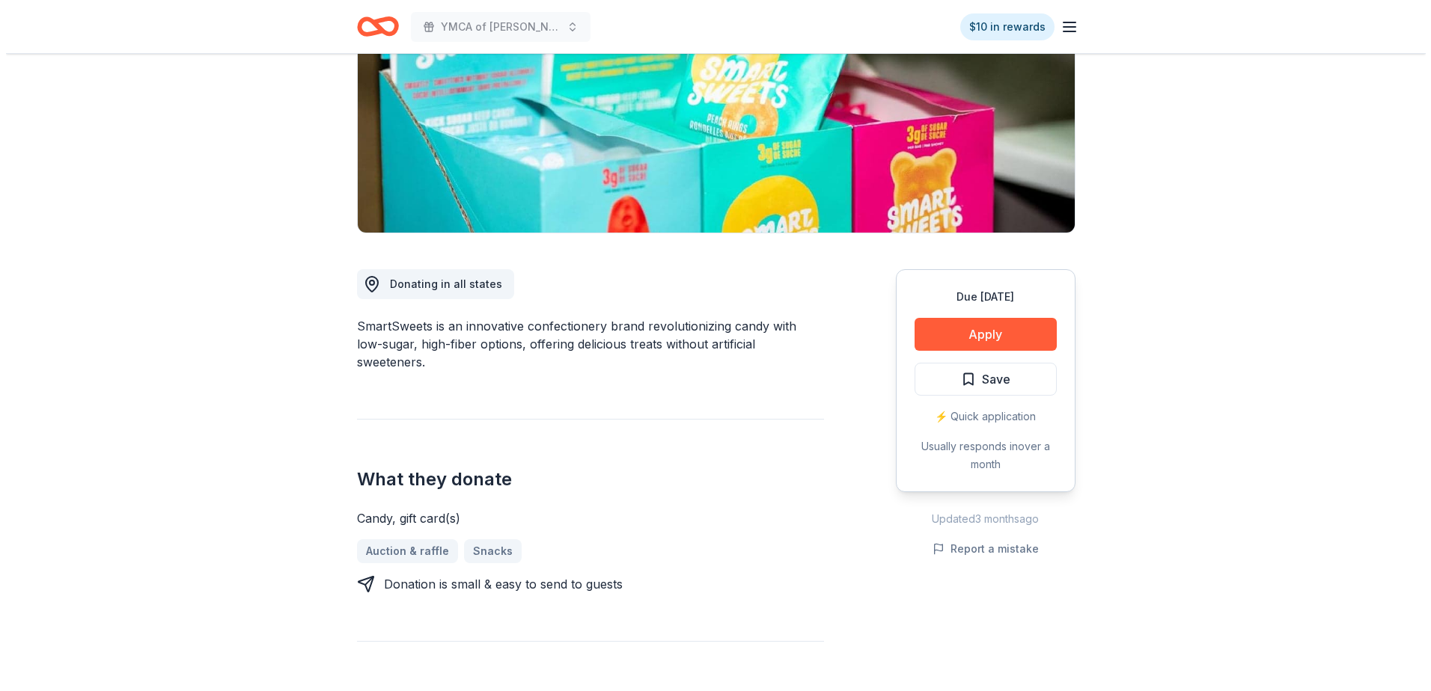
scroll to position [225, 0]
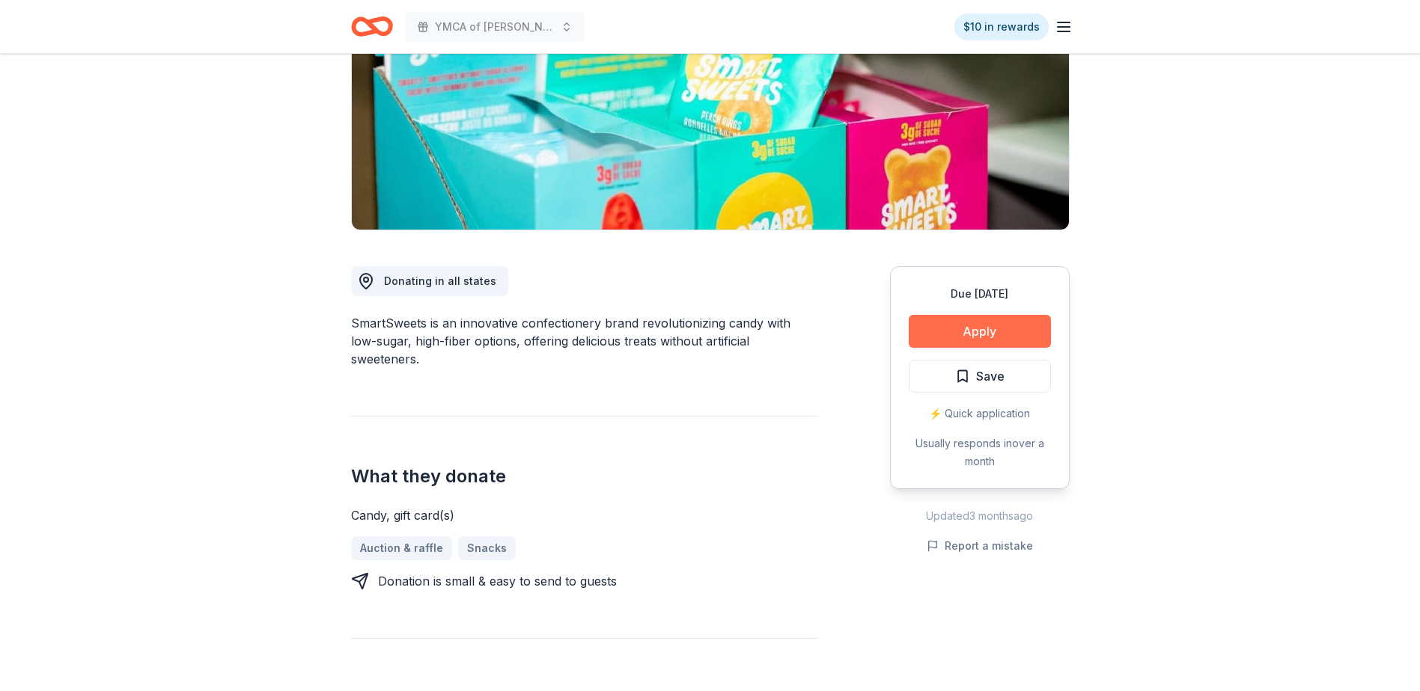
click at [975, 330] on button "Apply" at bounding box center [979, 331] width 142 height 33
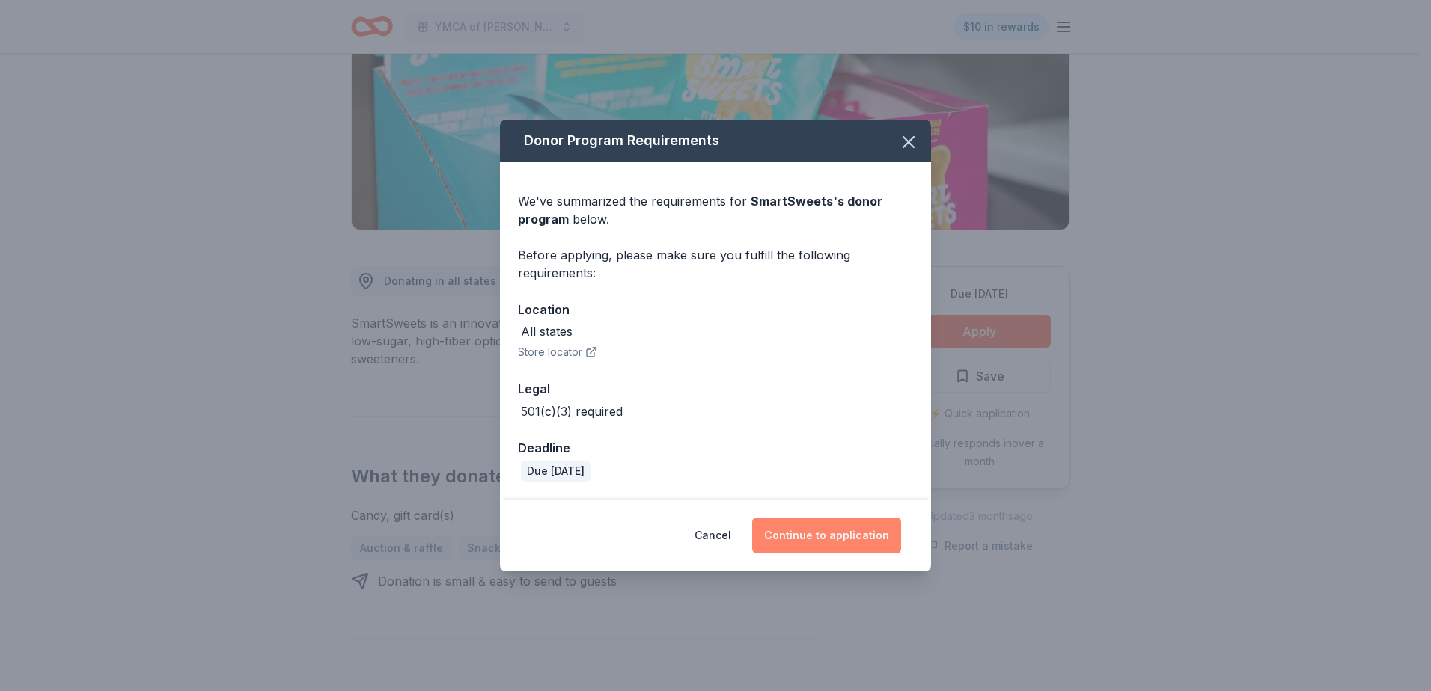
click at [783, 537] on button "Continue to application" at bounding box center [826, 536] width 149 height 36
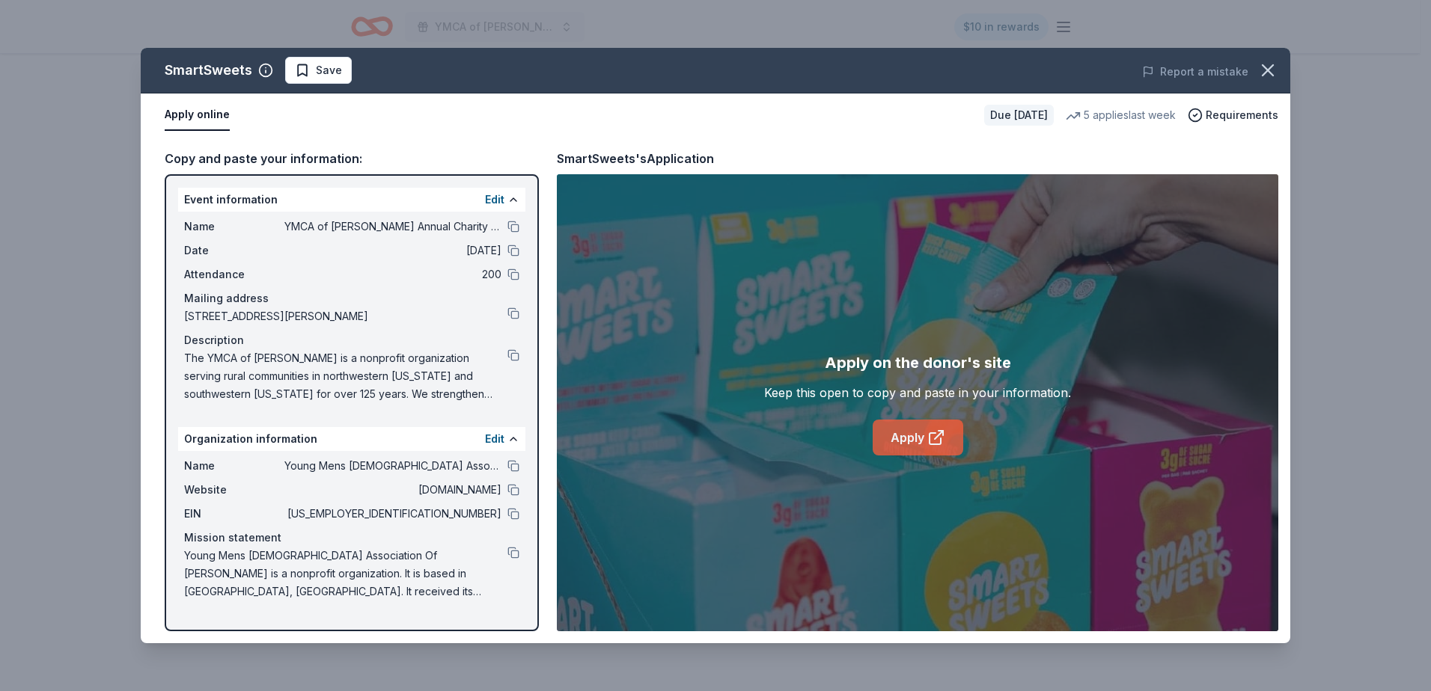
click at [883, 440] on link "Apply" at bounding box center [918, 438] width 91 height 36
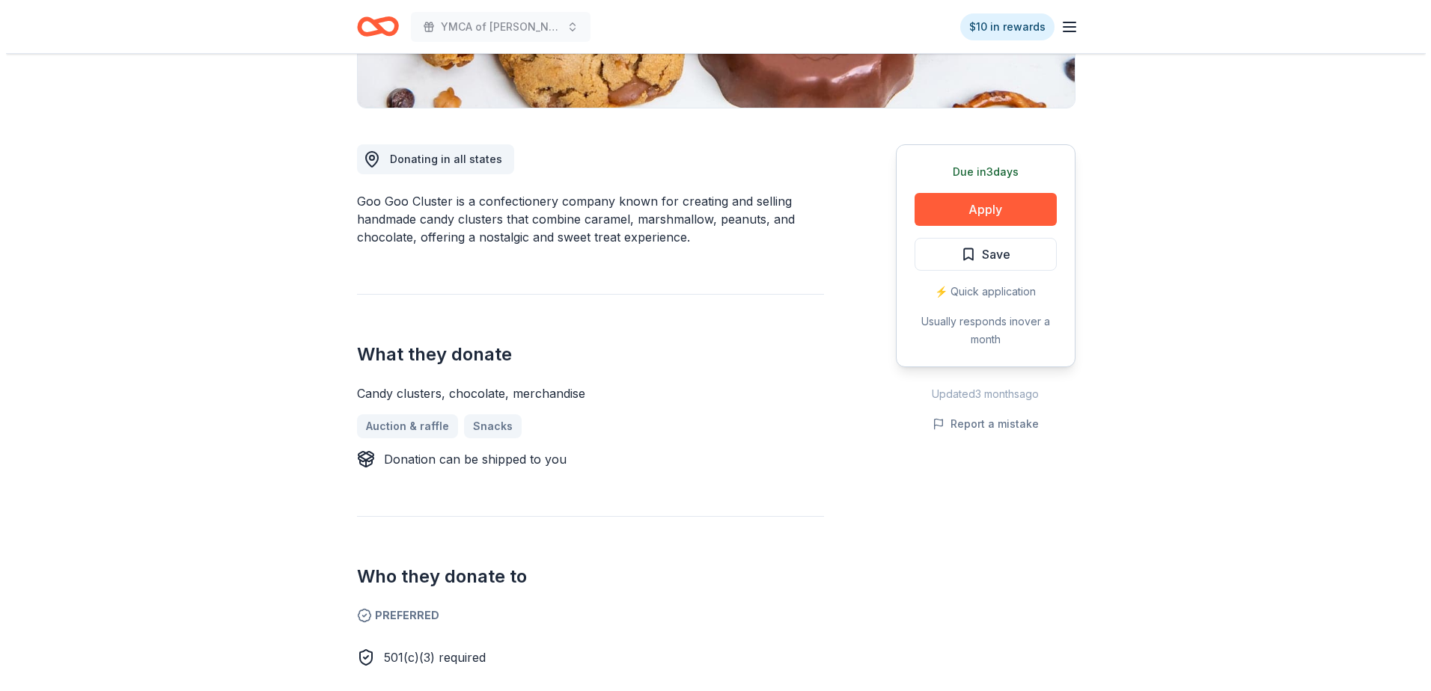
scroll to position [374, 0]
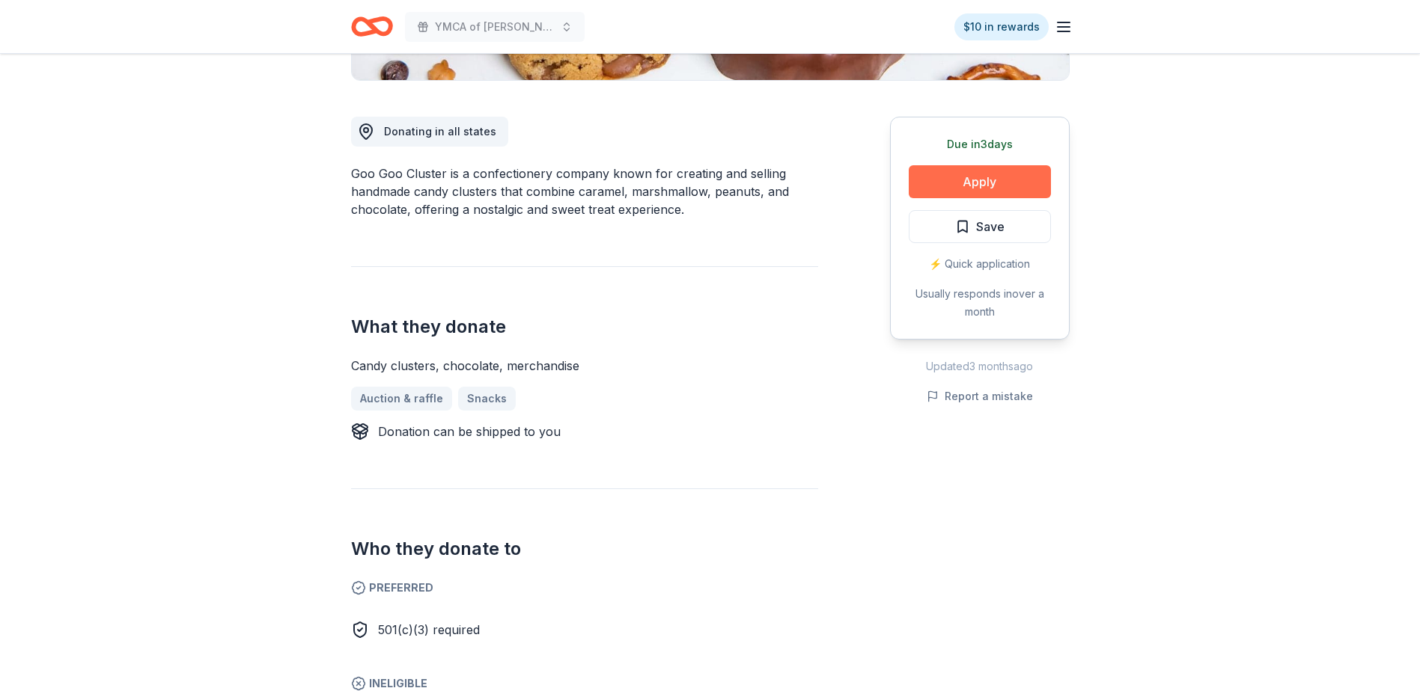
click at [995, 183] on button "Apply" at bounding box center [979, 181] width 142 height 33
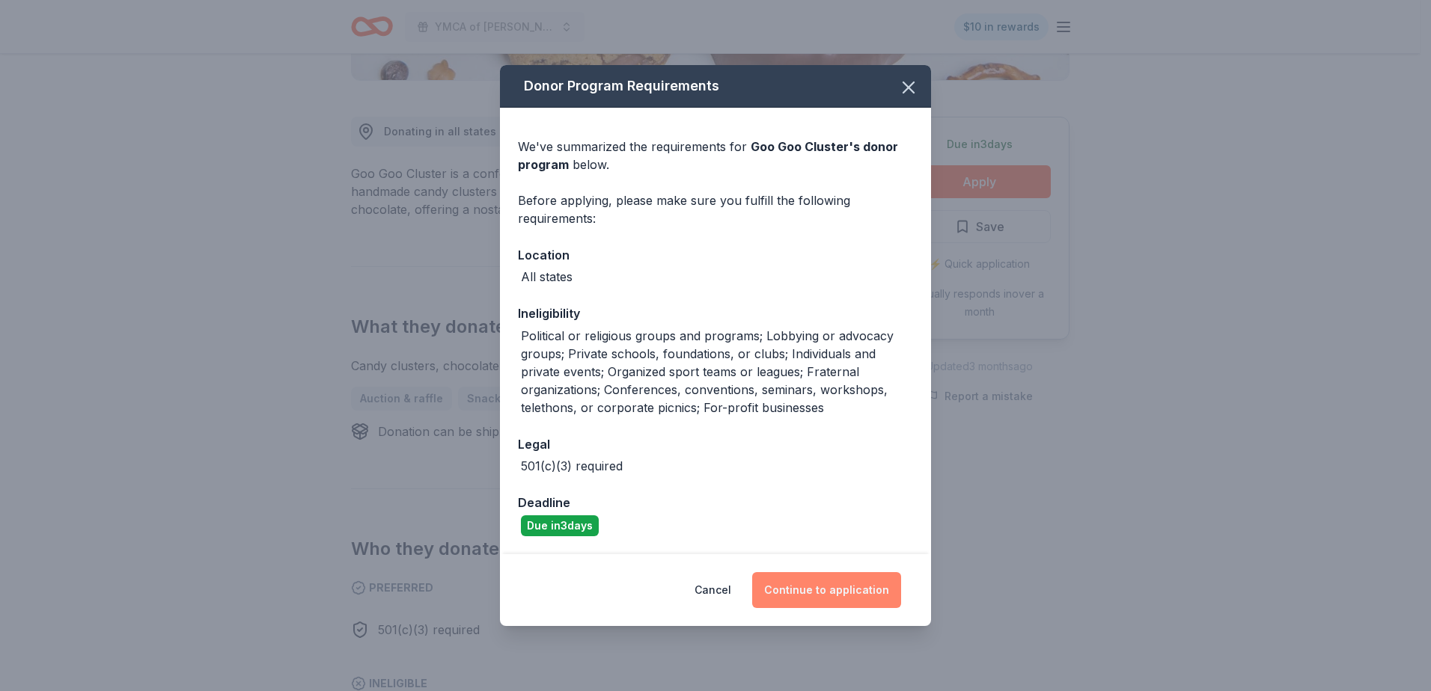
click at [807, 586] on button "Continue to application" at bounding box center [826, 590] width 149 height 36
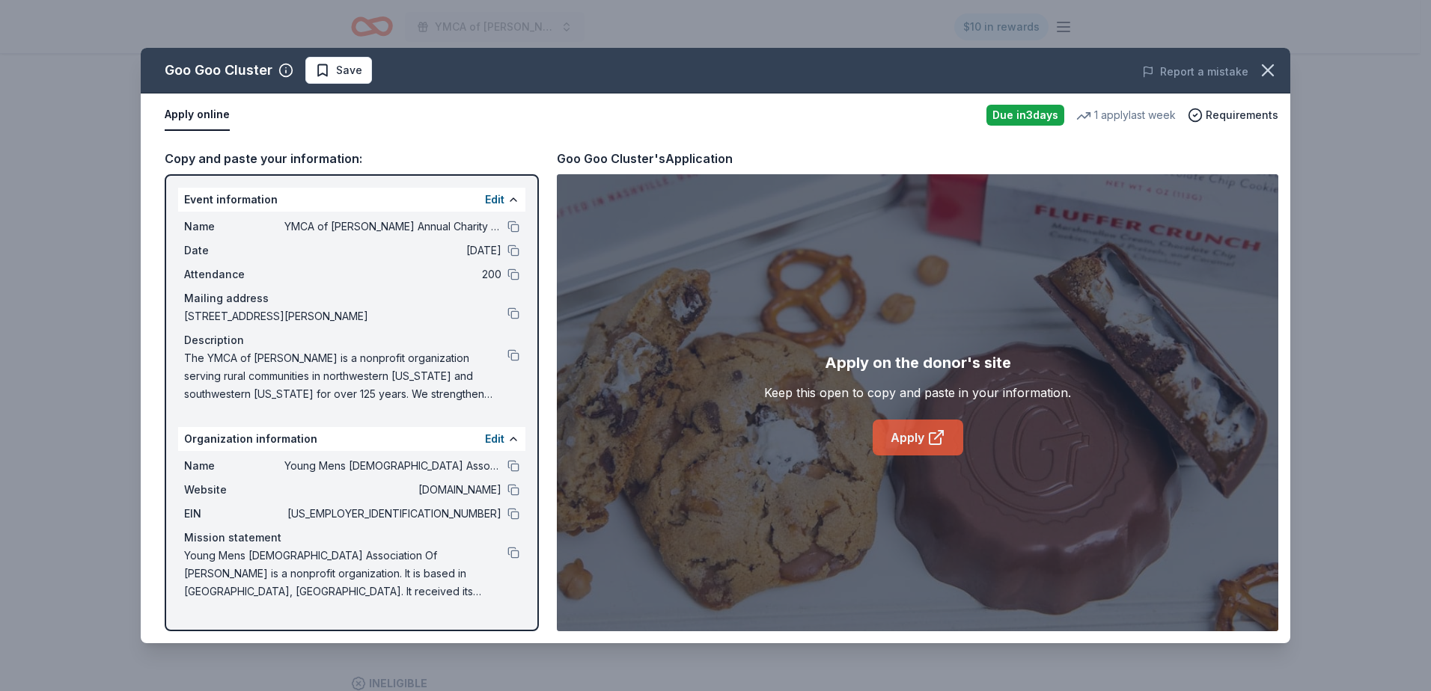
click at [943, 438] on icon at bounding box center [936, 438] width 18 height 18
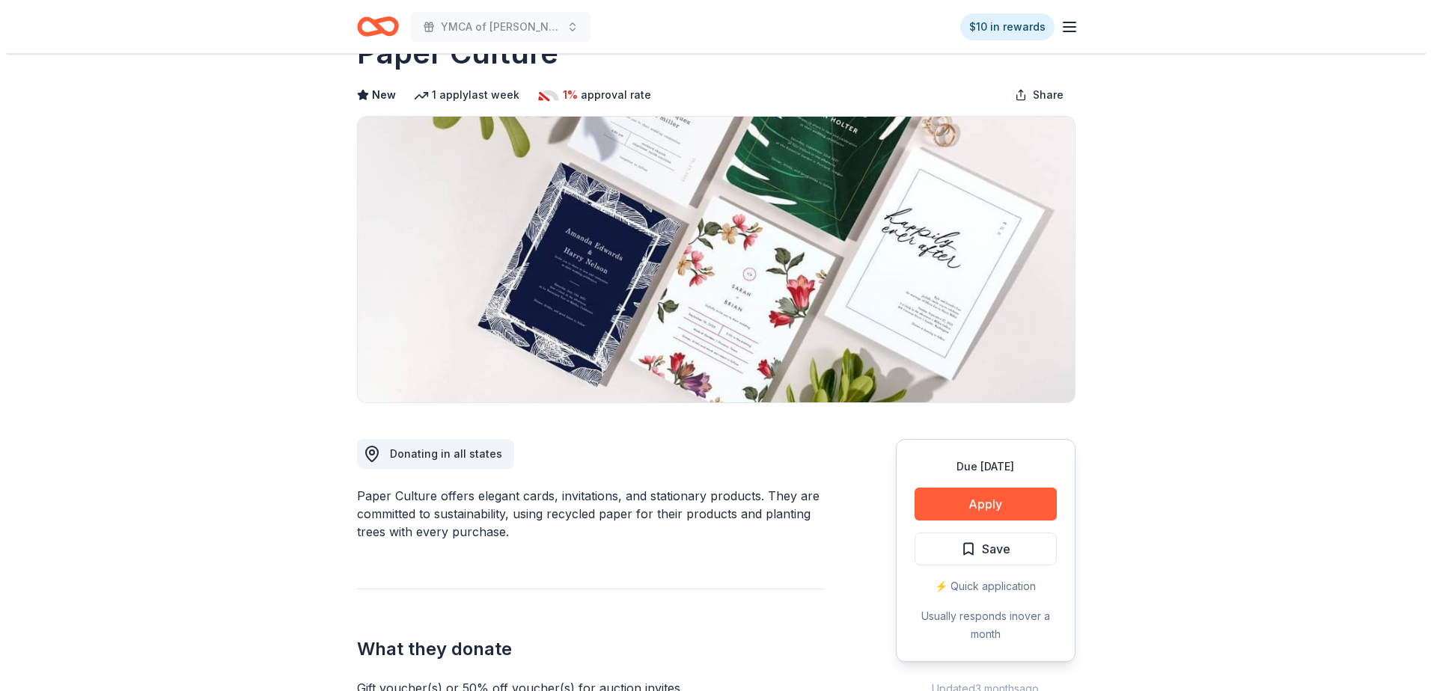
scroll to position [150, 0]
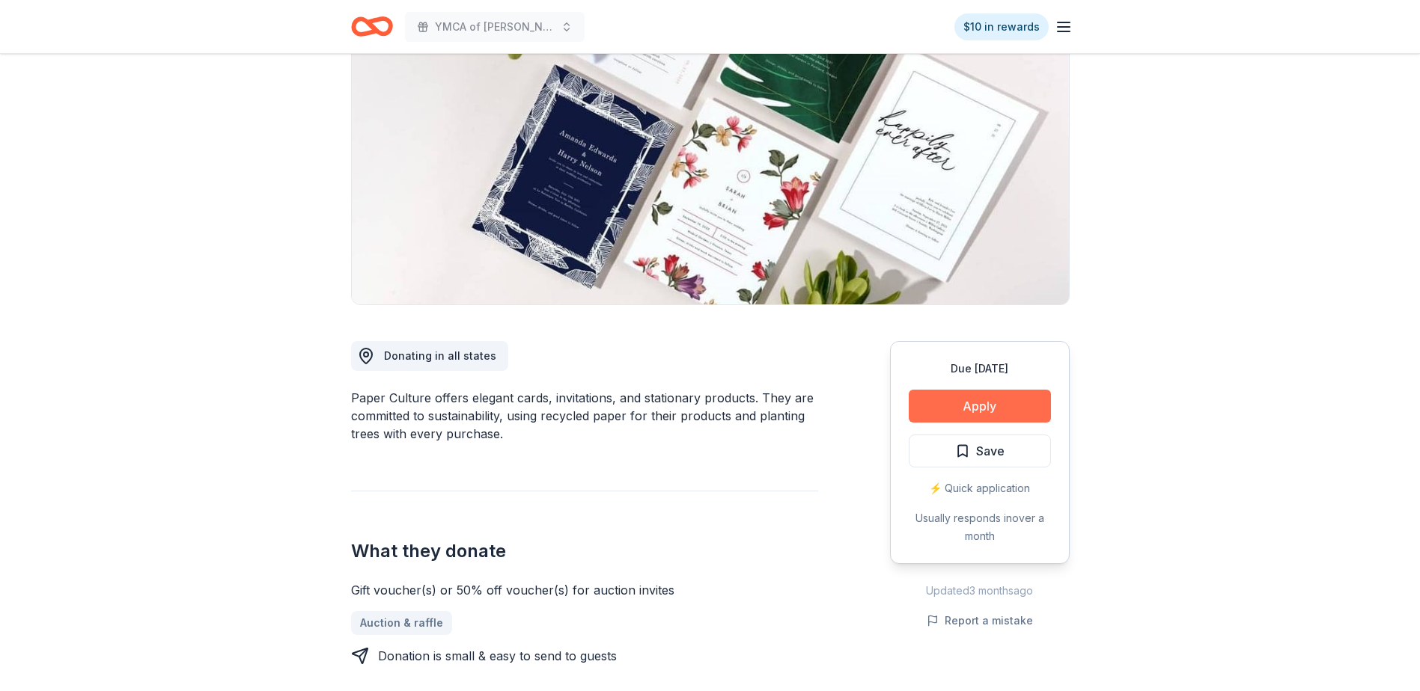
click at [979, 404] on button "Apply" at bounding box center [979, 406] width 142 height 33
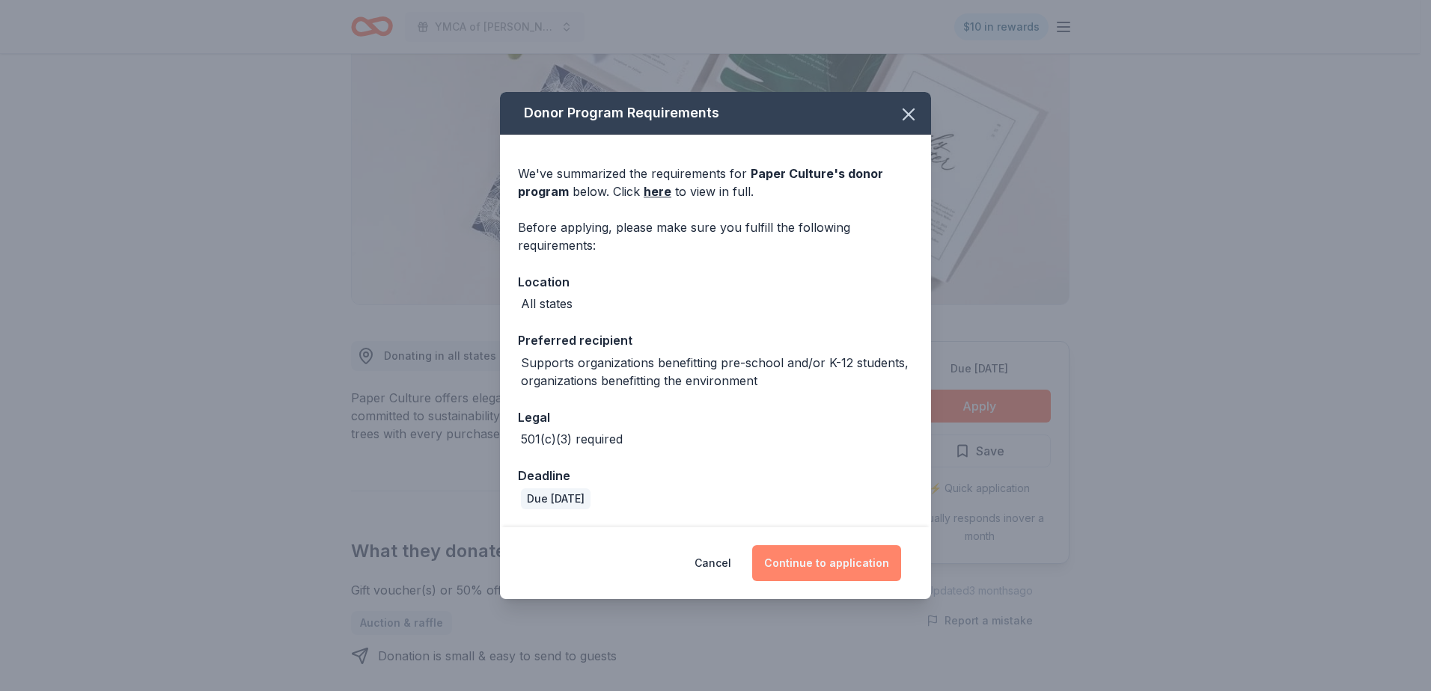
click at [822, 567] on button "Continue to application" at bounding box center [826, 564] width 149 height 36
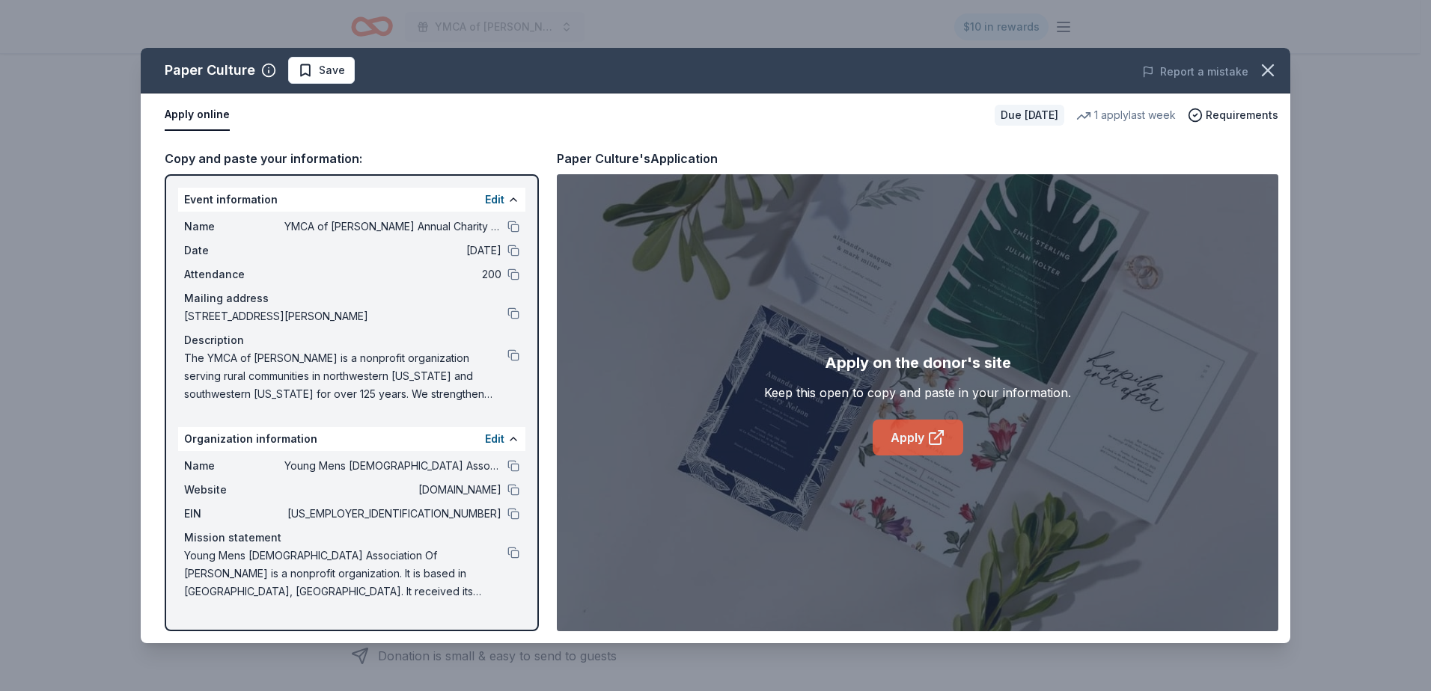
click at [909, 438] on link "Apply" at bounding box center [918, 438] width 91 height 36
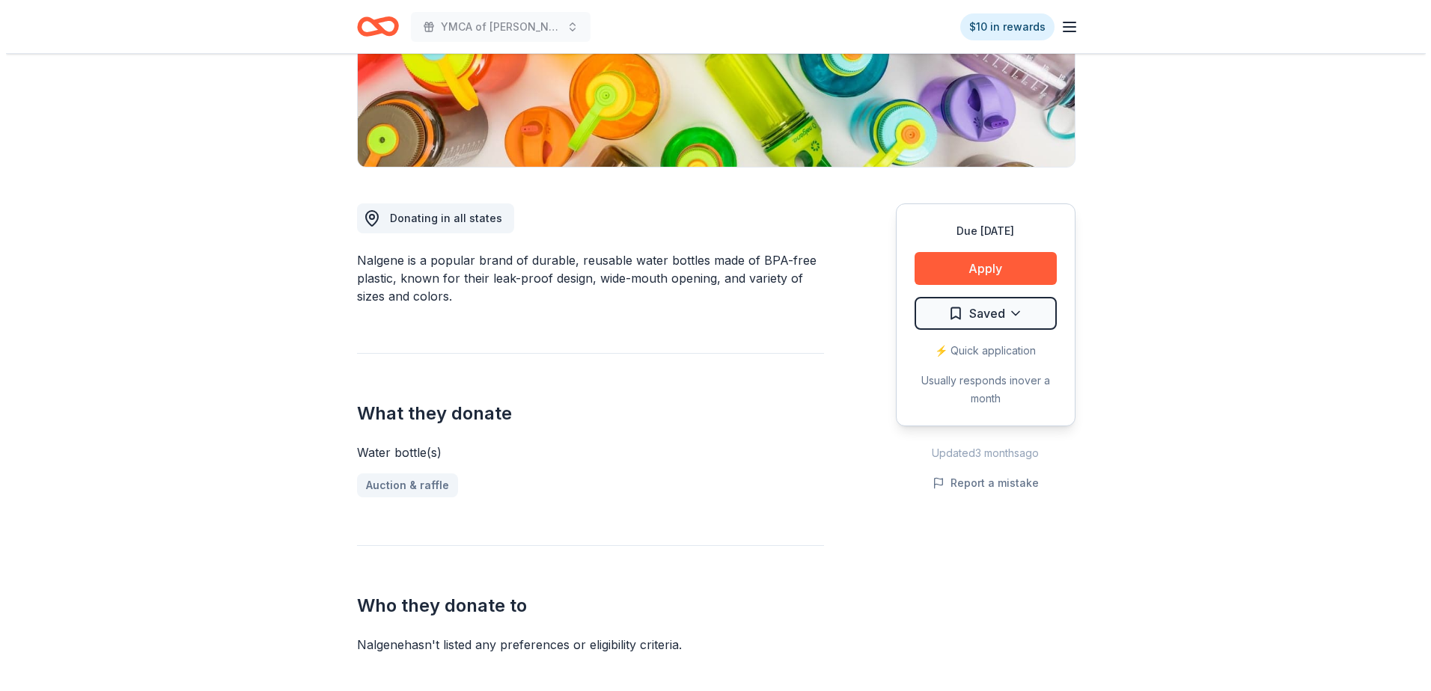
scroll to position [299, 0]
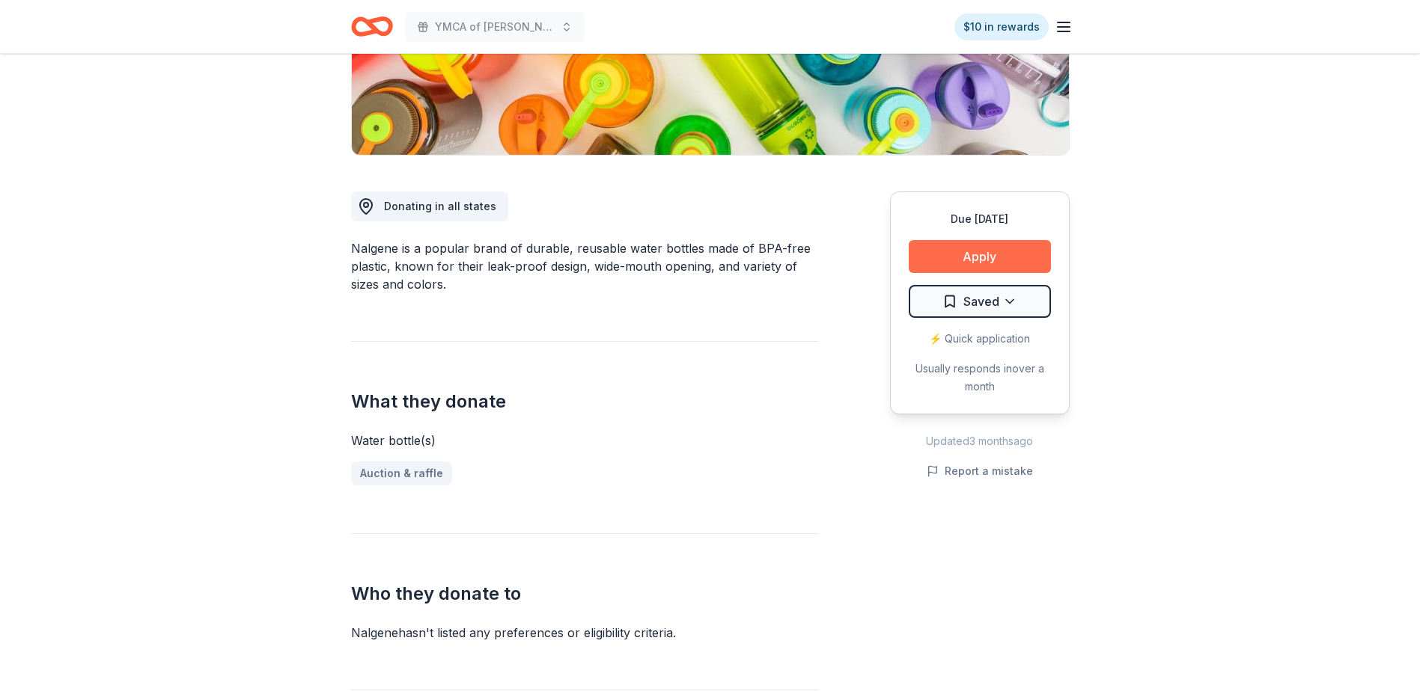
click at [957, 257] on button "Apply" at bounding box center [979, 256] width 142 height 33
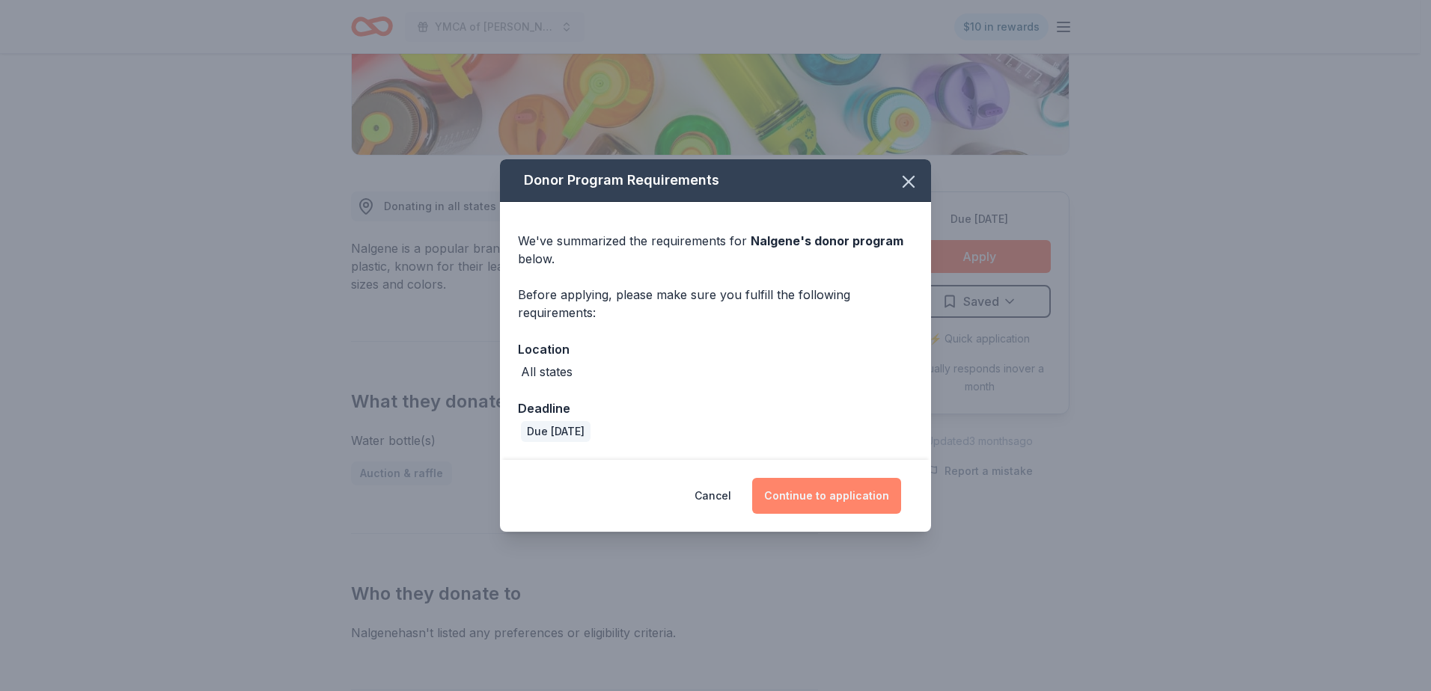
click at [819, 495] on button "Continue to application" at bounding box center [826, 496] width 149 height 36
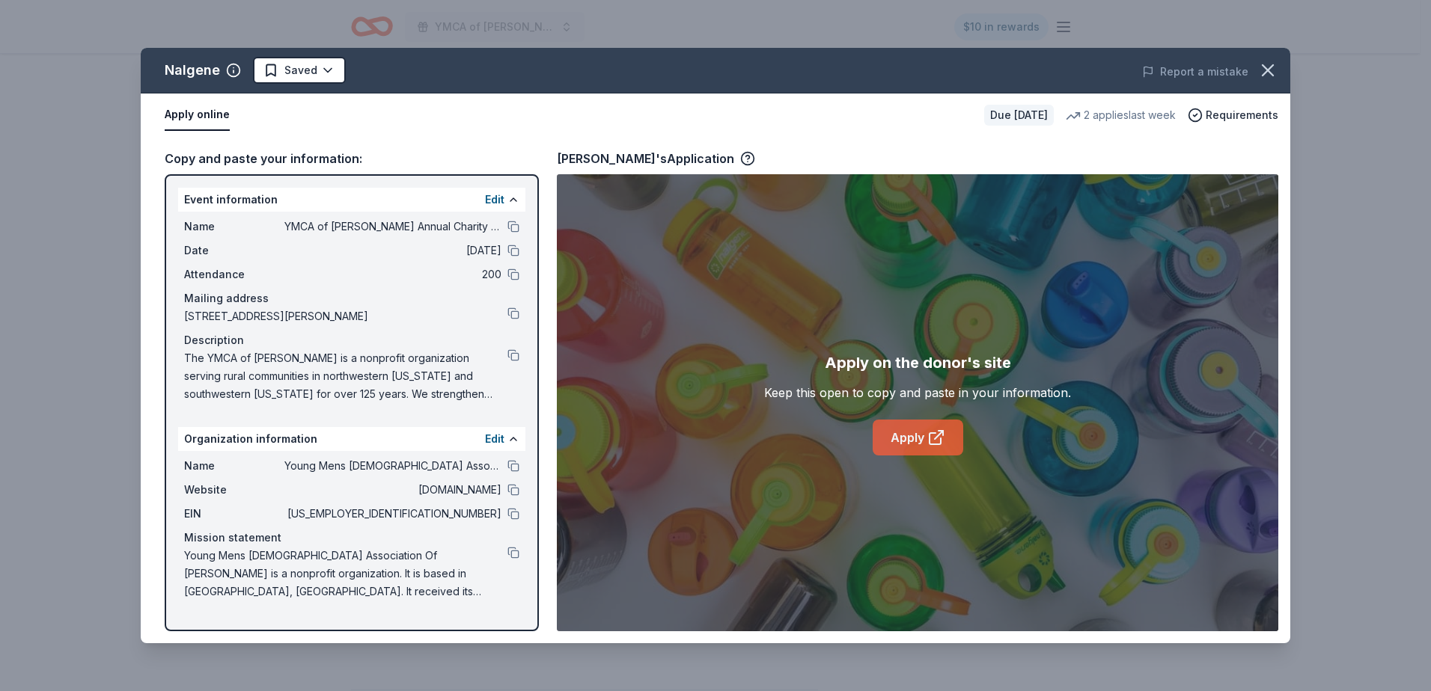
click at [917, 441] on link "Apply" at bounding box center [918, 438] width 91 height 36
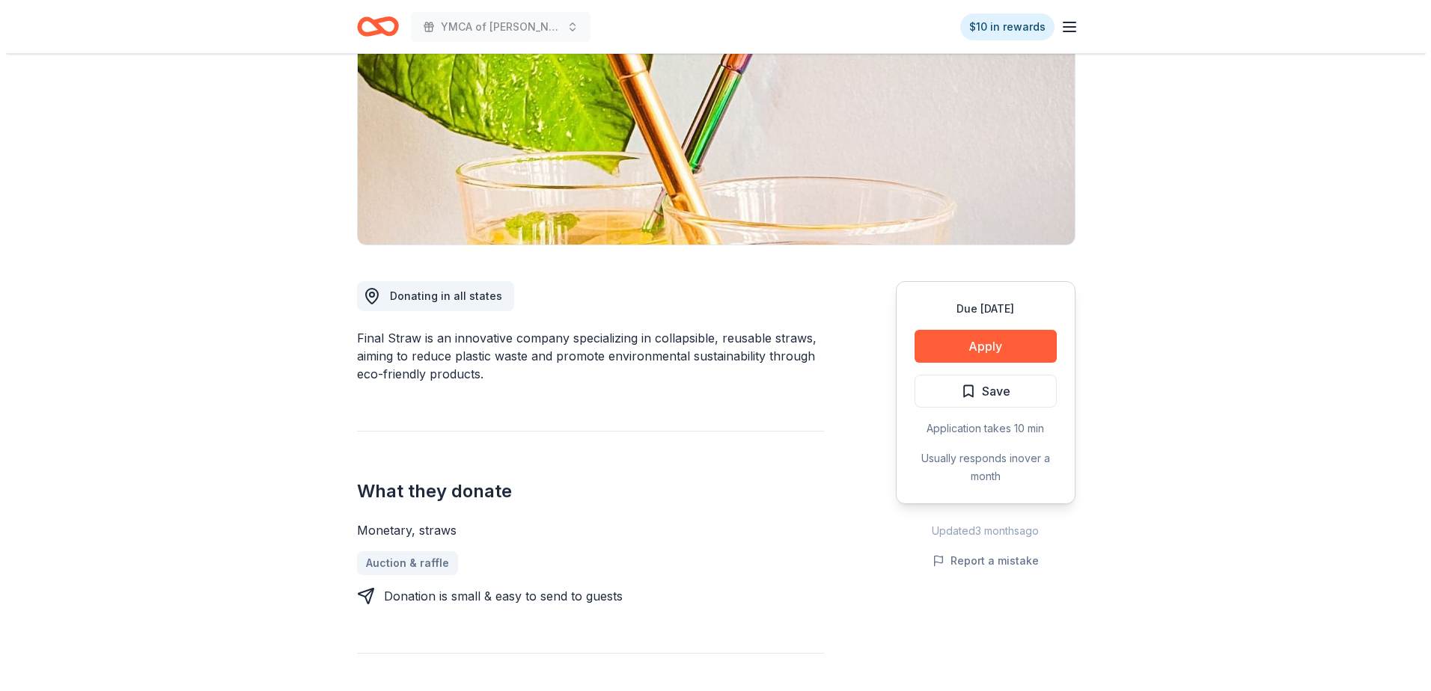
scroll to position [225, 0]
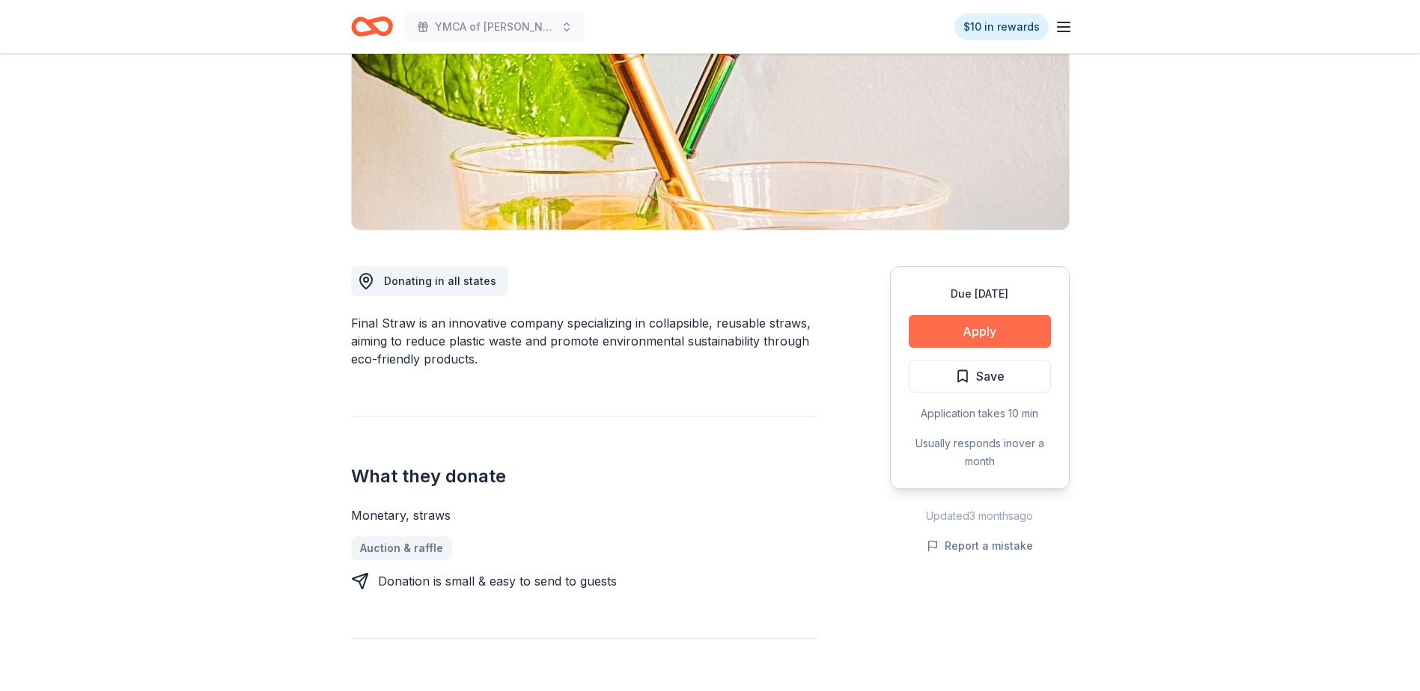
click at [984, 332] on button "Apply" at bounding box center [979, 331] width 142 height 33
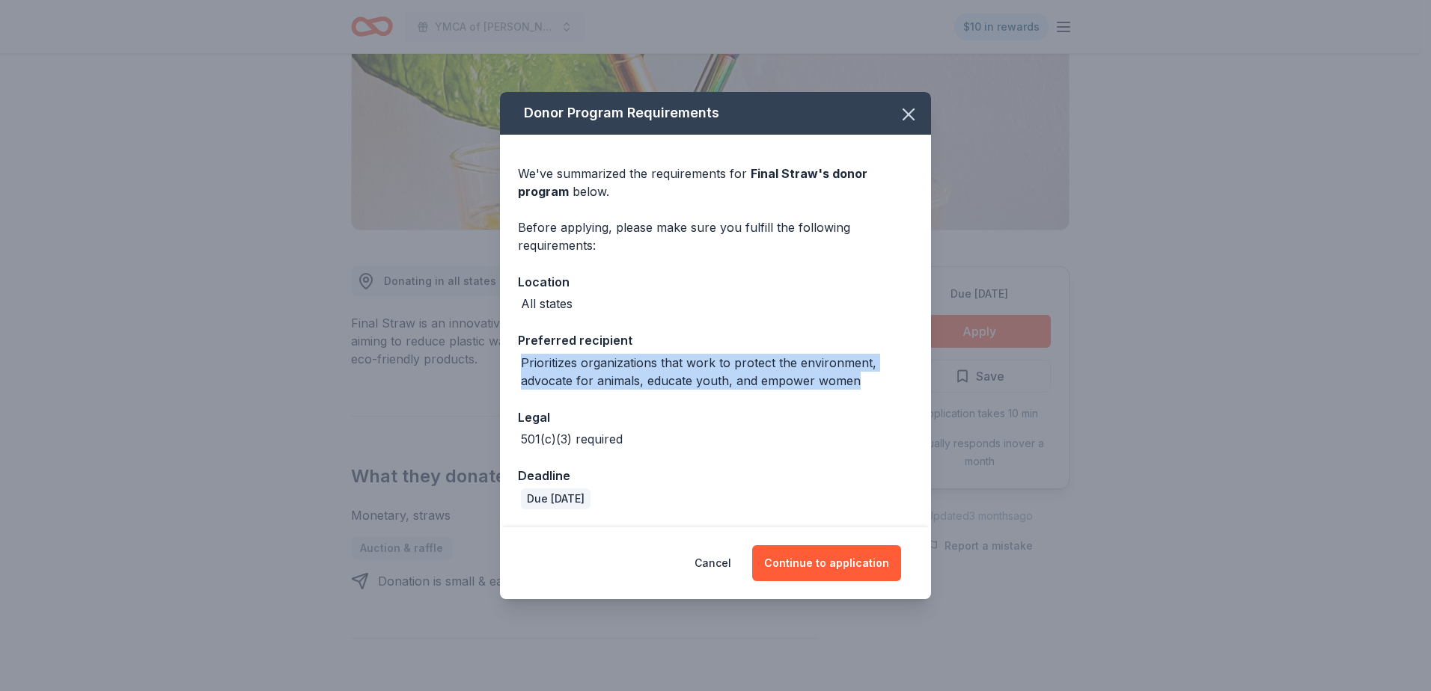
drag, startPoint x: 520, startPoint y: 364, endPoint x: 858, endPoint y: 386, distance: 339.0
click at [858, 386] on div "Prioritizes organizations that work to protect the environment, advocate for an…" at bounding box center [715, 372] width 395 height 36
drag, startPoint x: 858, startPoint y: 386, endPoint x: 836, endPoint y: 375, distance: 25.1
copy div "Prioritizes organizations that work to protect the environment, advocate for an…"
click at [844, 563] on button "Continue to application" at bounding box center [826, 564] width 149 height 36
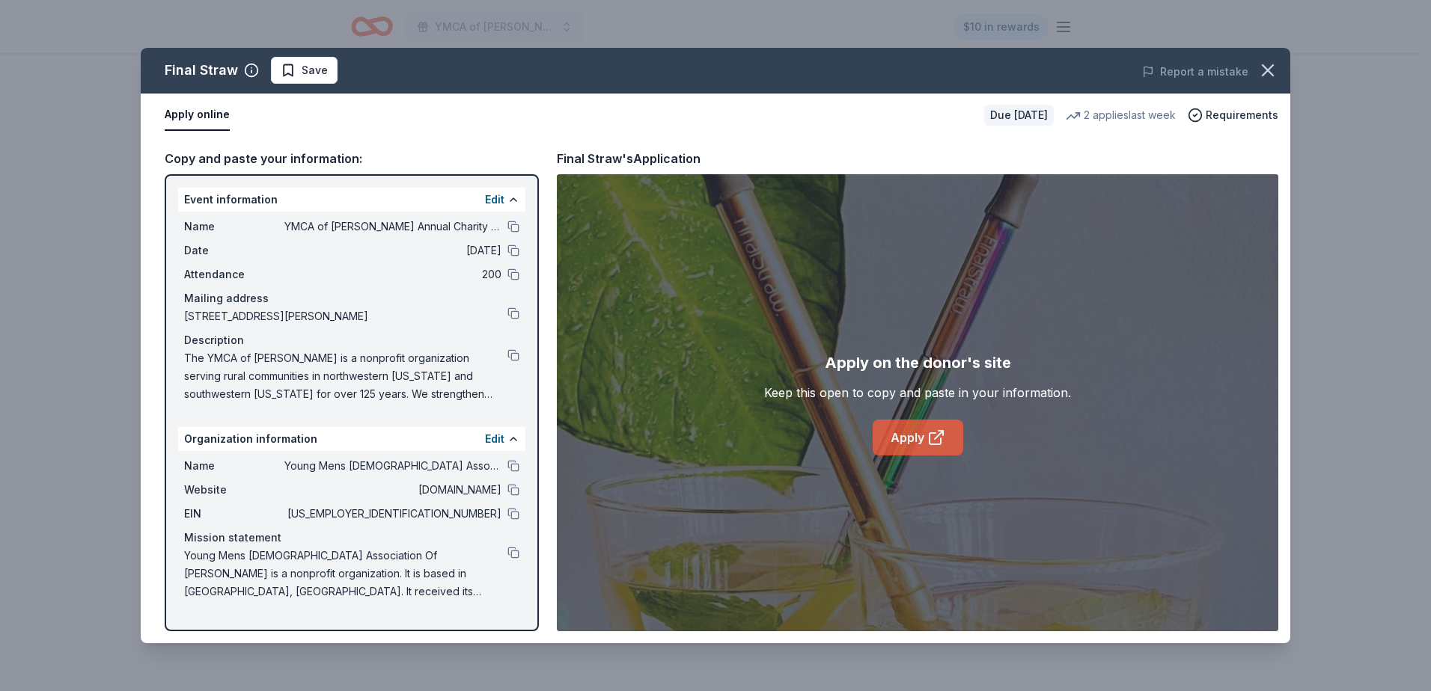
click at [908, 439] on link "Apply" at bounding box center [918, 438] width 91 height 36
